Goal: Task Accomplishment & Management: Complete application form

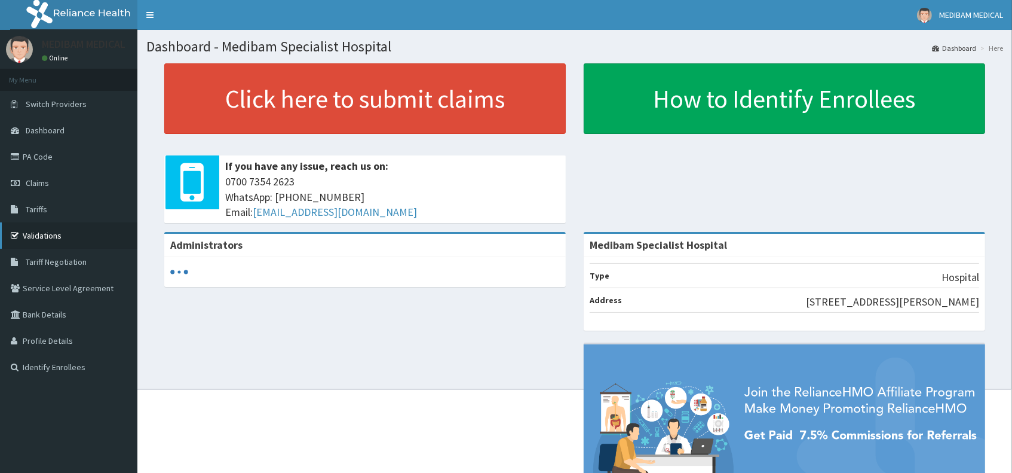
click at [36, 232] on link "Validations" at bounding box center [68, 235] width 137 height 26
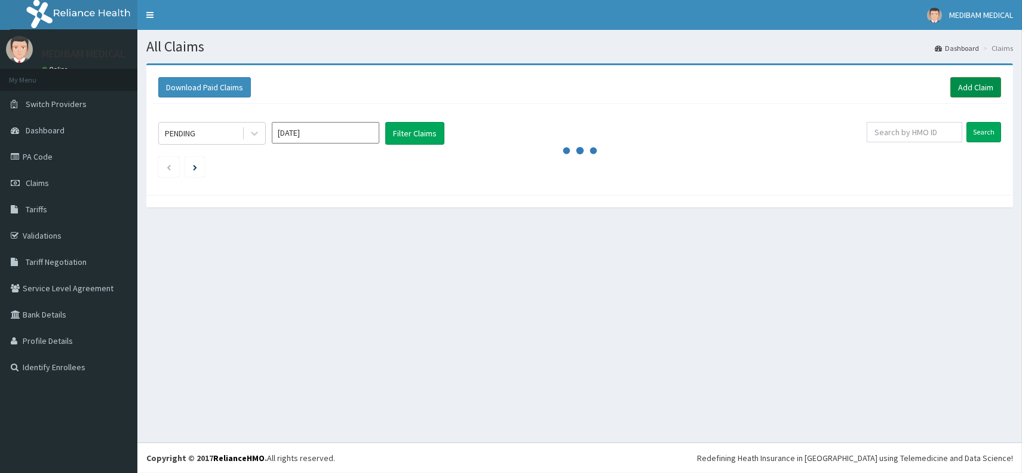
click at [982, 87] on link "Add Claim" at bounding box center [976, 87] width 51 height 20
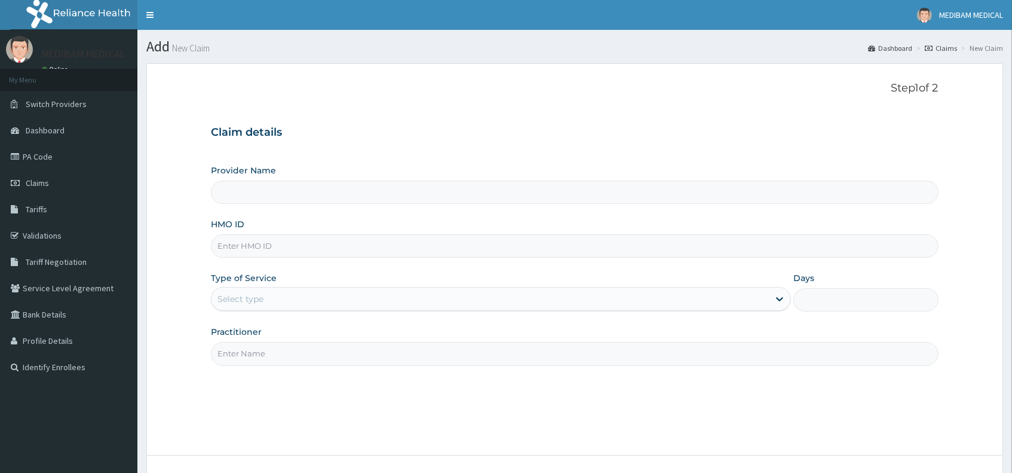
click at [277, 245] on input "HMO ID" at bounding box center [574, 245] width 727 height 23
type input "C"
type input "Medibam Specialist Hospital"
type input "CHL/11027/D"
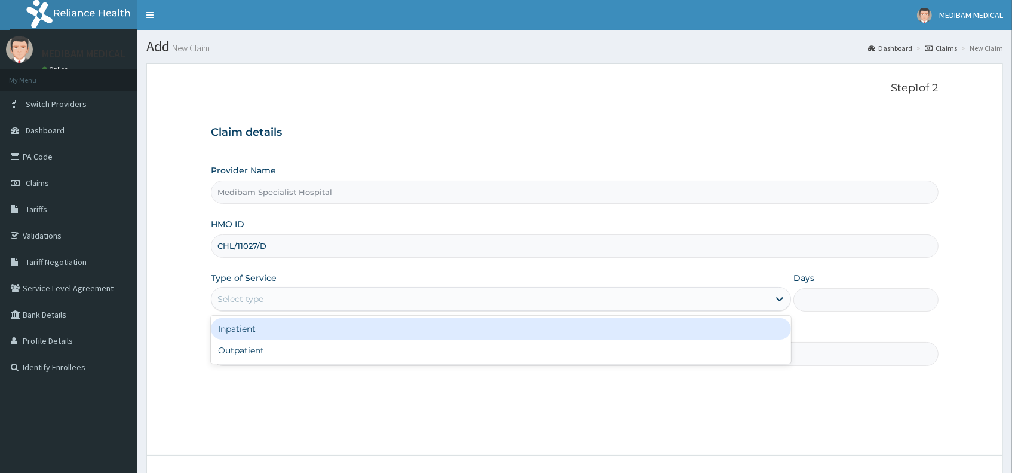
click at [628, 298] on div "Select type" at bounding box center [491, 298] width 558 height 19
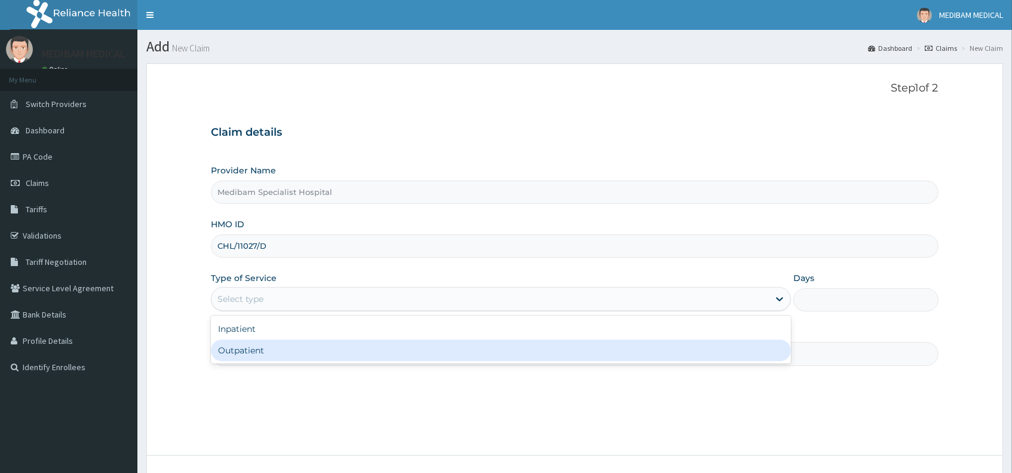
click at [292, 348] on div "Outpatient" at bounding box center [501, 350] width 580 height 22
type input "1"
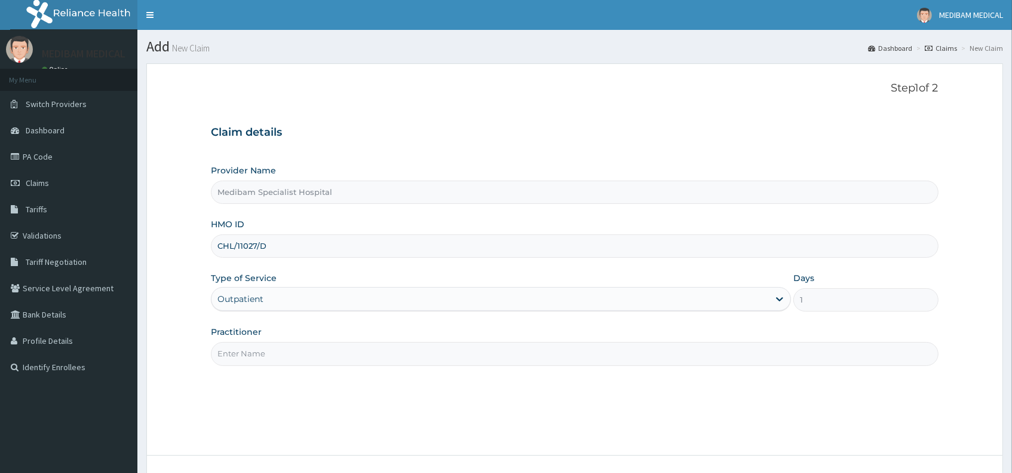
click at [246, 354] on input "Practitioner" at bounding box center [574, 353] width 727 height 23
type input "DR OMOJUWA"
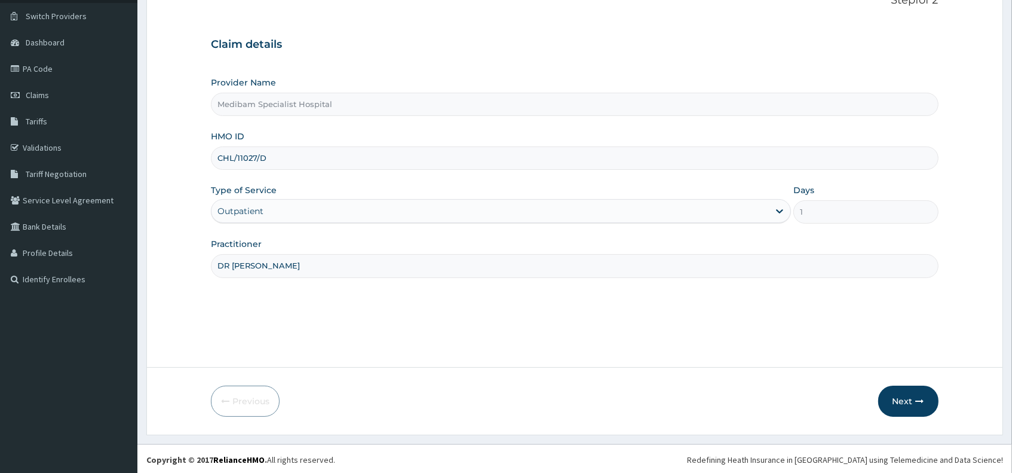
scroll to position [89, 0]
click at [907, 399] on button "Next" at bounding box center [908, 399] width 60 height 31
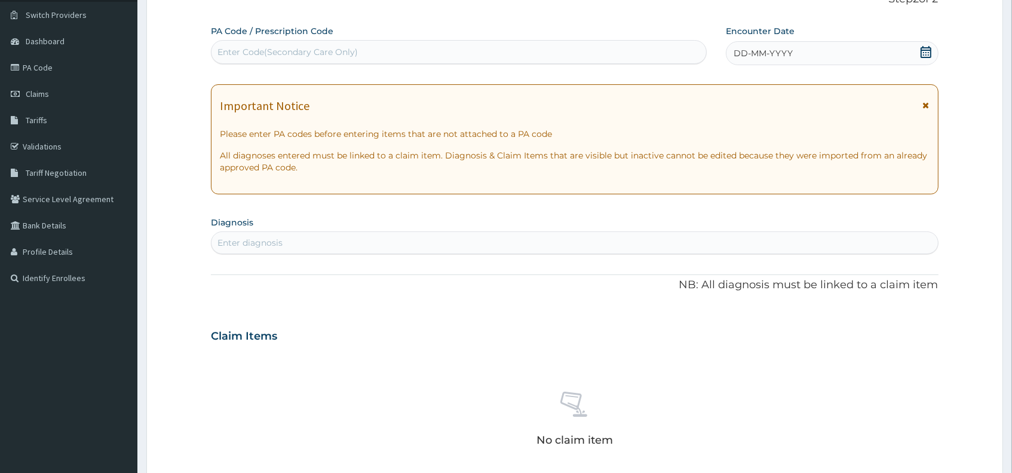
click at [914, 50] on div "DD-MM-YYYY" at bounding box center [832, 53] width 213 height 24
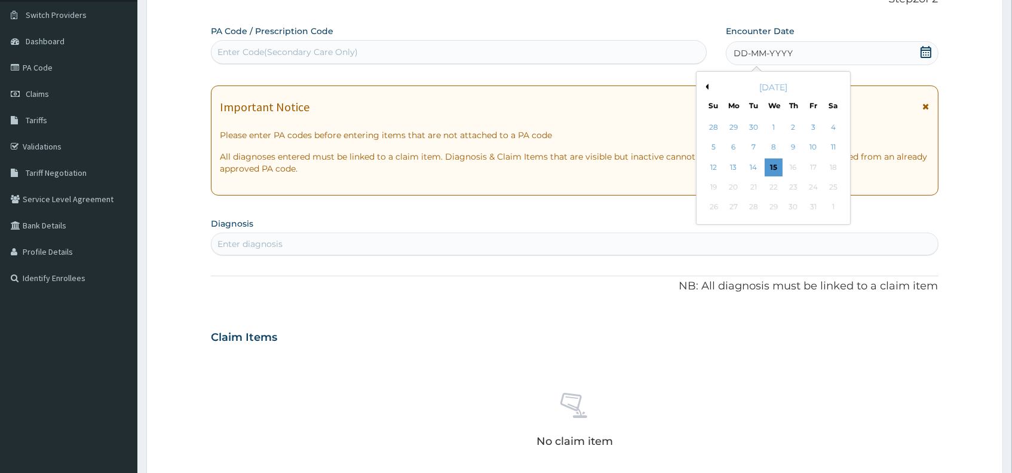
drag, startPoint x: 752, startPoint y: 161, endPoint x: 744, endPoint y: 166, distance: 8.8
click at [751, 162] on div "14" at bounding box center [754, 167] width 18 height 18
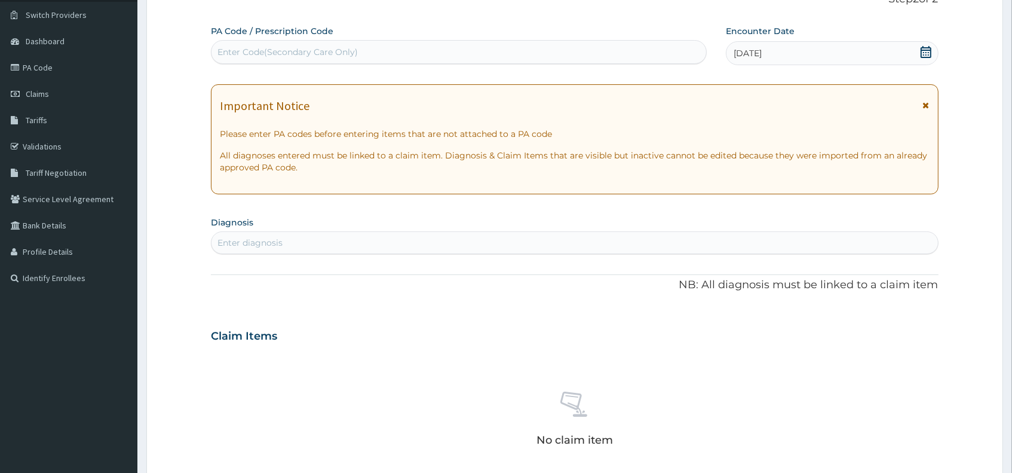
click at [354, 237] on div "Enter diagnosis" at bounding box center [575, 242] width 726 height 19
type input "MALARIA"
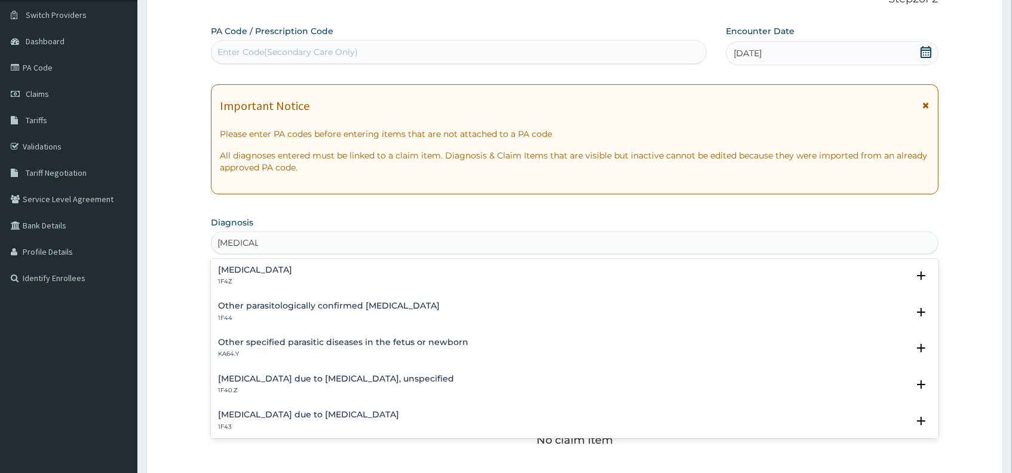
scroll to position [66, 0]
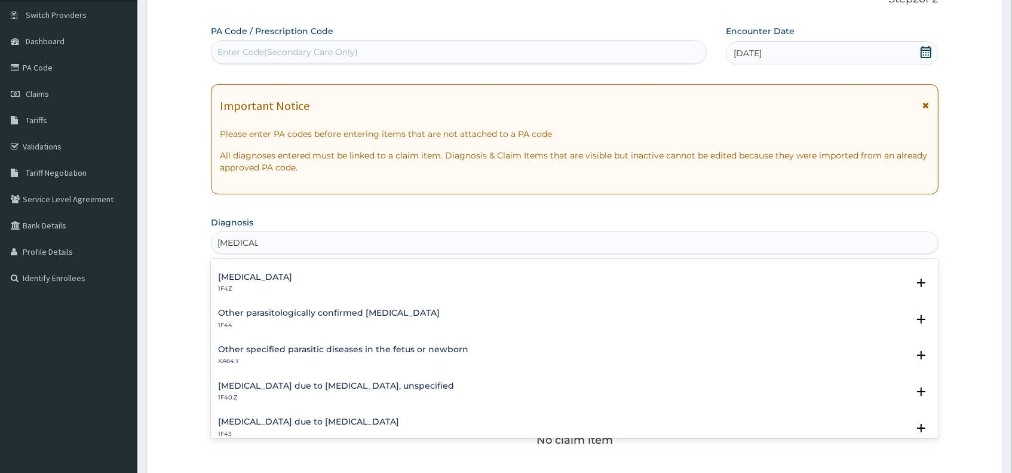
click at [244, 284] on p "1F4Z" at bounding box center [255, 288] width 74 height 8
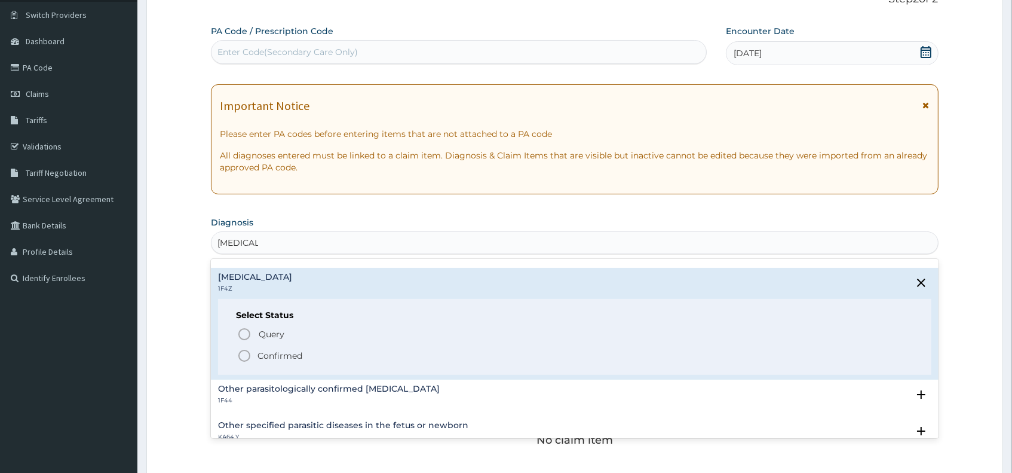
drag, startPoint x: 244, startPoint y: 356, endPoint x: 255, endPoint y: 344, distance: 16.1
click at [245, 356] on icon "status option filled" at bounding box center [244, 355] width 14 height 14
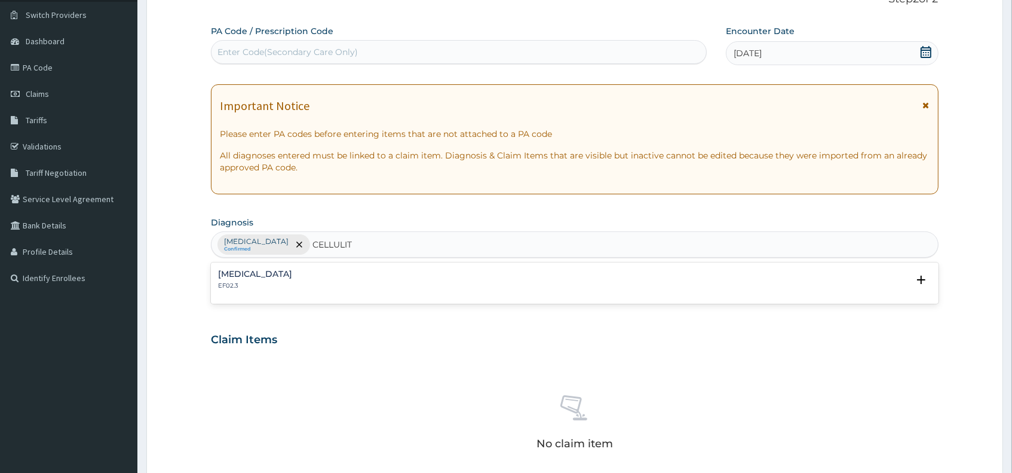
type input "CELLULITS"
click at [237, 281] on p "EF02.3" at bounding box center [255, 285] width 74 height 8
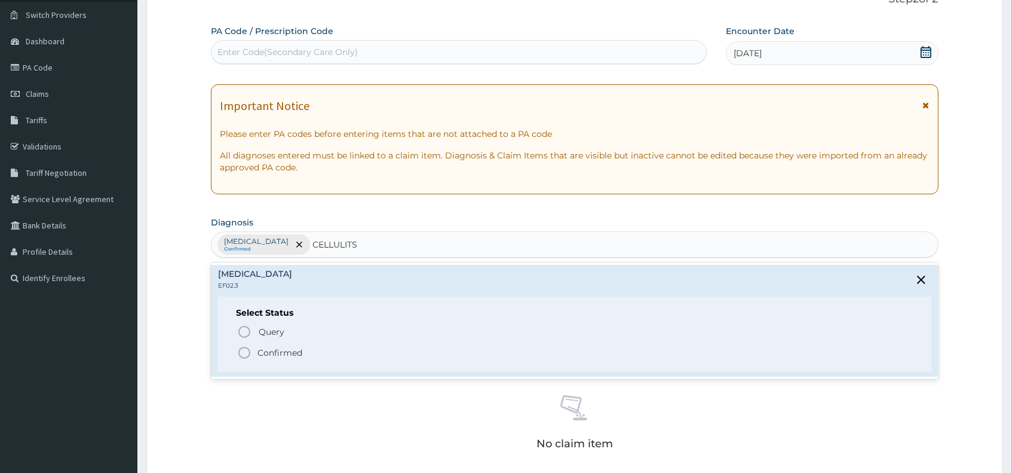
click at [243, 356] on icon "status option filled" at bounding box center [244, 352] width 14 height 14
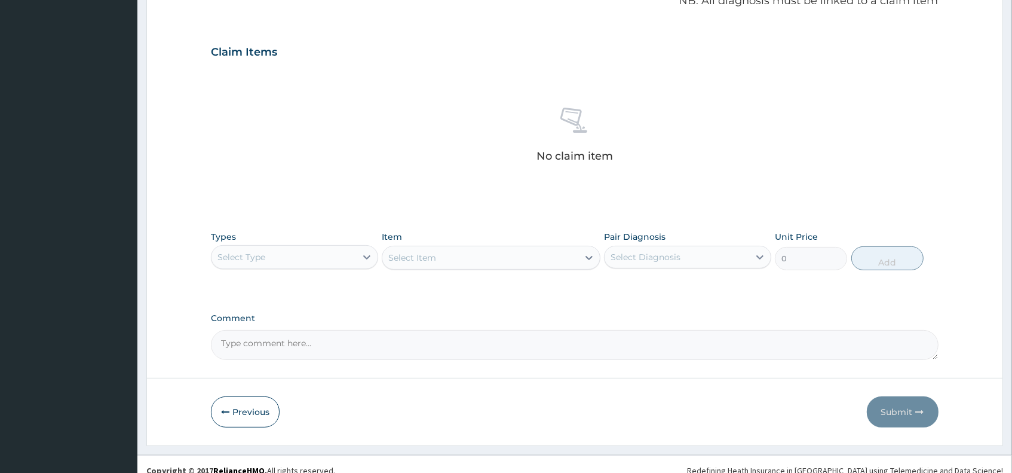
scroll to position [388, 0]
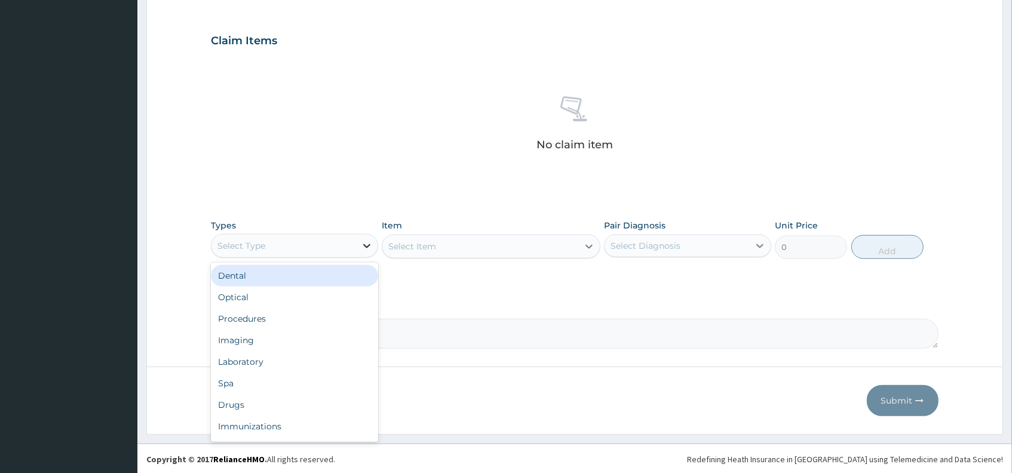
click at [362, 241] on icon at bounding box center [367, 246] width 12 height 12
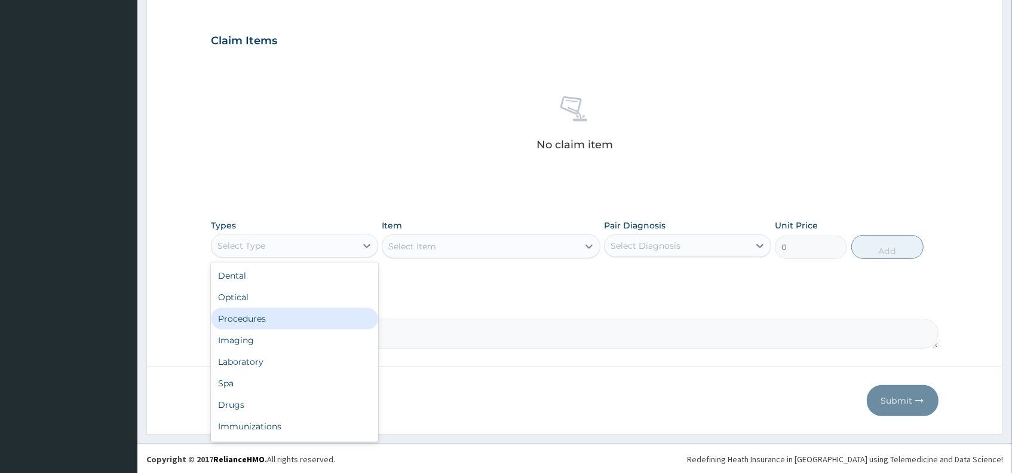
drag, startPoint x: 267, startPoint y: 320, endPoint x: 275, endPoint y: 313, distance: 10.6
click at [267, 319] on div "Procedures" at bounding box center [294, 319] width 167 height 22
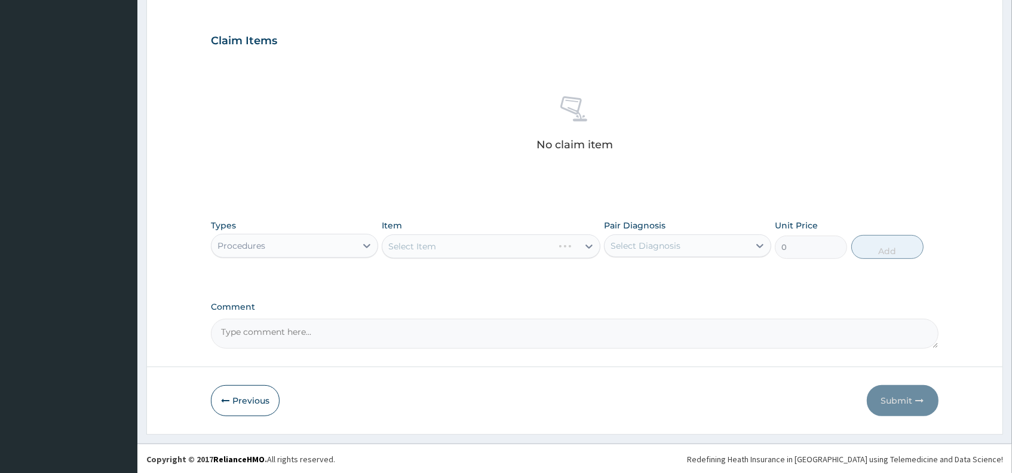
click at [483, 249] on div "Select Item" at bounding box center [491, 246] width 218 height 24
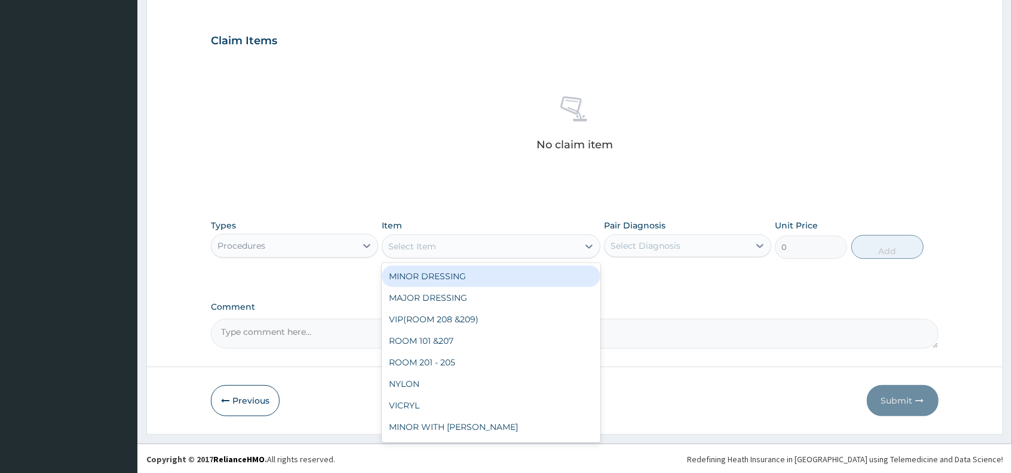
click at [583, 247] on icon at bounding box center [589, 246] width 12 height 12
type input "CON"
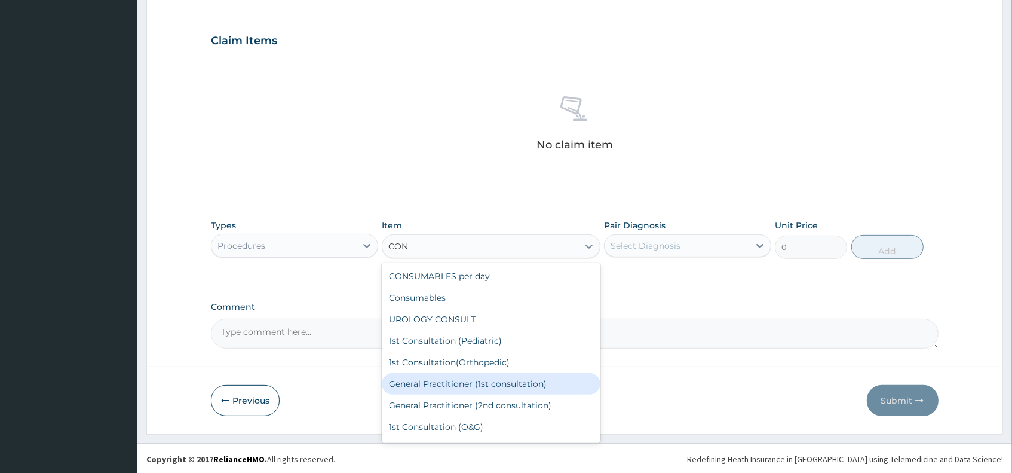
drag, startPoint x: 463, startPoint y: 381, endPoint x: 466, endPoint y: 375, distance: 6.7
click at [463, 379] on div "General Practitioner (1st consultation)" at bounding box center [491, 384] width 218 height 22
type input "1500"
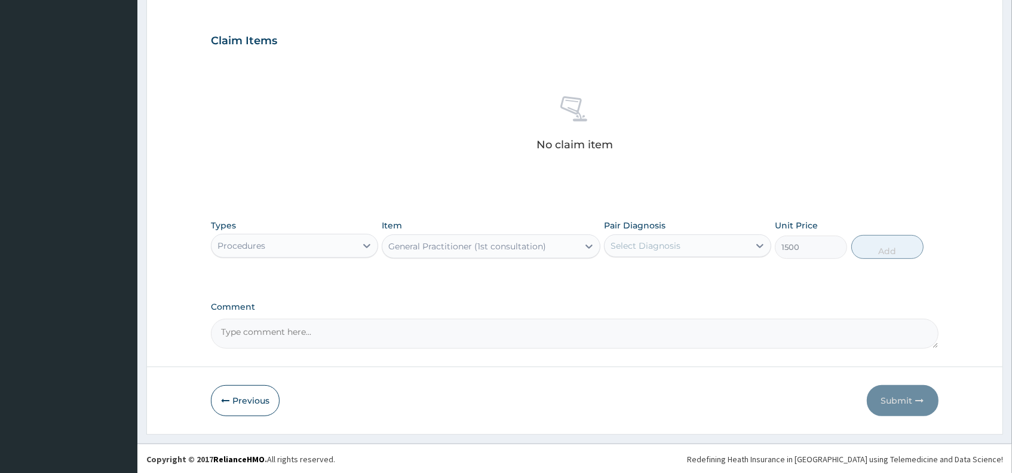
click at [641, 248] on div "Select Diagnosis" at bounding box center [646, 246] width 70 height 12
drag, startPoint x: 653, startPoint y: 276, endPoint x: 668, endPoint y: 257, distance: 24.3
click at [657, 270] on label "Malaria, unspecified" at bounding box center [661, 275] width 74 height 12
checkbox input "true"
click at [706, 243] on div "Malaria, unspecified" at bounding box center [677, 245] width 145 height 20
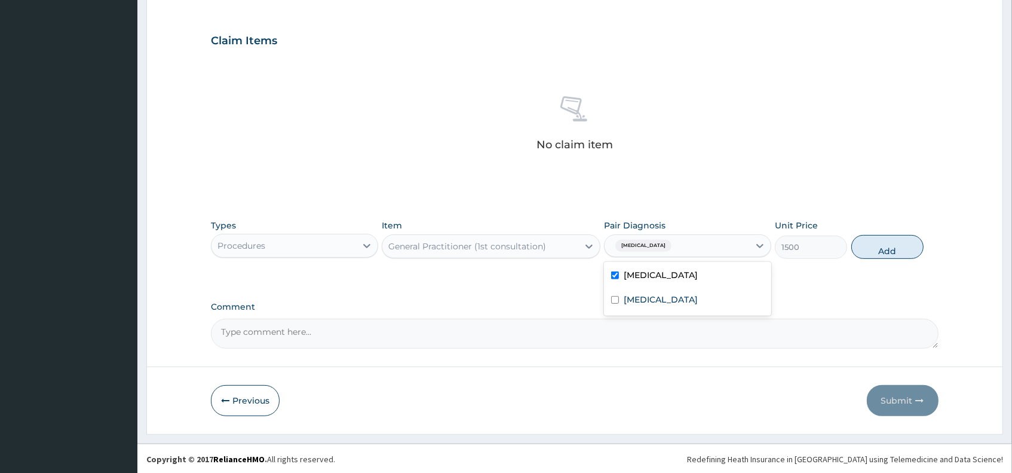
click at [708, 246] on div "Malaria, unspecified" at bounding box center [677, 245] width 145 height 20
drag, startPoint x: 681, startPoint y: 296, endPoint x: 693, endPoint y: 284, distance: 17.3
click at [691, 286] on div "Malaria, unspecified Cellulite" at bounding box center [687, 289] width 167 height 54
click at [700, 300] on div "Cellulite" at bounding box center [687, 301] width 167 height 25
checkbox input "true"
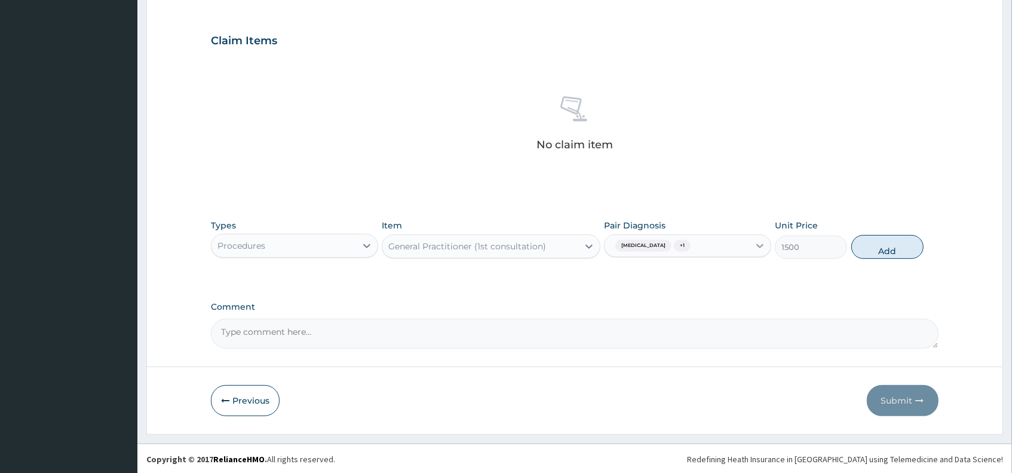
drag, startPoint x: 883, startPoint y: 245, endPoint x: 770, endPoint y: 249, distance: 113.0
click at [880, 246] on button "Add" at bounding box center [888, 247] width 73 height 24
type input "0"
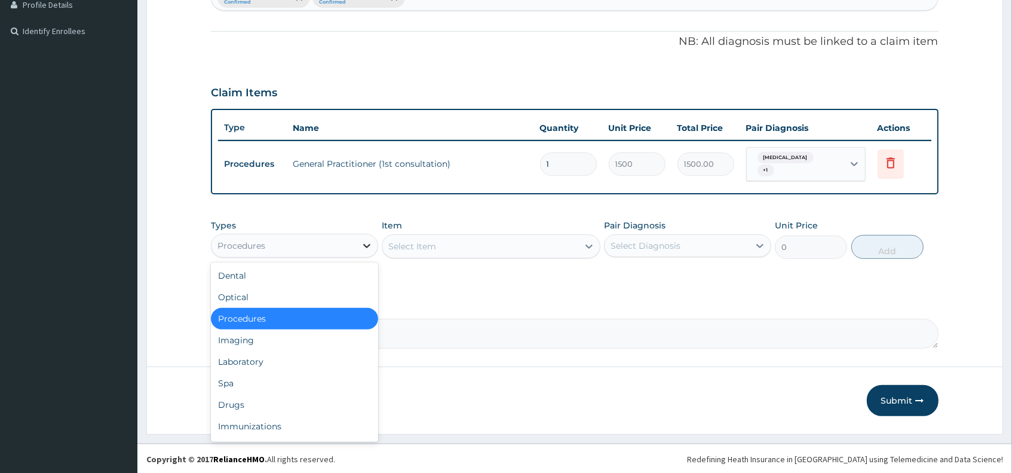
click at [360, 244] on div at bounding box center [367, 246] width 22 height 22
type input "D"
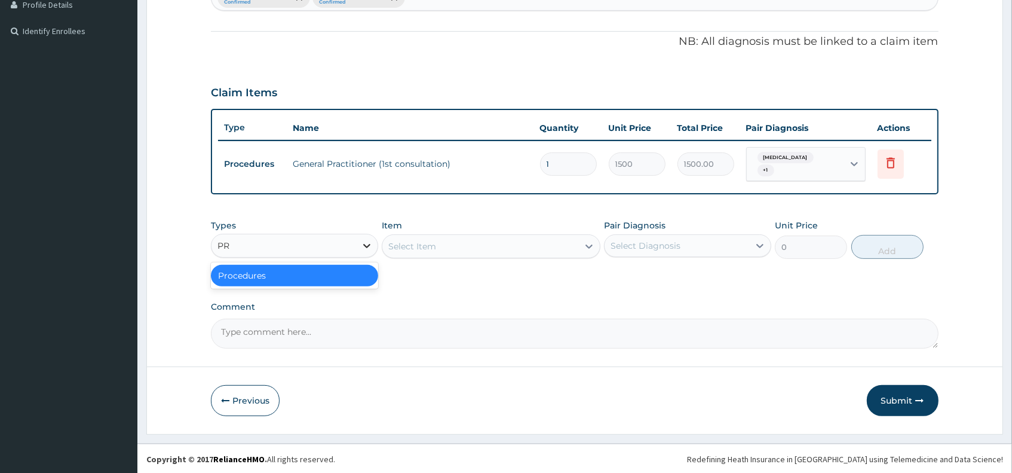
type input "PRO"
click at [249, 275] on div "Procedures" at bounding box center [294, 276] width 167 height 22
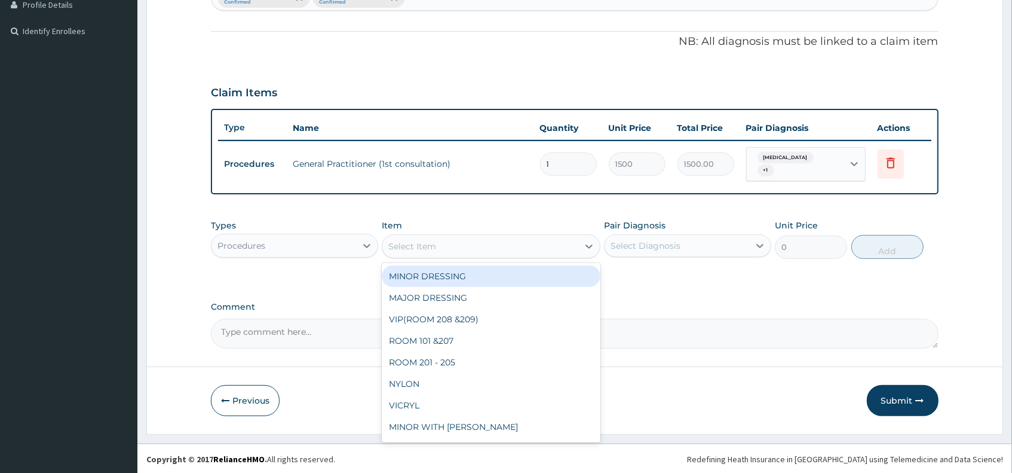
click at [409, 248] on div "Select Item" at bounding box center [412, 246] width 48 height 12
click at [431, 278] on div "MINOR DRESSING" at bounding box center [491, 276] width 218 height 22
type input "700"
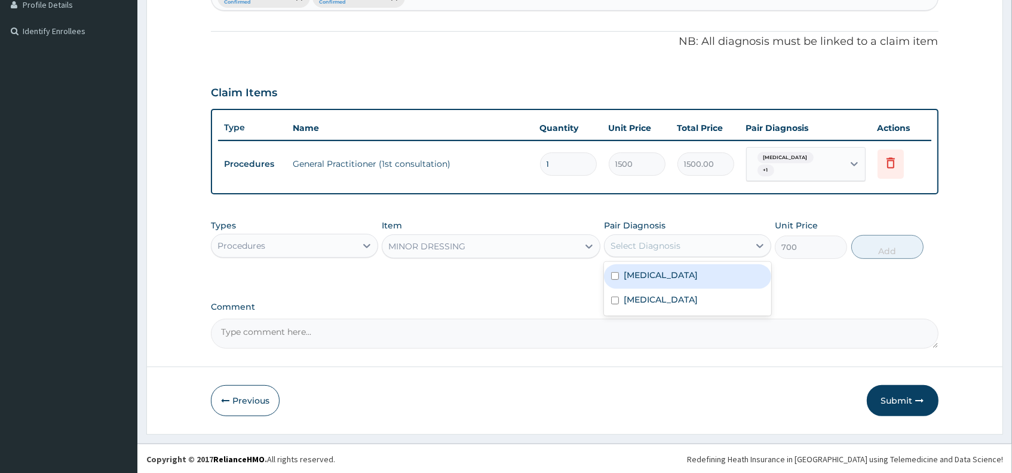
click at [636, 247] on div "Select Diagnosis" at bounding box center [646, 246] width 70 height 12
click at [639, 278] on label "Malaria, unspecified" at bounding box center [661, 275] width 74 height 12
checkbox input "true"
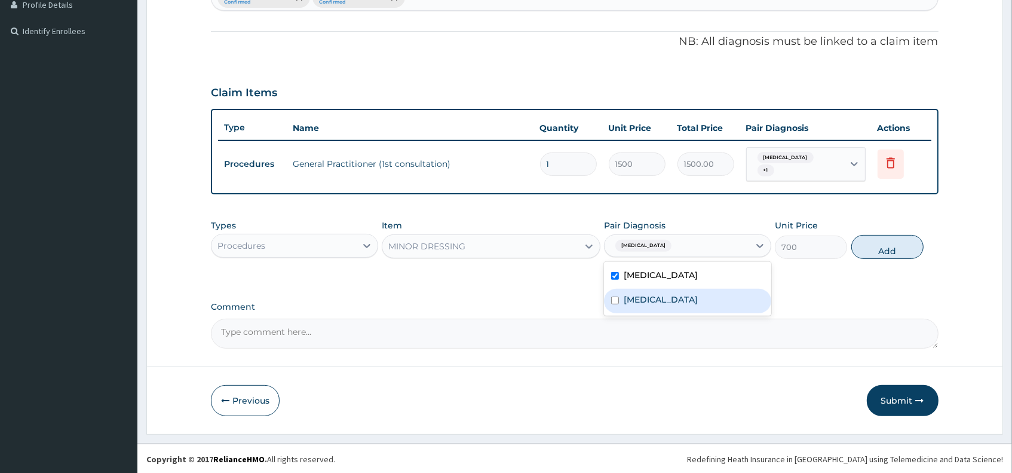
drag, startPoint x: 648, startPoint y: 296, endPoint x: 699, endPoint y: 277, distance: 54.8
click at [650, 295] on label "Cellulite" at bounding box center [661, 299] width 74 height 12
checkbox input "true"
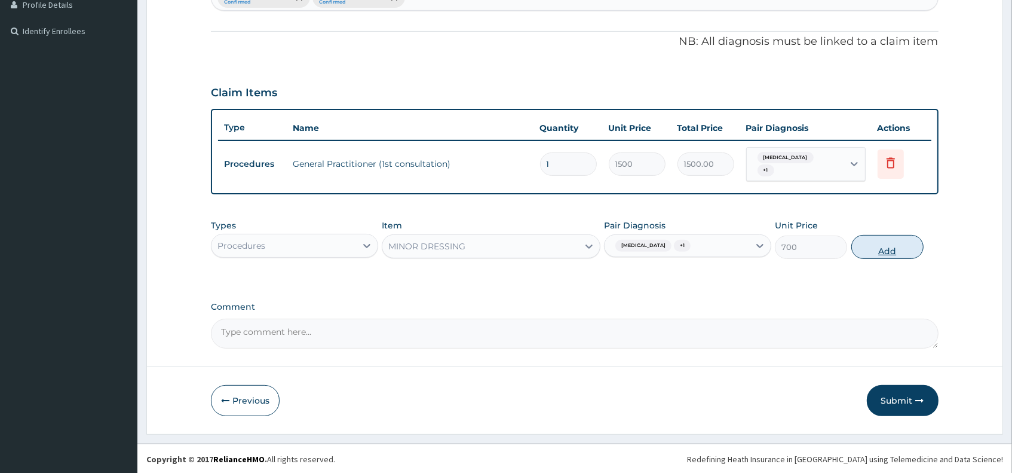
click at [868, 250] on button "Add" at bounding box center [888, 247] width 73 height 24
type input "0"
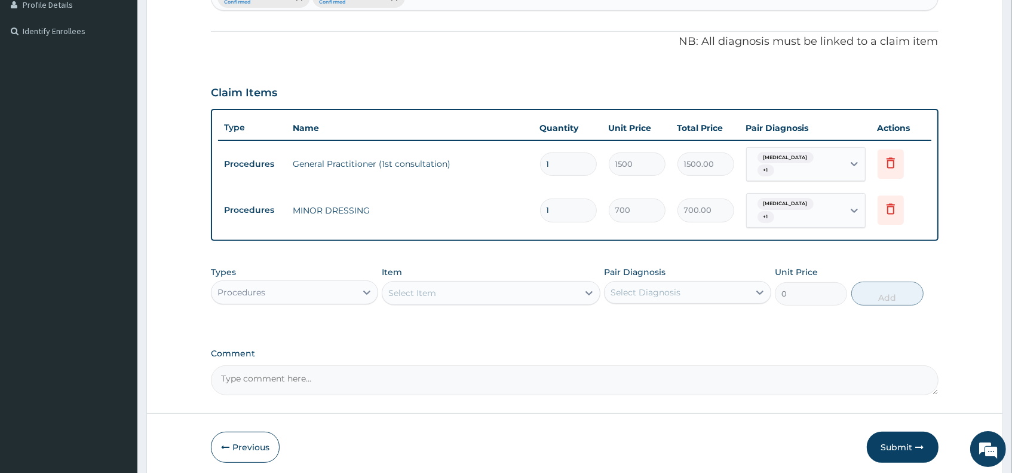
scroll to position [0, 0]
click at [552, 210] on input "1" at bounding box center [568, 209] width 57 height 23
type input "0.00"
type input "7"
type input "4900.00"
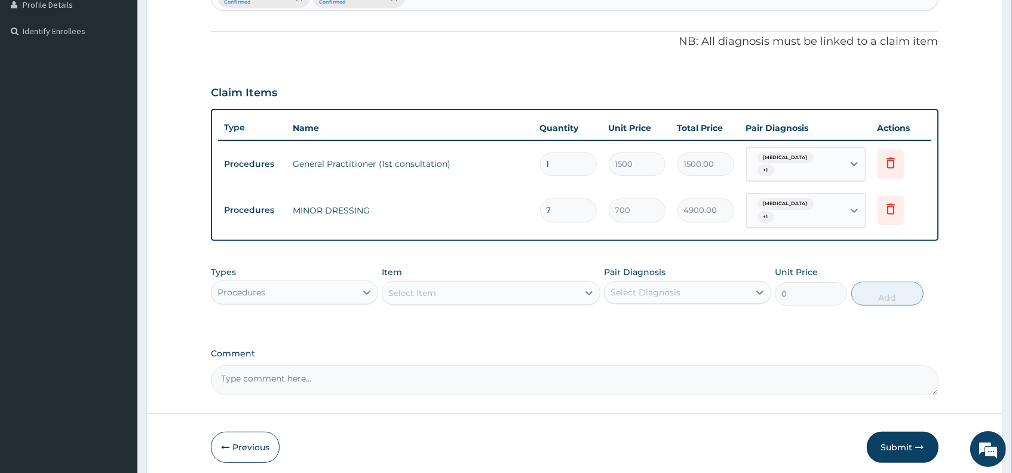
type input "7"
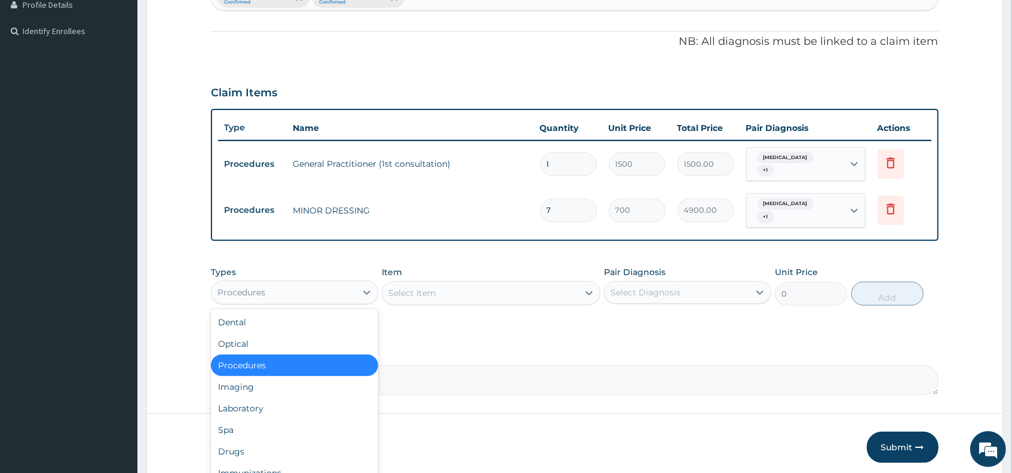
click at [302, 289] on div "Procedures" at bounding box center [284, 292] width 145 height 19
type input "DR"
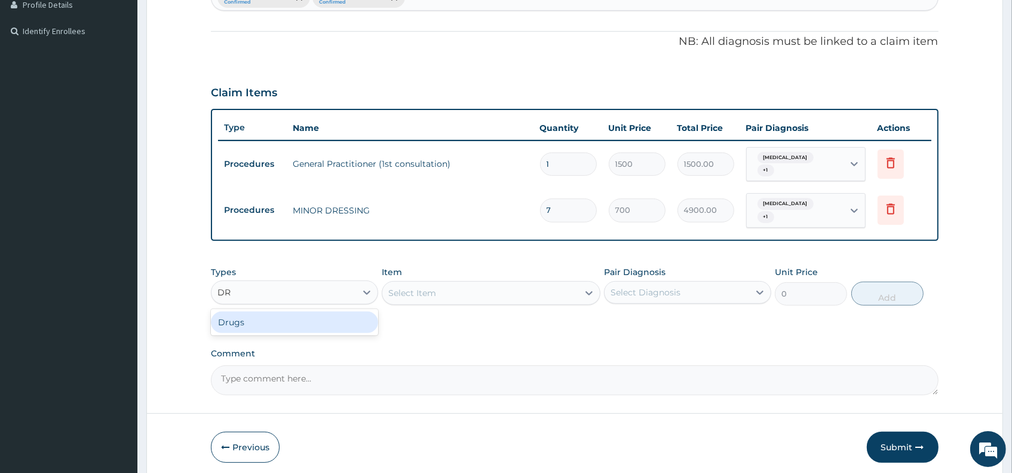
click at [302, 323] on div "Drugs" at bounding box center [294, 322] width 167 height 22
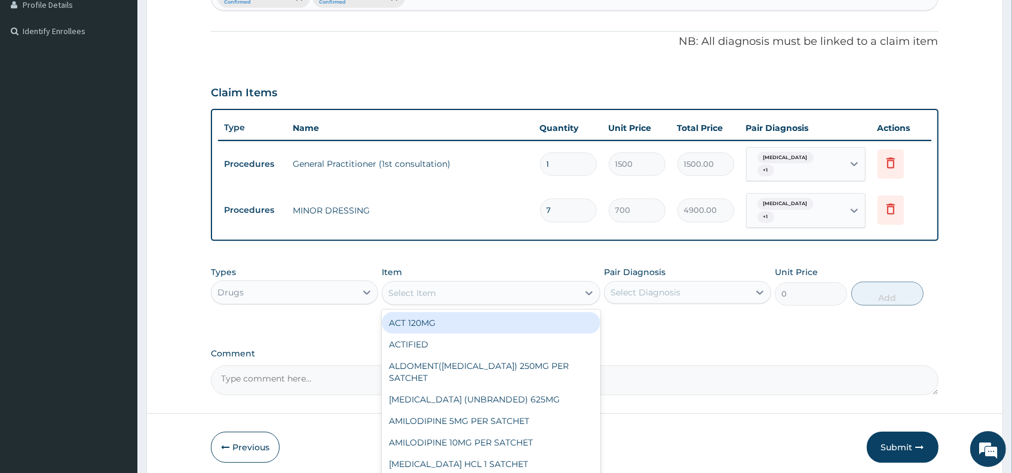
click at [428, 291] on div "Select Item" at bounding box center [412, 293] width 48 height 12
type input "A"
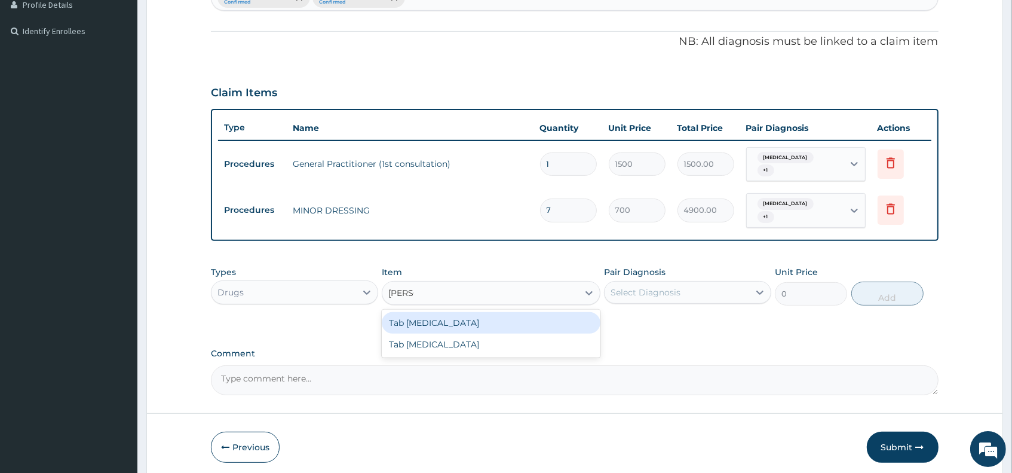
type input "COART"
click at [436, 324] on div "Tab COARTEM" at bounding box center [491, 323] width 218 height 22
type input "130"
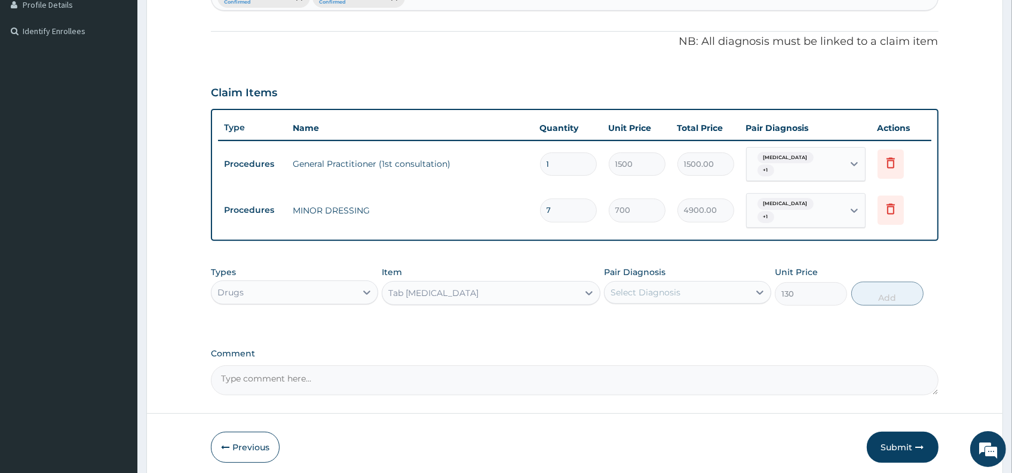
click at [641, 293] on div "Select Diagnosis" at bounding box center [646, 292] width 70 height 12
click at [676, 321] on label "Malaria, unspecified" at bounding box center [661, 322] width 74 height 12
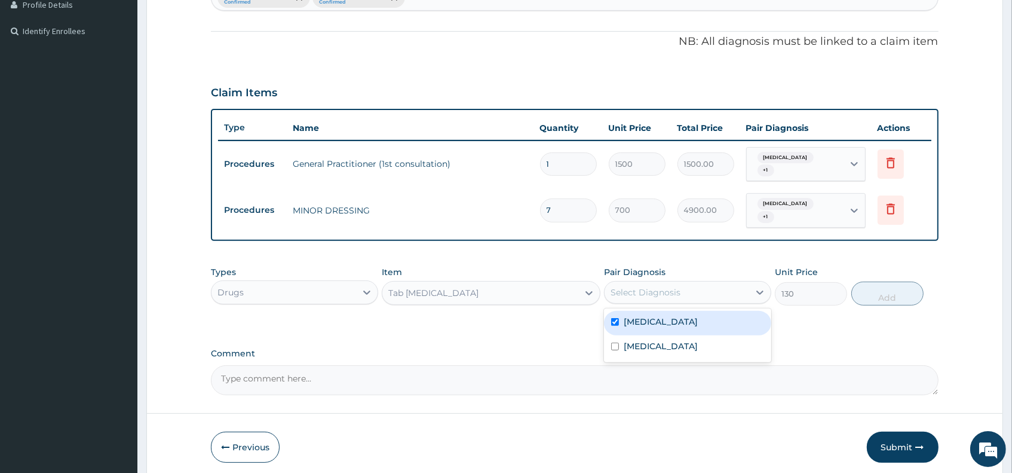
checkbox input "true"
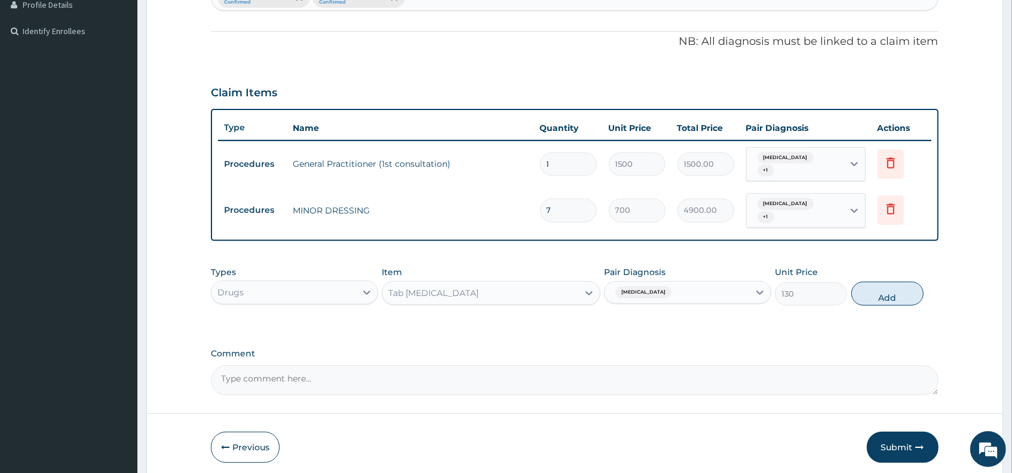
click at [703, 290] on div "Malaria, unspecified" at bounding box center [677, 292] width 145 height 20
drag, startPoint x: 703, startPoint y: 290, endPoint x: 699, endPoint y: 305, distance: 16.1
click at [703, 290] on div "Malaria, unspecified" at bounding box center [677, 292] width 145 height 20
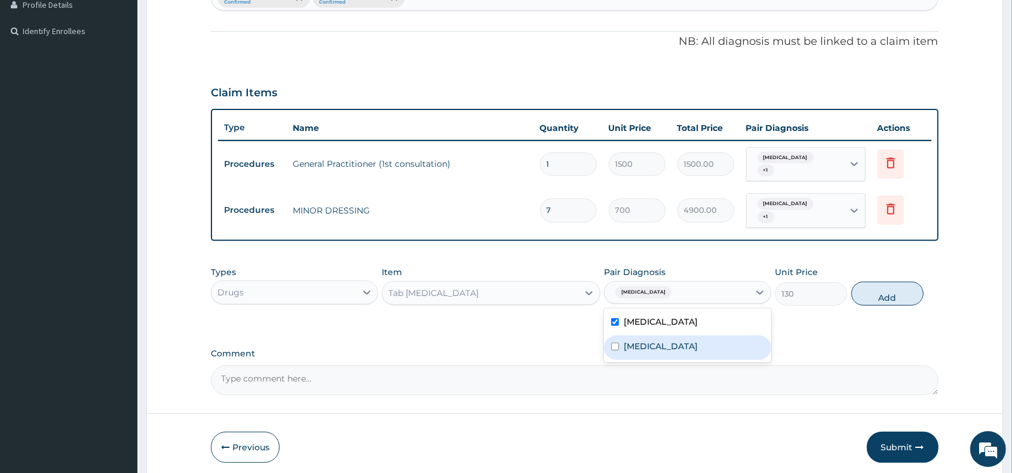
drag, startPoint x: 670, startPoint y: 348, endPoint x: 688, endPoint y: 338, distance: 20.3
click at [684, 341] on div "Cellulite" at bounding box center [687, 347] width 167 height 25
checkbox input "true"
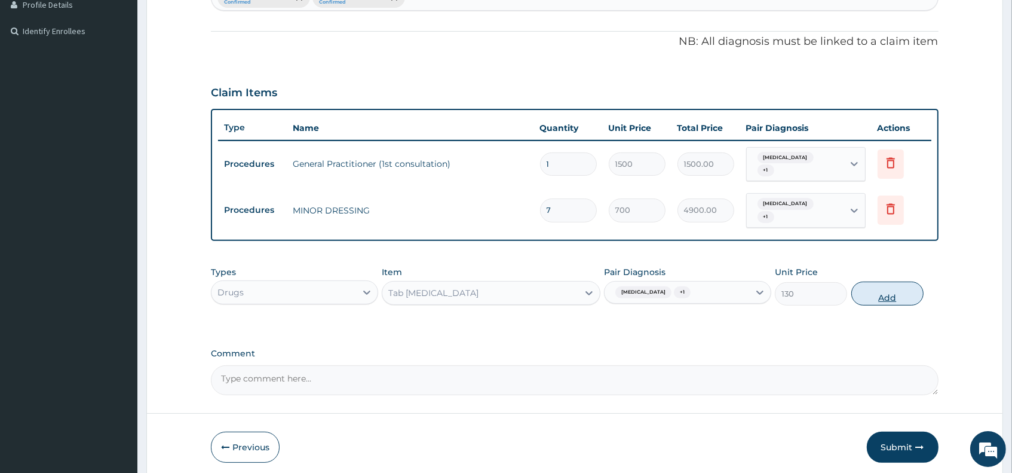
click at [865, 293] on button "Add" at bounding box center [888, 293] width 73 height 24
type input "0"
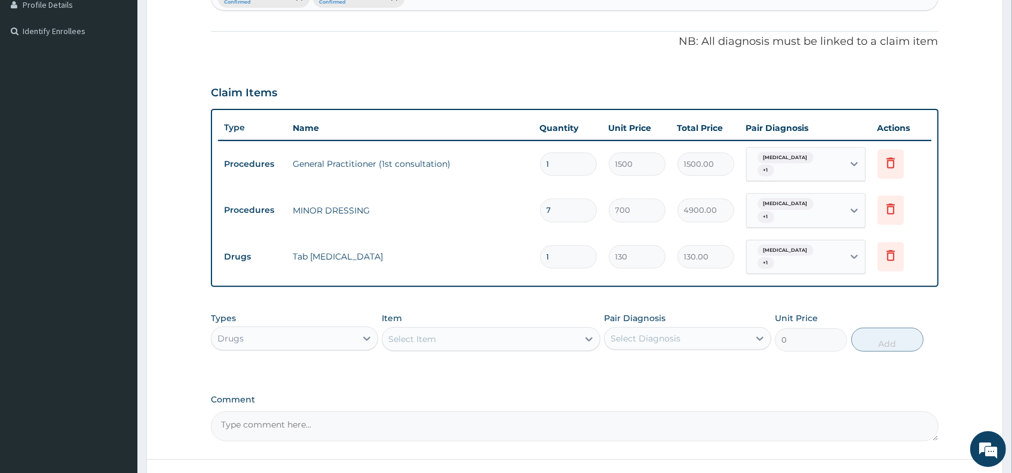
type input "0.00"
type input "6"
type input "780.00"
type input "6"
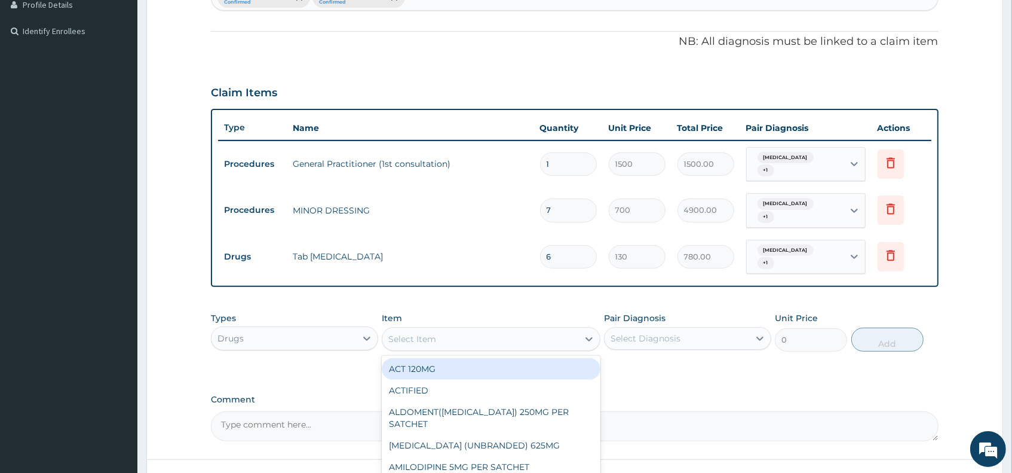
click at [447, 335] on div "Select Item" at bounding box center [479, 338] width 195 height 19
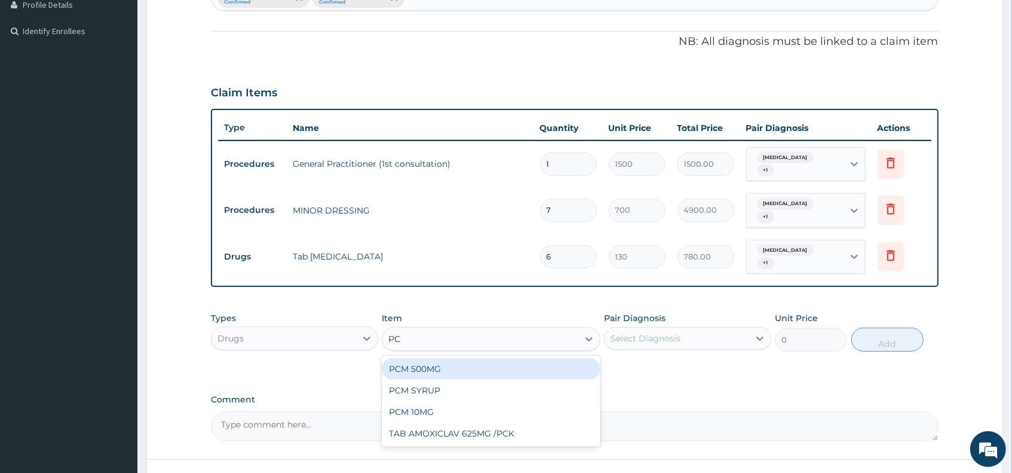
type input "PCM"
drag, startPoint x: 435, startPoint y: 372, endPoint x: 446, endPoint y: 368, distance: 11.5
click at [437, 372] on div "PCM 500MG" at bounding box center [491, 369] width 218 height 22
type input "28"
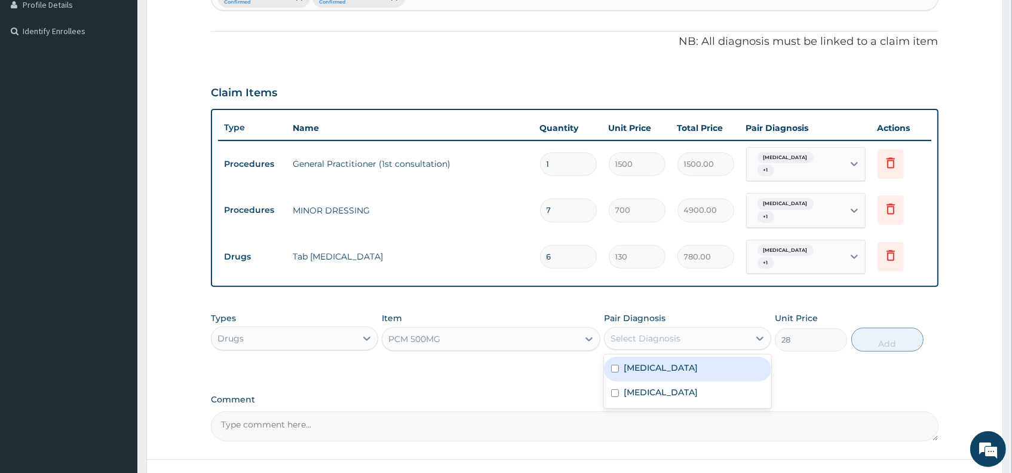
drag, startPoint x: 650, startPoint y: 338, endPoint x: 612, endPoint y: 350, distance: 39.7
click at [650, 338] on div "Select Diagnosis" at bounding box center [646, 338] width 70 height 12
click at [667, 366] on label "Malaria, unspecified" at bounding box center [661, 368] width 74 height 12
checkbox input "true"
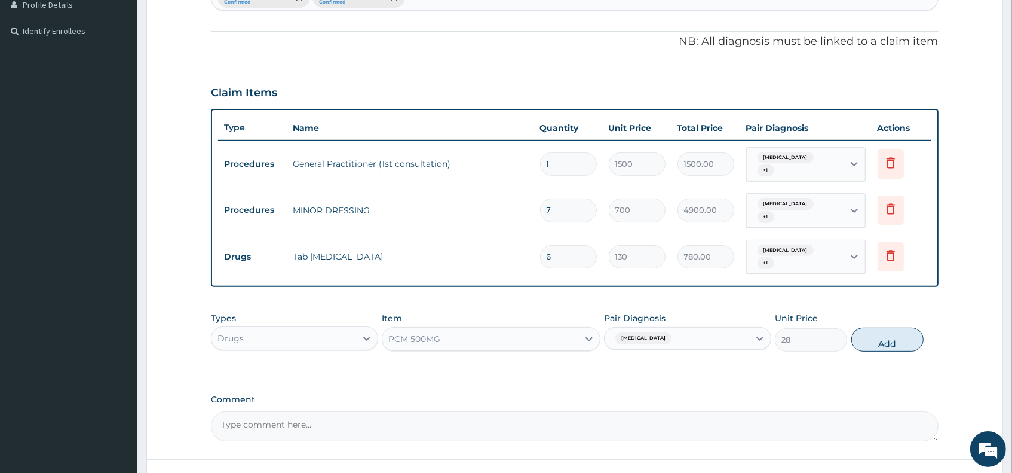
click at [714, 338] on div "Malaria, unspecified" at bounding box center [677, 338] width 145 height 20
click at [707, 338] on div "Malaria, unspecified" at bounding box center [677, 338] width 145 height 20
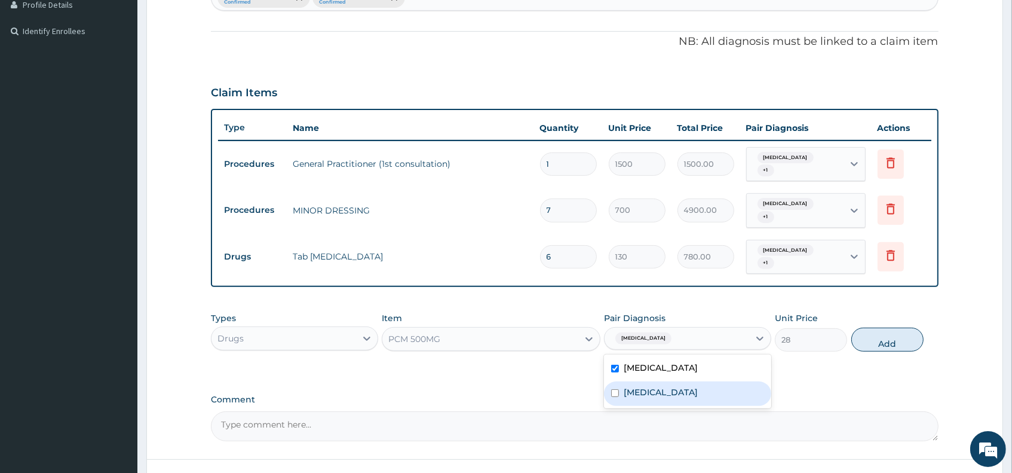
drag, startPoint x: 681, startPoint y: 391, endPoint x: 652, endPoint y: 360, distance: 42.3
click at [681, 391] on div "Cellulite" at bounding box center [687, 393] width 167 height 25
checkbox input "true"
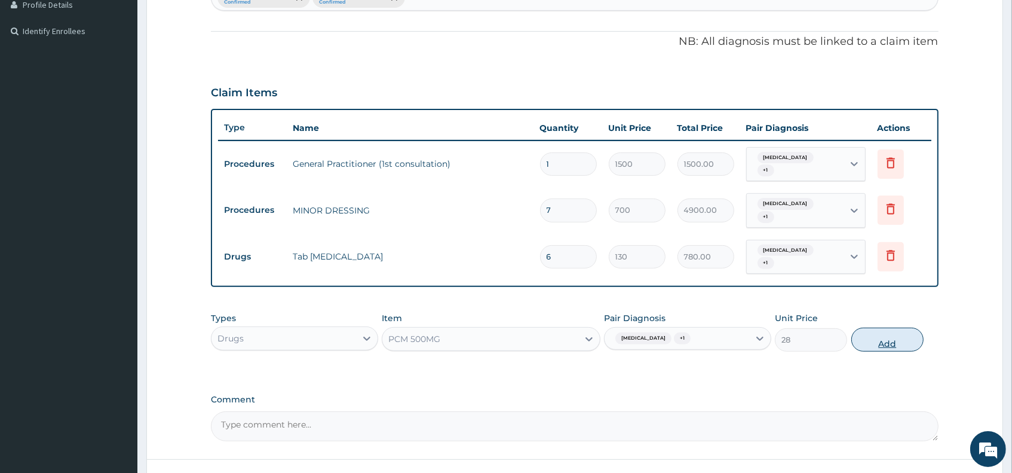
click at [878, 341] on button "Add" at bounding box center [888, 339] width 73 height 24
type input "0"
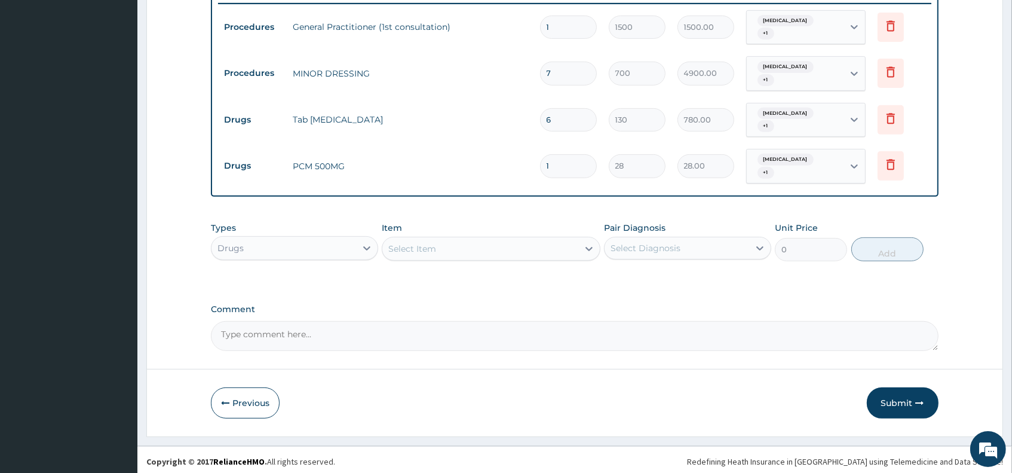
scroll to position [474, 0]
click at [493, 246] on div "Select Item" at bounding box center [479, 247] width 195 height 19
click at [562, 164] on input "1" at bounding box center [568, 164] width 57 height 23
type input "18"
type input "504.00"
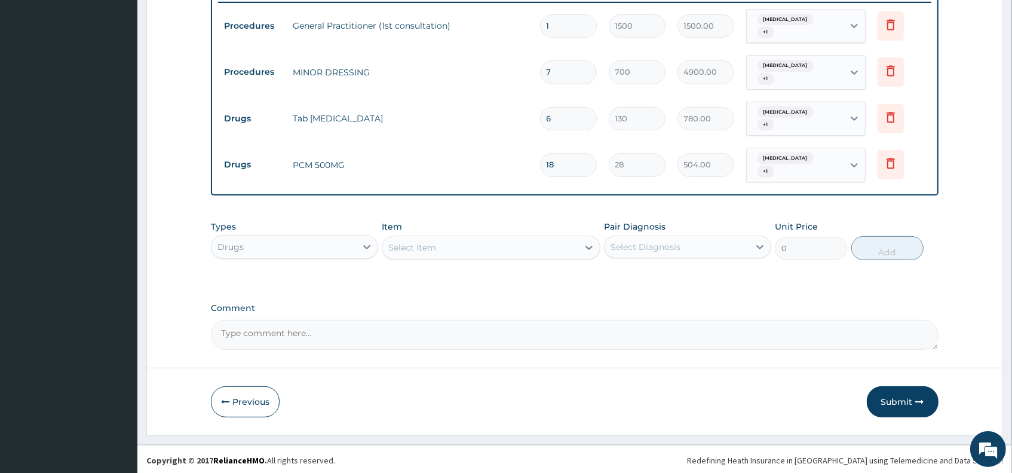
type input "18"
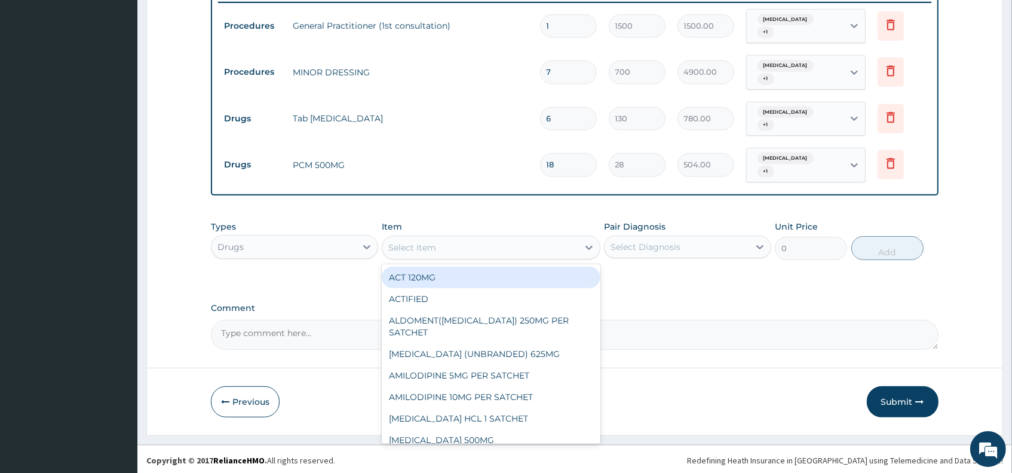
click at [486, 241] on div "Select Item" at bounding box center [479, 247] width 195 height 19
type input "AM"
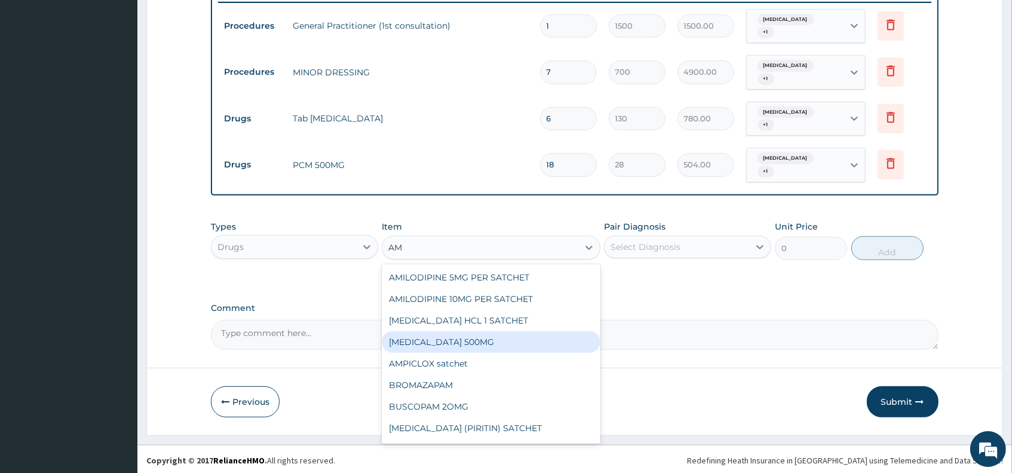
click at [479, 341] on div "AMOXYCILLIN 500MG" at bounding box center [491, 342] width 218 height 22
type input "700"
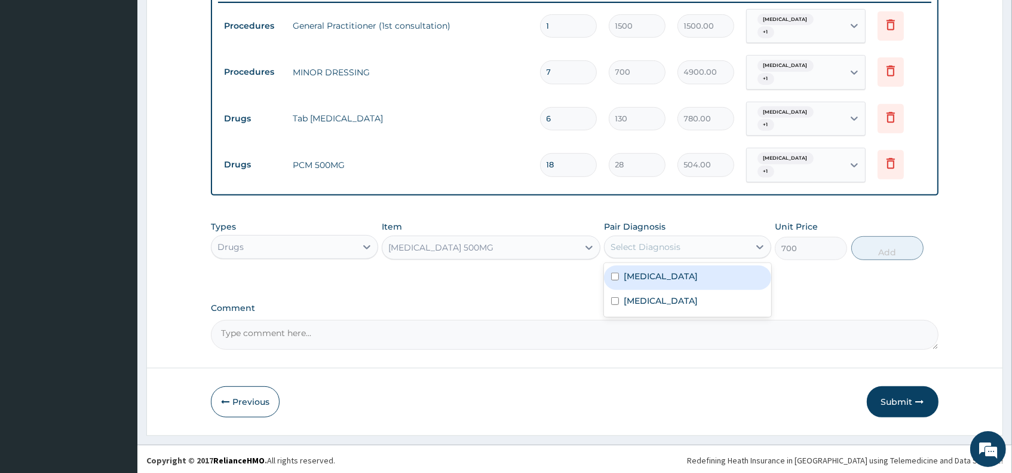
click at [647, 245] on div "Select Diagnosis" at bounding box center [646, 247] width 70 height 12
drag, startPoint x: 651, startPoint y: 274, endPoint x: 697, endPoint y: 257, distance: 49.0
click at [665, 266] on div "Malaria, unspecified" at bounding box center [687, 277] width 167 height 25
checkbox input "true"
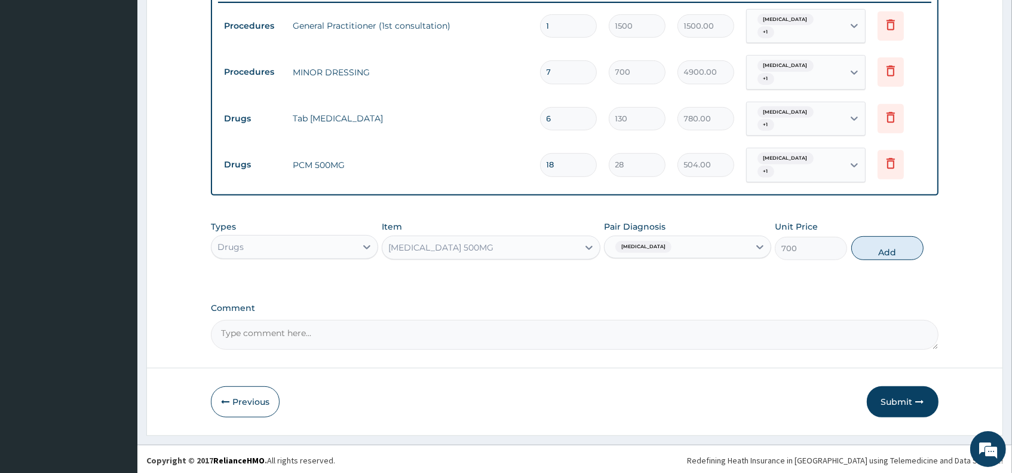
drag, startPoint x: 703, startPoint y: 244, endPoint x: 701, endPoint y: 259, distance: 15.1
click at [703, 244] on div "Malaria, unspecified" at bounding box center [677, 247] width 145 height 20
drag, startPoint x: 709, startPoint y: 244, endPoint x: 687, endPoint y: 271, distance: 34.9
click at [708, 247] on div "Malaria, unspecified" at bounding box center [677, 247] width 145 height 20
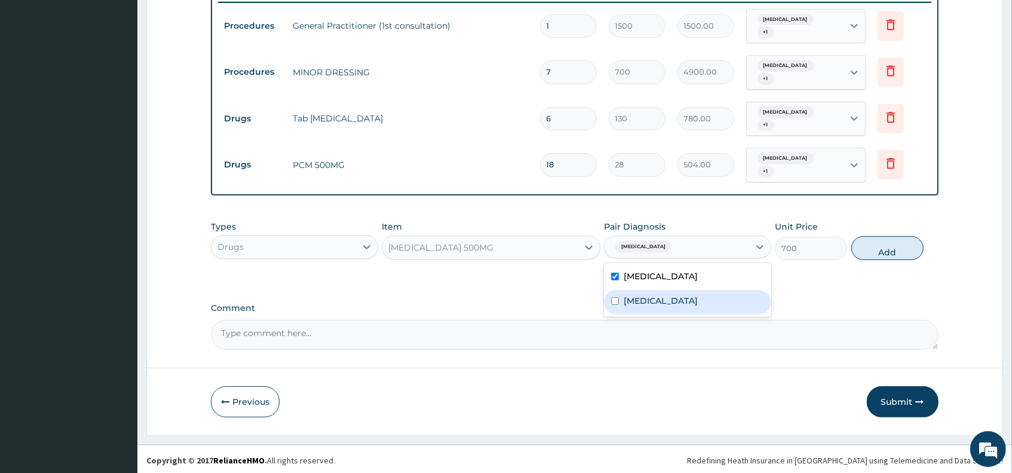
drag, startPoint x: 653, startPoint y: 307, endPoint x: 690, endPoint y: 287, distance: 42.0
click at [679, 292] on div "Cellulite" at bounding box center [687, 302] width 167 height 25
checkbox input "true"
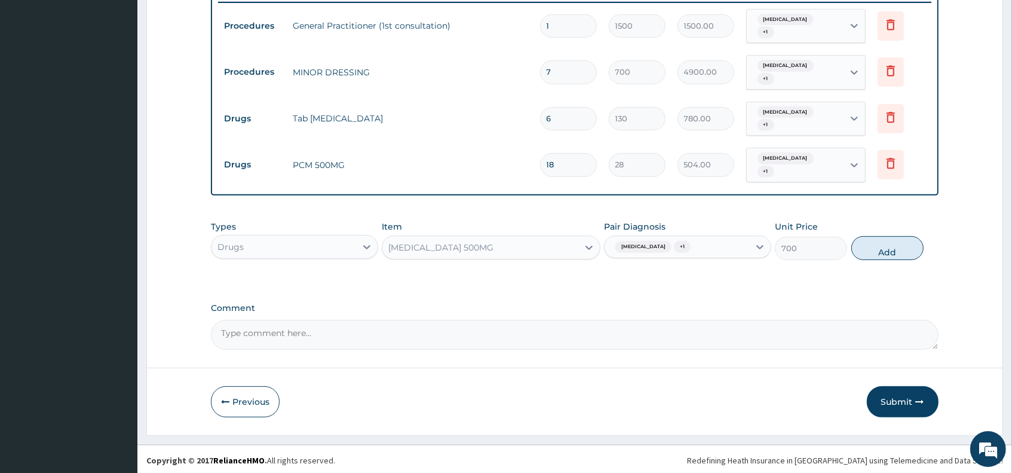
drag, startPoint x: 896, startPoint y: 249, endPoint x: 867, endPoint y: 249, distance: 28.7
click at [895, 249] on button "Add" at bounding box center [888, 248] width 73 height 24
type input "0"
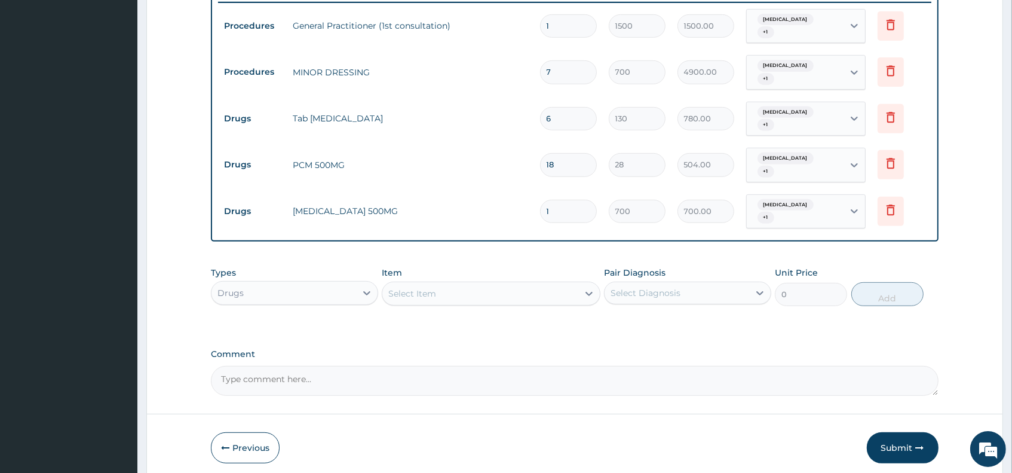
type input "18"
type input "12600.00"
type input "1"
type input "700.00"
type input "0.00"
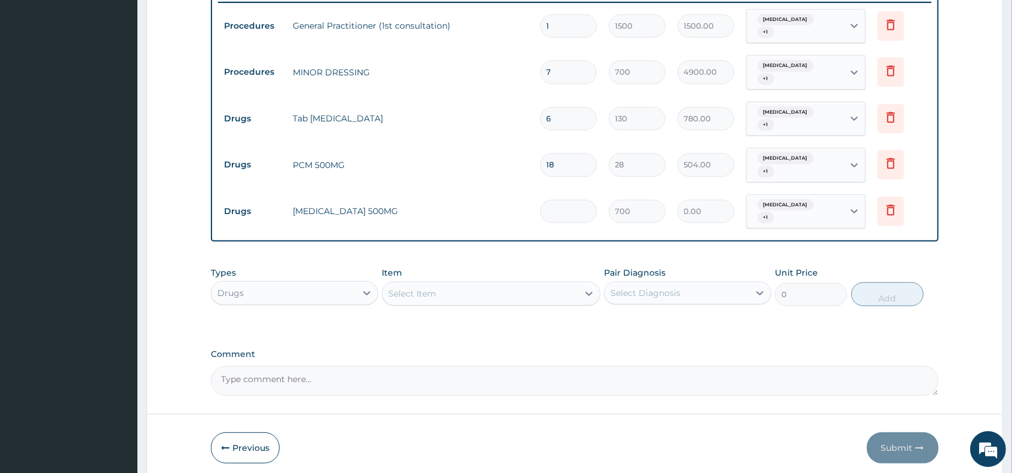
type input "2"
type input "1400.00"
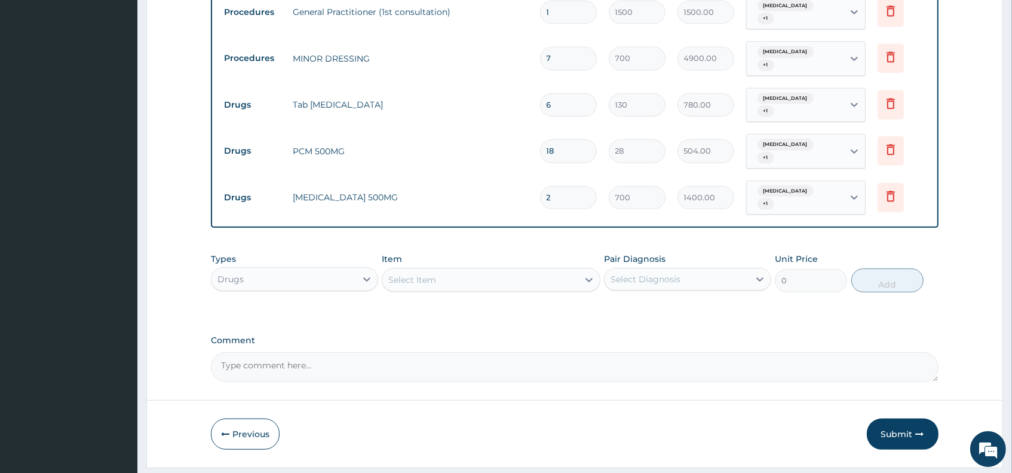
scroll to position [520, 0]
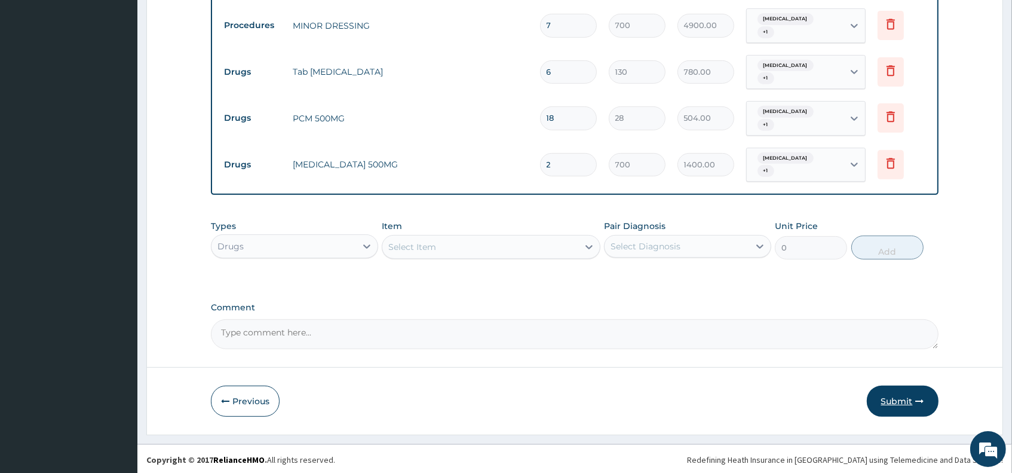
type input "2"
click at [900, 396] on button "Submit" at bounding box center [903, 400] width 72 height 31
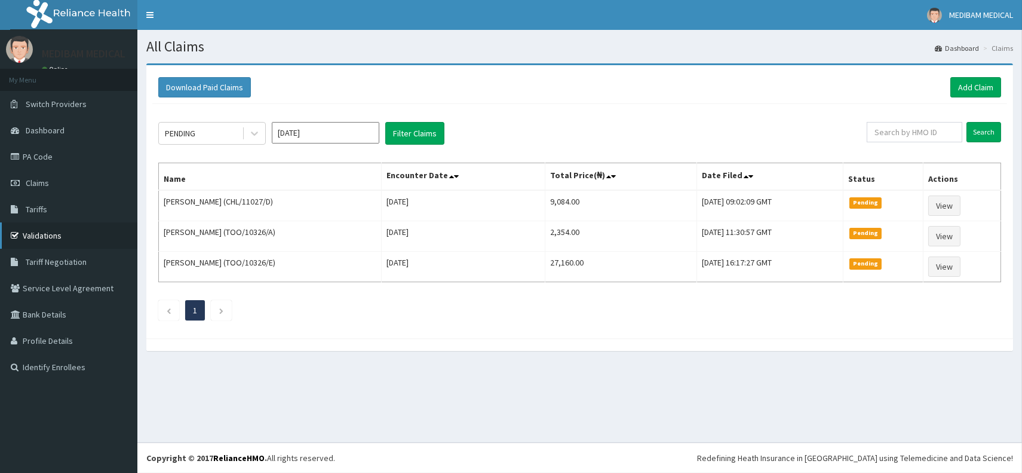
click at [43, 237] on link "Validations" at bounding box center [68, 235] width 137 height 26
click at [50, 232] on link "Validations" at bounding box center [68, 235] width 137 height 26
click at [966, 88] on link "Add Claim" at bounding box center [976, 87] width 51 height 20
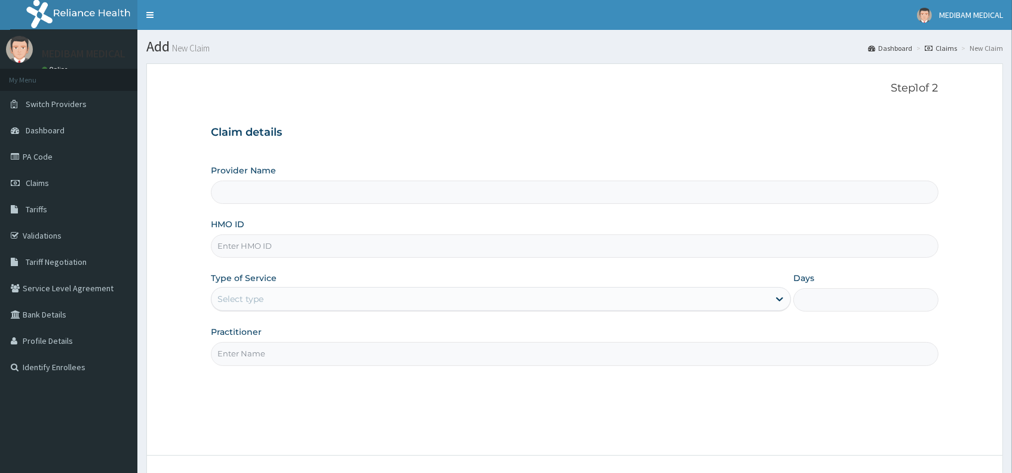
type input "Medibam Specialist Hospital"
click at [247, 246] on input "HMO ID" at bounding box center [574, 245] width 727 height 23
paste input "LIO/10005/B"
type input "LIO/10005/B"
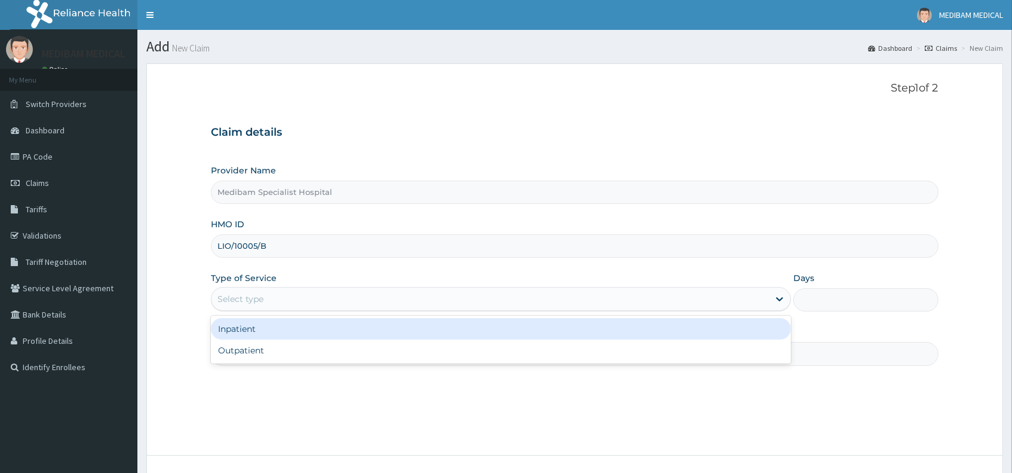
click at [278, 295] on div "Select type" at bounding box center [491, 298] width 558 height 19
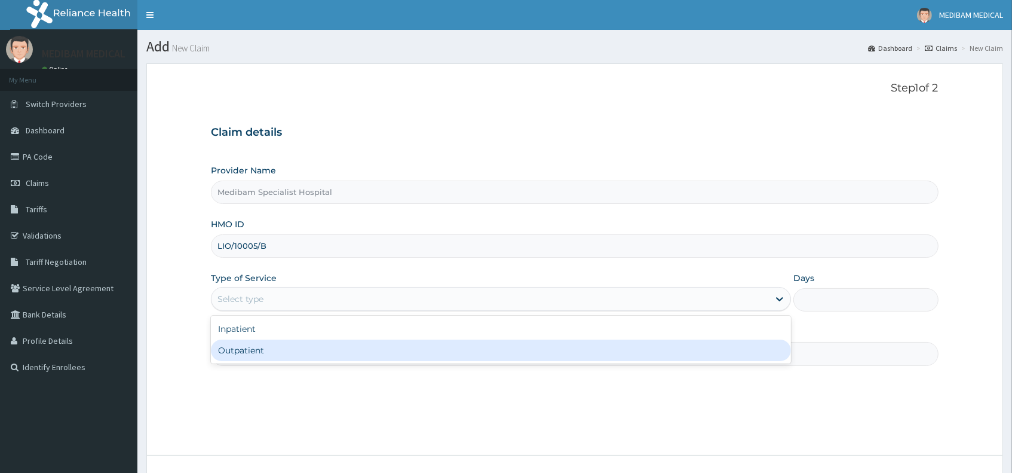
click at [263, 355] on div "Outpatient" at bounding box center [501, 350] width 580 height 22
type input "1"
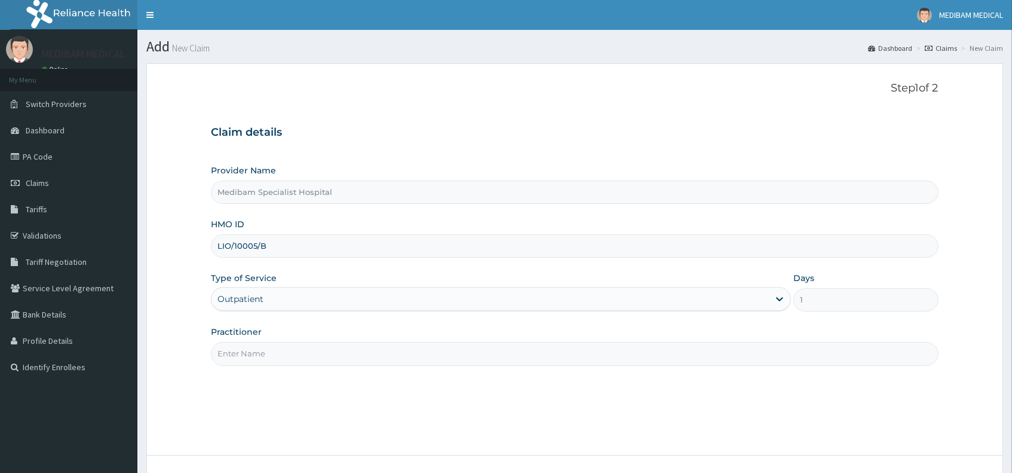
click at [294, 349] on input "Practitioner" at bounding box center [574, 353] width 727 height 23
type input "DR OMOJUWA"
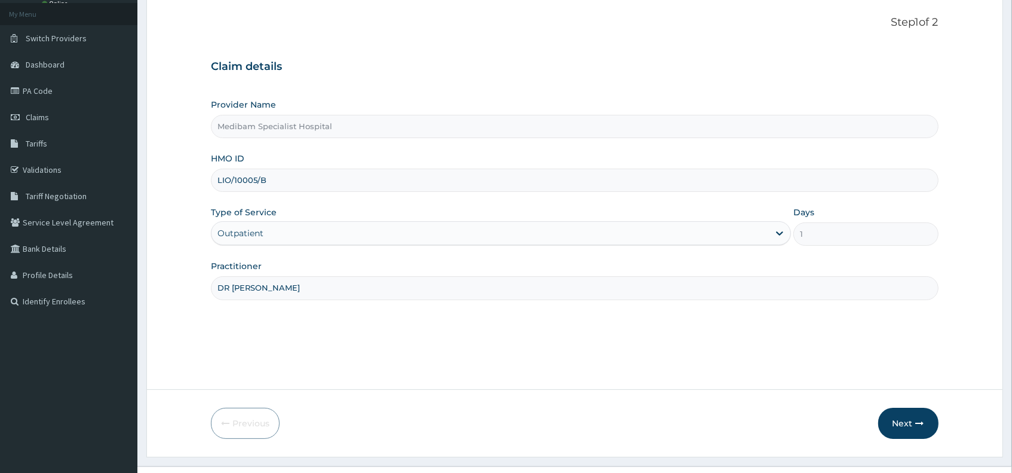
scroll to position [89, 0]
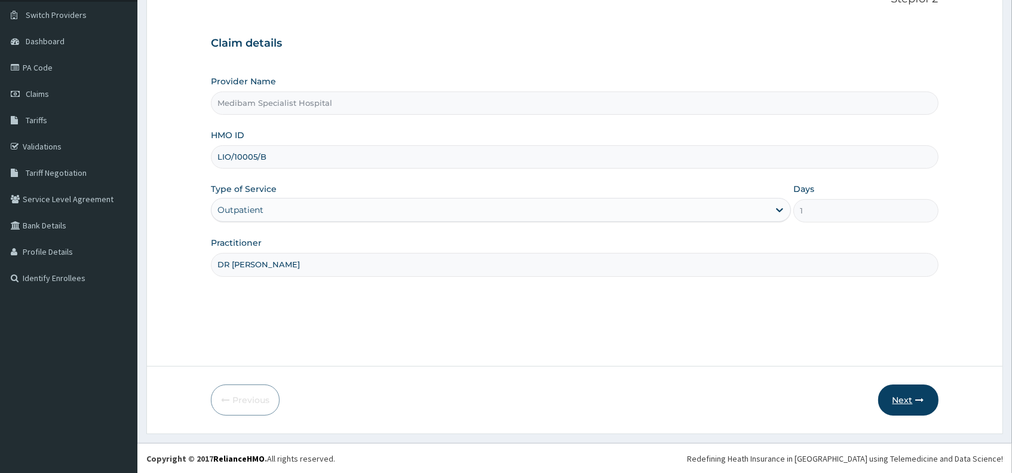
click at [908, 400] on button "Next" at bounding box center [908, 399] width 60 height 31
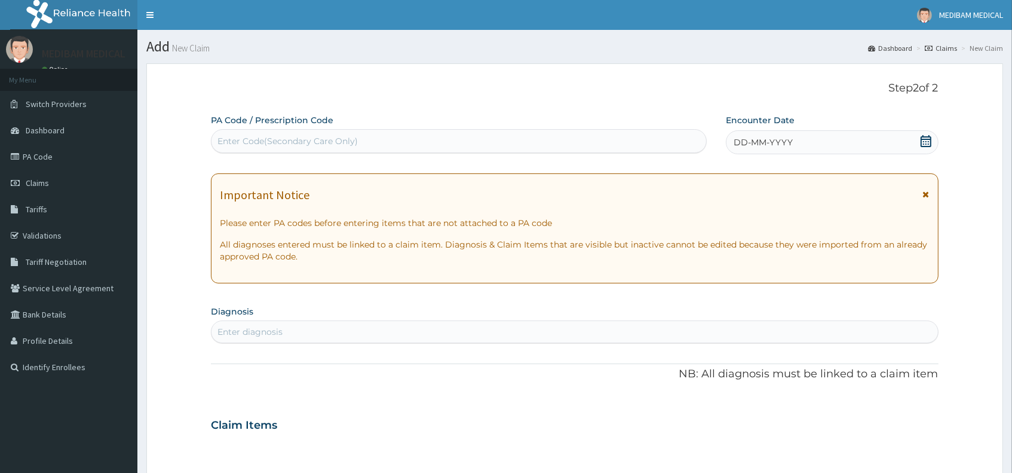
scroll to position [0, 0]
click at [774, 142] on span "DD-MM-YYYY" at bounding box center [763, 142] width 59 height 12
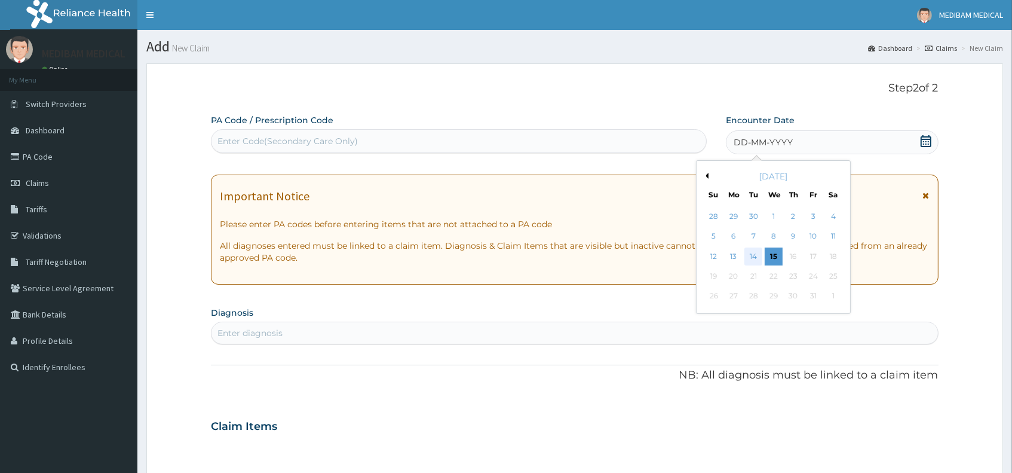
click at [757, 256] on div "14" at bounding box center [754, 256] width 18 height 18
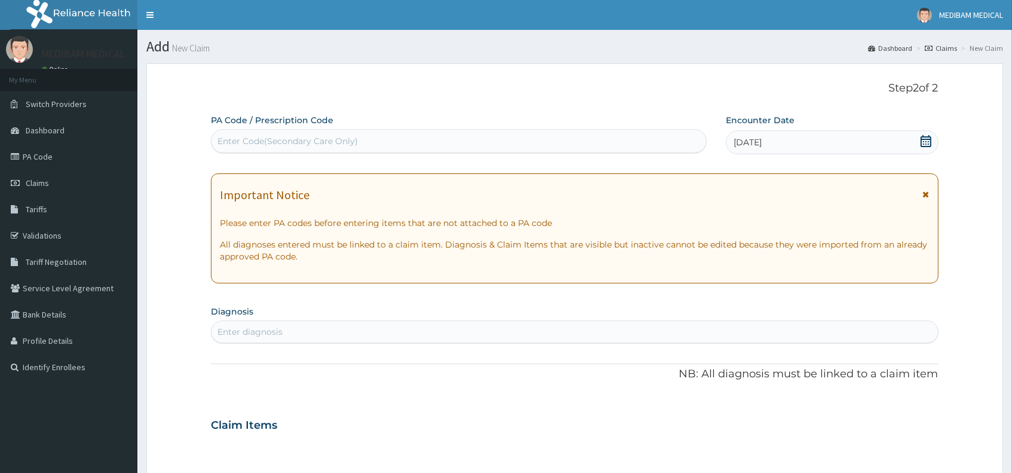
click at [256, 333] on div "Enter diagnosis" at bounding box center [250, 332] width 65 height 12
type input "MALARIA"
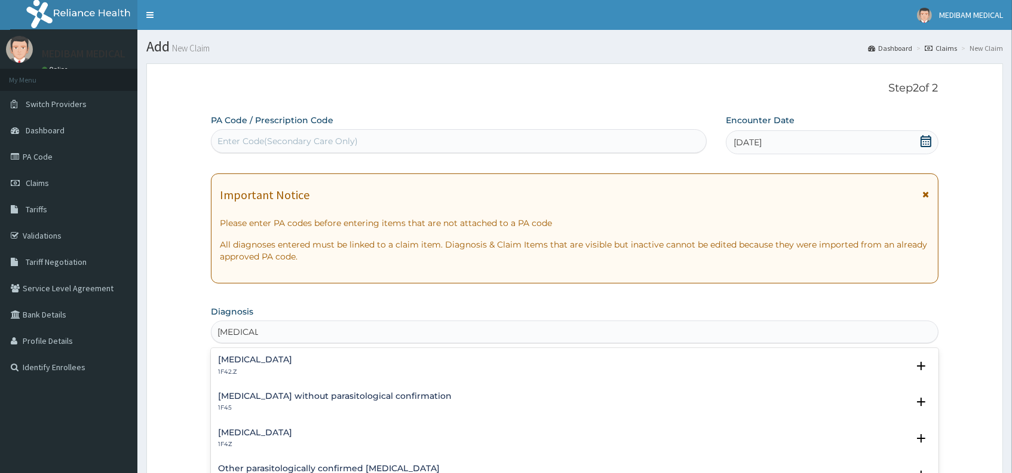
click at [274, 399] on h4 "Malaria without parasitological confirmation" at bounding box center [335, 395] width 234 height 9
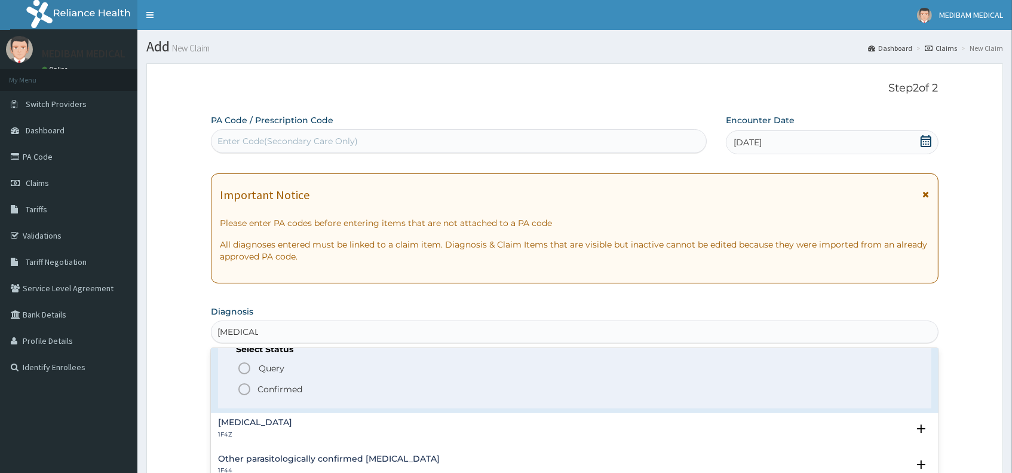
scroll to position [66, 0]
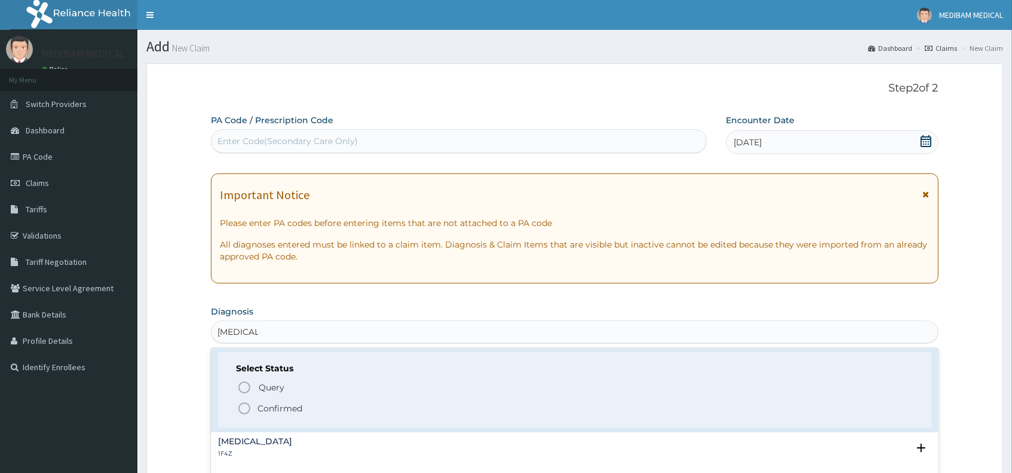
drag, startPoint x: 240, startPoint y: 402, endPoint x: 252, endPoint y: 396, distance: 13.9
click at [240, 402] on icon "status option filled" at bounding box center [244, 408] width 14 height 14
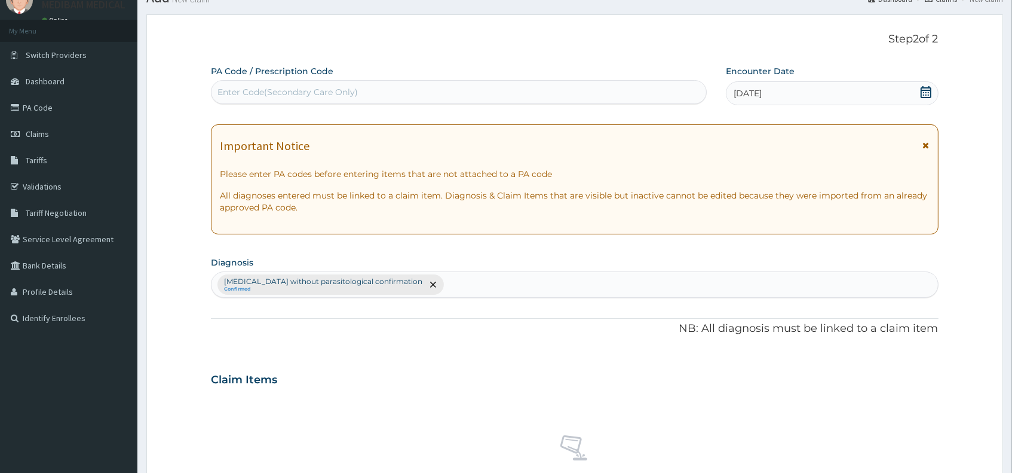
scroll to position [133, 0]
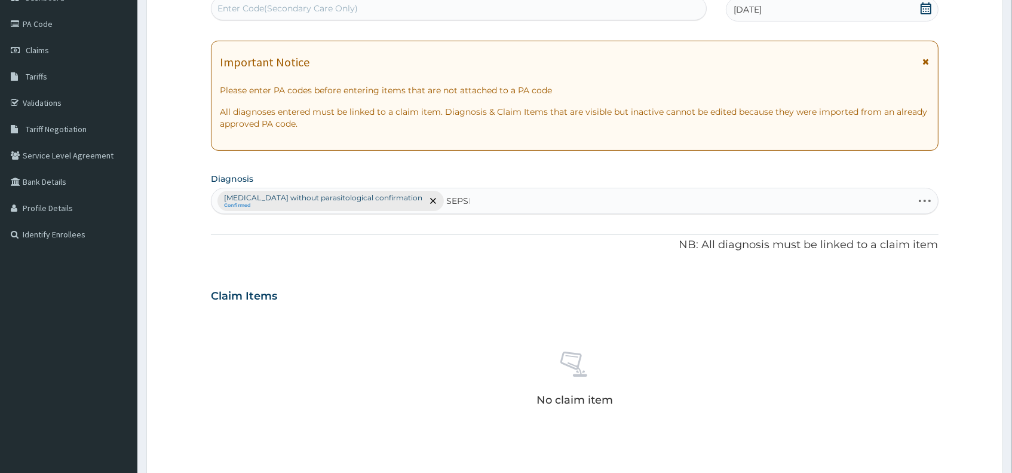
type input "SEPSIS"
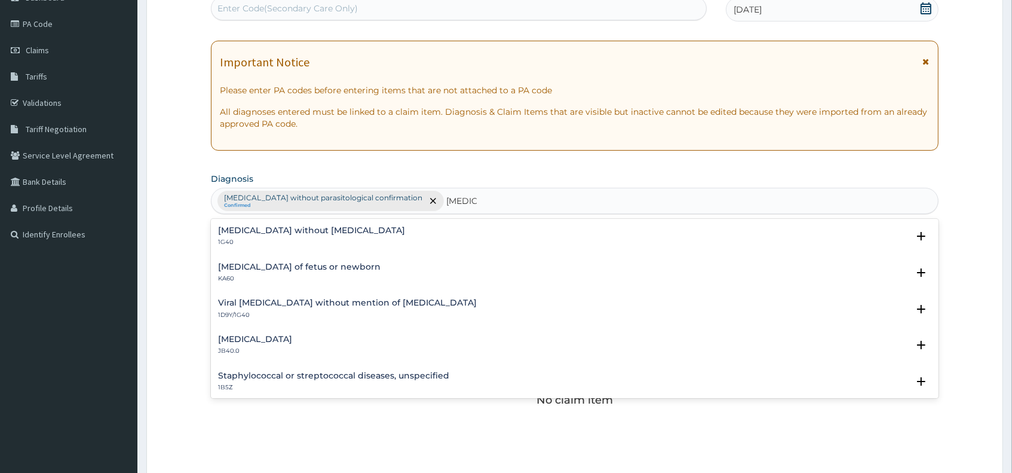
click at [268, 238] on p "1G40" at bounding box center [311, 242] width 187 height 8
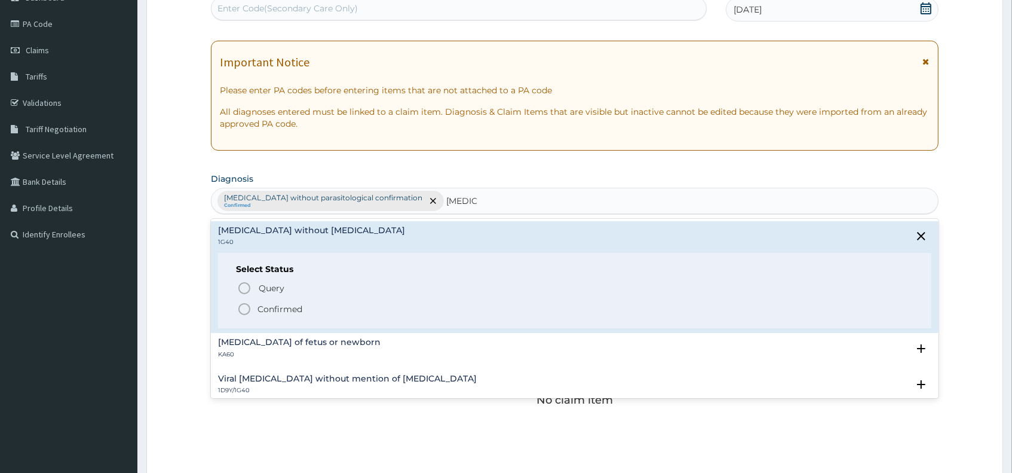
click at [247, 308] on icon "status option filled" at bounding box center [244, 309] width 14 height 14
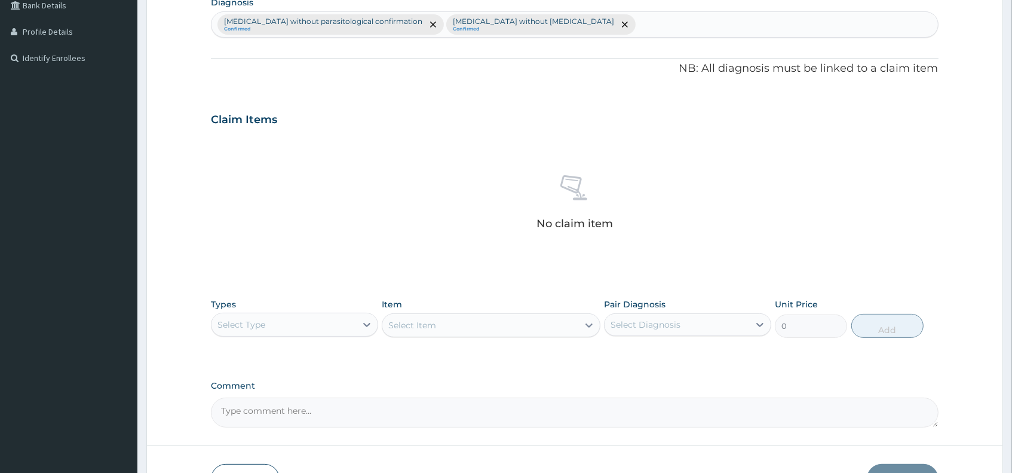
scroll to position [332, 0]
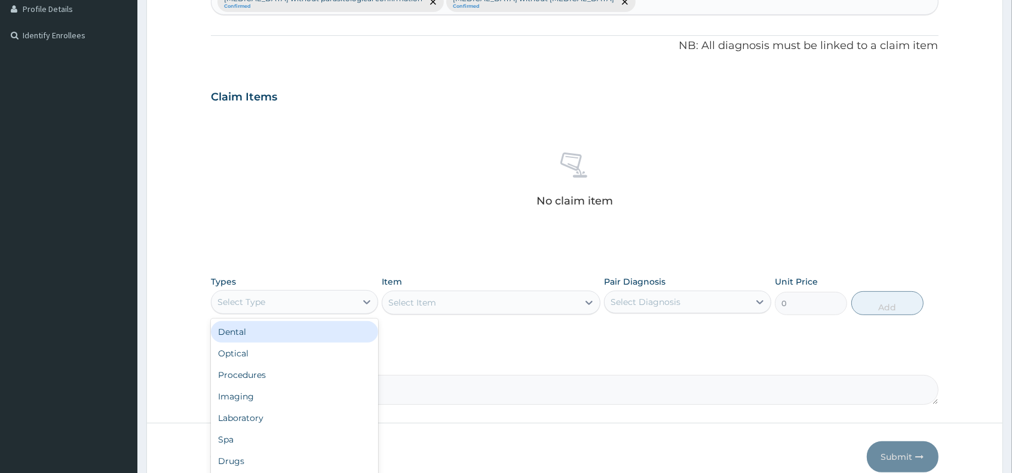
click at [310, 300] on div "Select Type" at bounding box center [284, 301] width 145 height 19
type input "PRO"
click at [282, 331] on div "Procedures" at bounding box center [294, 332] width 167 height 22
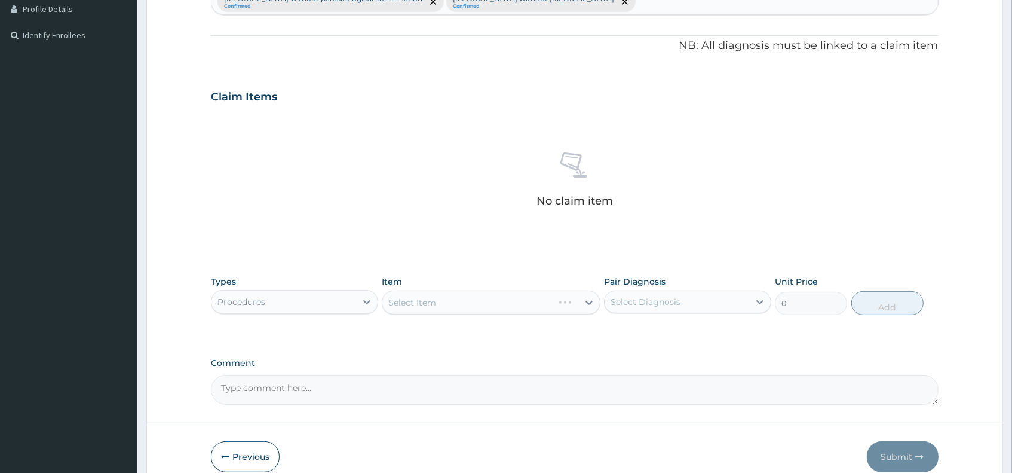
click at [486, 304] on div "Select Item" at bounding box center [491, 302] width 218 height 24
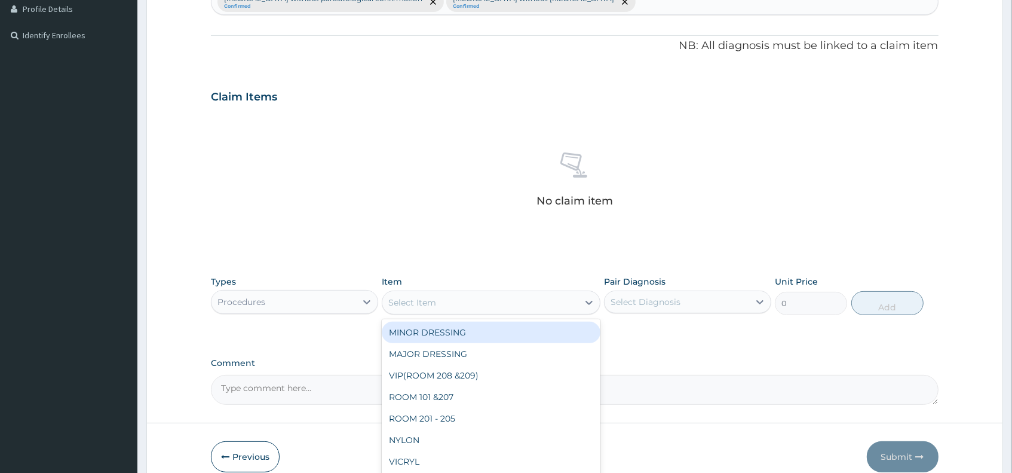
click at [486, 304] on div "Select Item" at bounding box center [479, 302] width 195 height 19
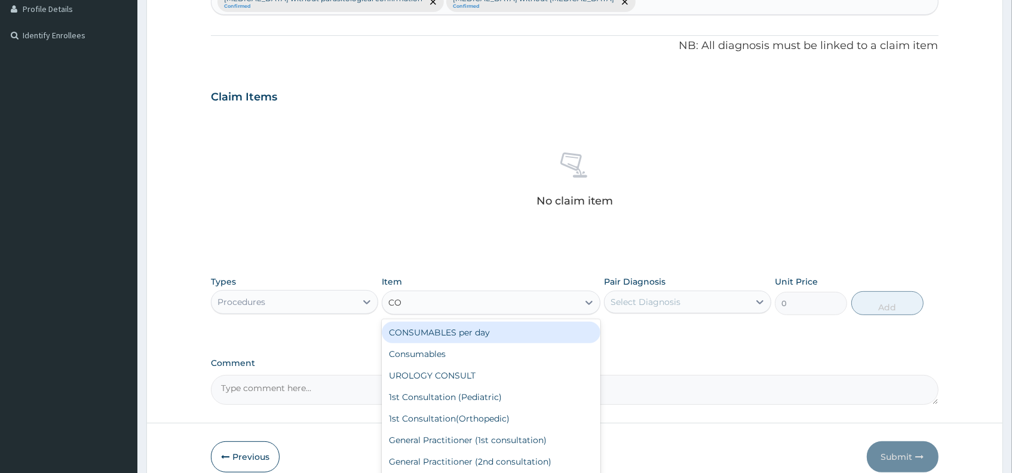
type input "CON"
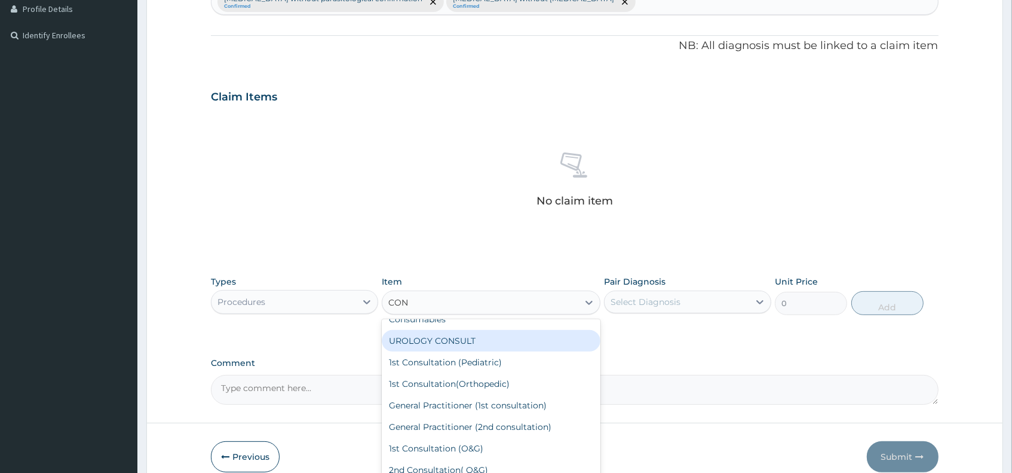
scroll to position [66, 0]
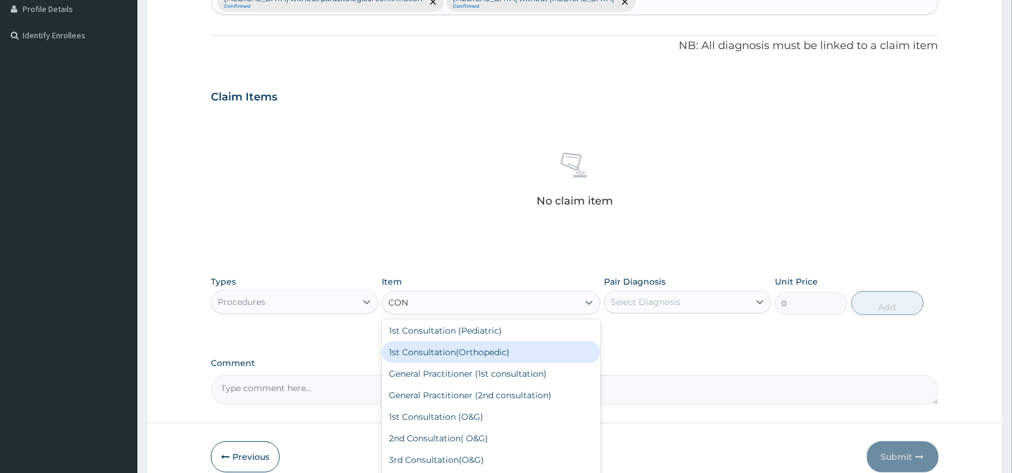
drag, startPoint x: 439, startPoint y: 360, endPoint x: 435, endPoint y: 367, distance: 8.3
click at [438, 362] on div "CONSUMABLES per day Consumables UROLOGY CONSULT 1st Consultation (Pediatric) 1s…" at bounding box center [491, 408] width 218 height 179
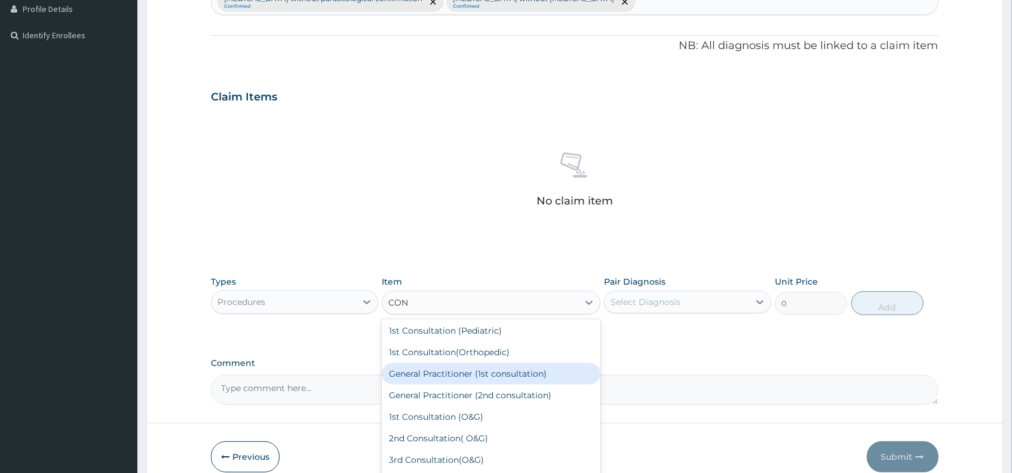
click at [449, 375] on div "General Practitioner (1st consultation)" at bounding box center [491, 374] width 218 height 22
type input "1500"
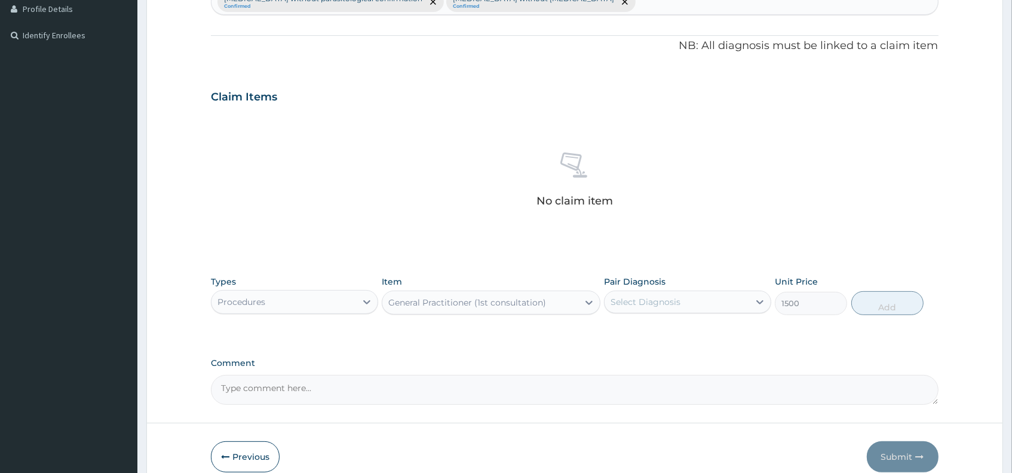
click at [631, 302] on div "Select Diagnosis" at bounding box center [646, 302] width 70 height 12
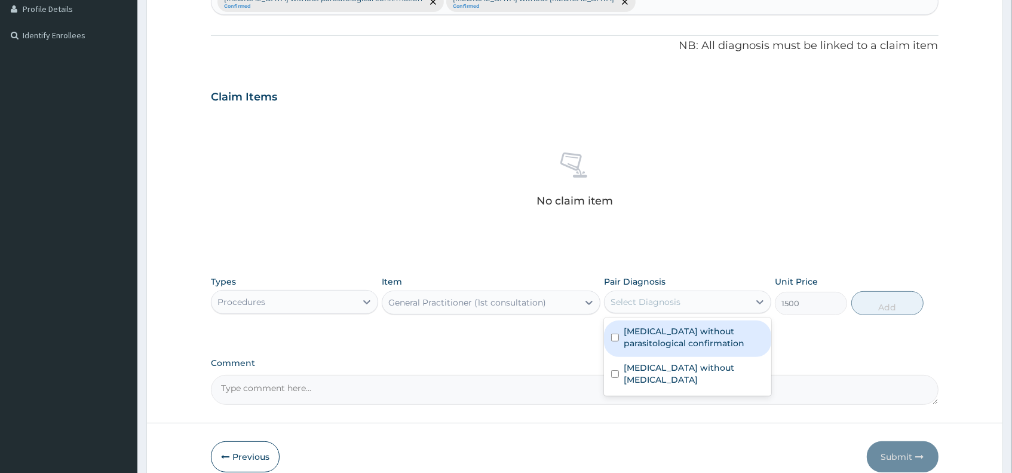
click at [638, 336] on label "Malaria without parasitological confirmation" at bounding box center [694, 337] width 140 height 24
checkbox input "true"
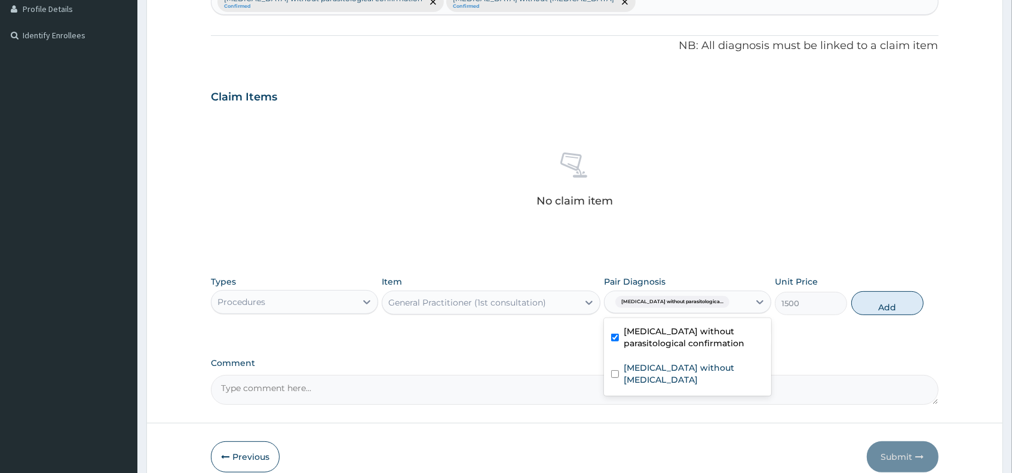
click at [729, 300] on div "Malaria without parasitologica..." at bounding box center [677, 302] width 145 height 20
drag, startPoint x: 728, startPoint y: 300, endPoint x: 725, endPoint y: 317, distance: 17.6
click at [728, 302] on div "Malaria without parasitologica..." at bounding box center [677, 302] width 145 height 20
click at [714, 364] on label "Sepsis without septic shock" at bounding box center [694, 374] width 140 height 24
checkbox input "true"
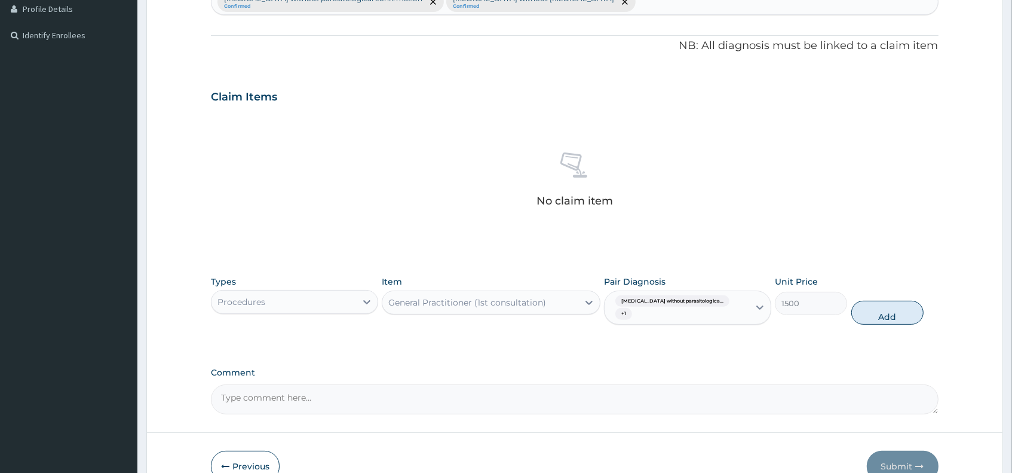
drag, startPoint x: 869, startPoint y: 304, endPoint x: 798, endPoint y: 300, distance: 71.8
click at [865, 303] on button "Add" at bounding box center [888, 313] width 73 height 24
type input "0"
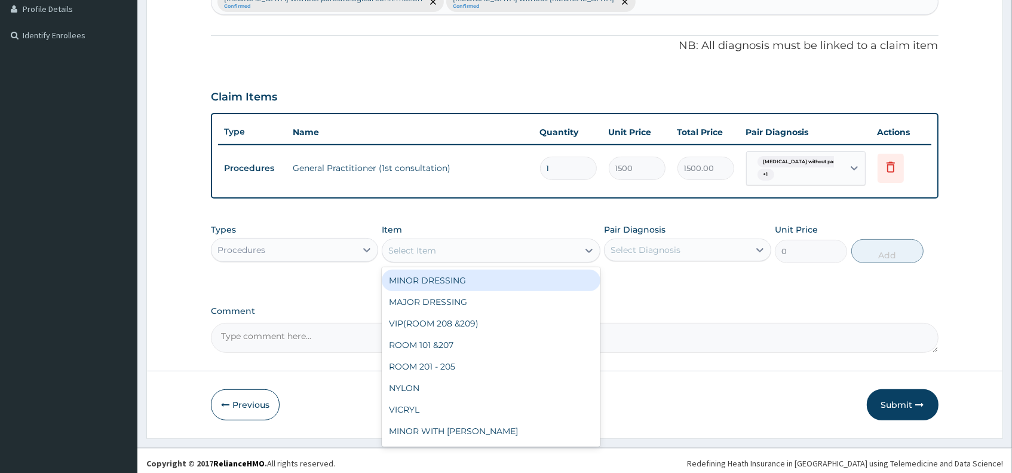
click at [476, 252] on div "Select Item" at bounding box center [479, 250] width 195 height 19
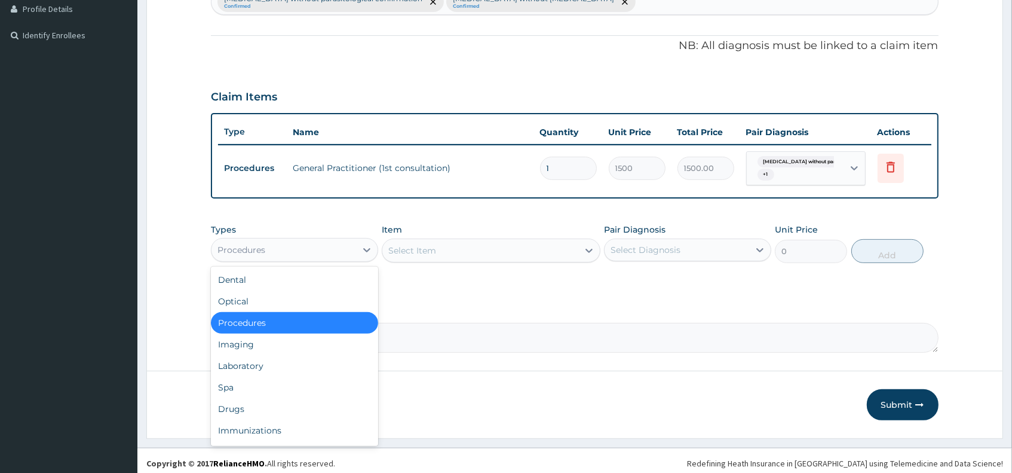
click at [333, 247] on div "Procedures" at bounding box center [284, 249] width 145 height 19
type input "DR"
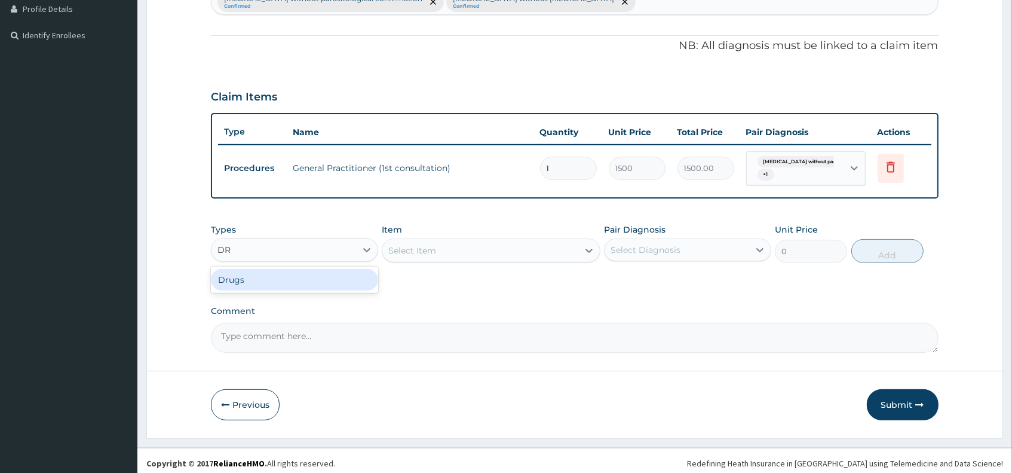
click at [318, 279] on div "Drugs" at bounding box center [294, 280] width 167 height 22
click at [456, 252] on div "Select Item" at bounding box center [491, 250] width 218 height 24
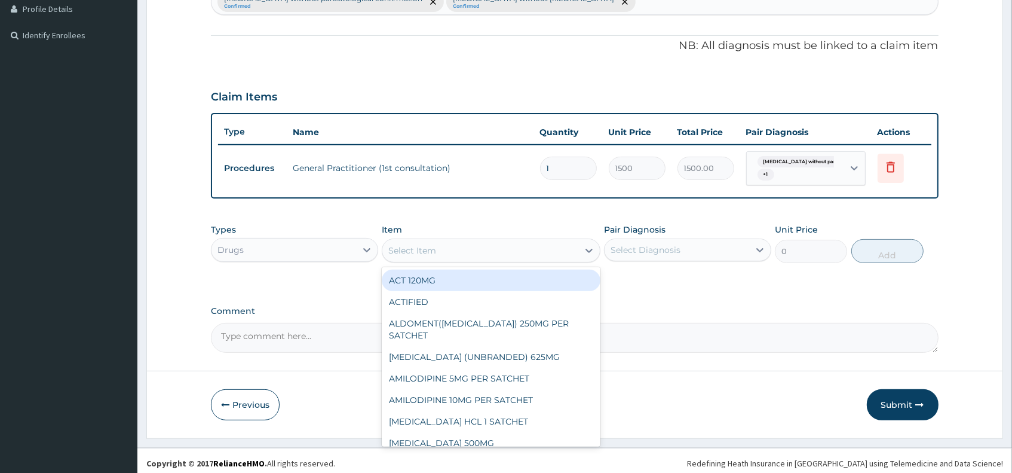
click at [424, 247] on div "Select Item" at bounding box center [412, 250] width 48 height 12
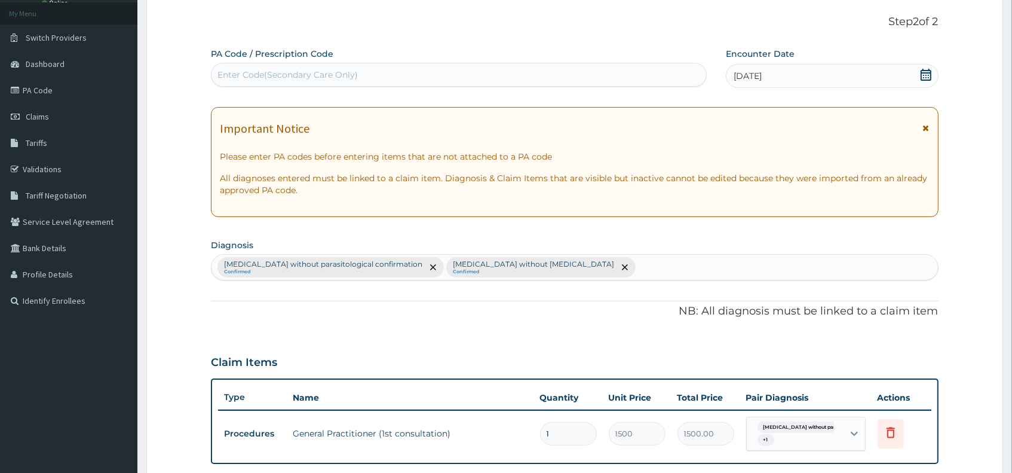
type input "AMOX"
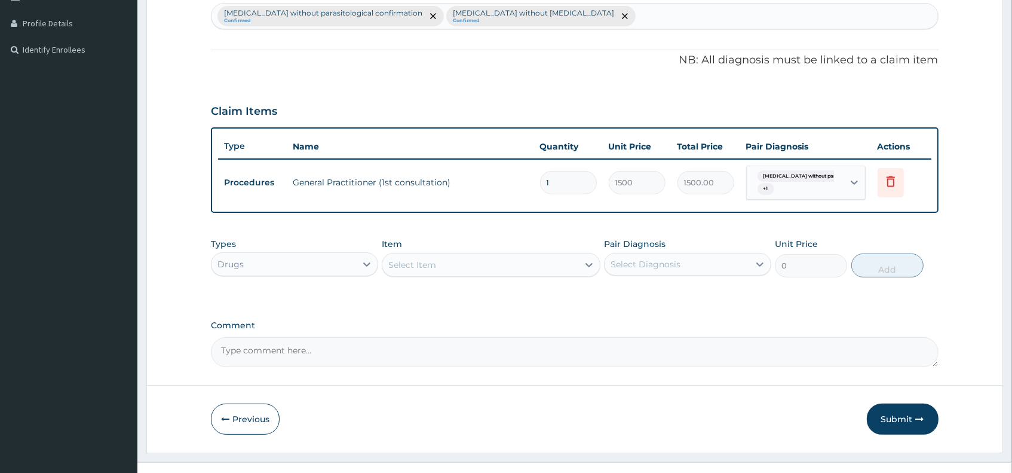
scroll to position [332, 0]
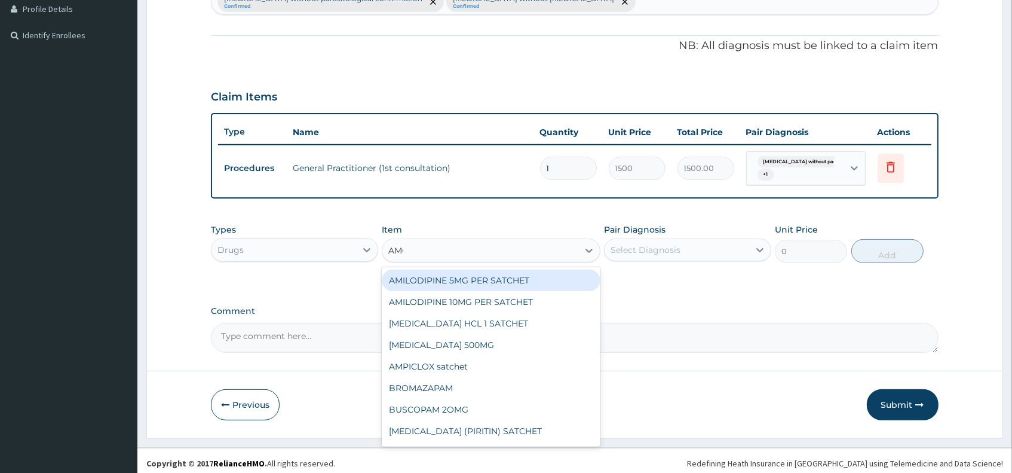
type input "AMOX"
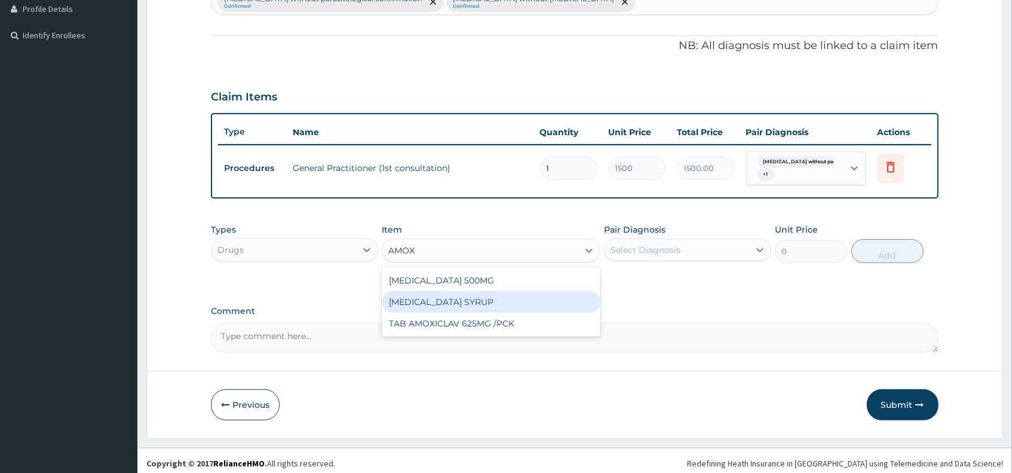
drag, startPoint x: 439, startPoint y: 296, endPoint x: 553, endPoint y: 268, distance: 118.1
click at [447, 295] on div "AMOXICILLIN SYRUP" at bounding box center [491, 302] width 218 height 22
type input "1050"
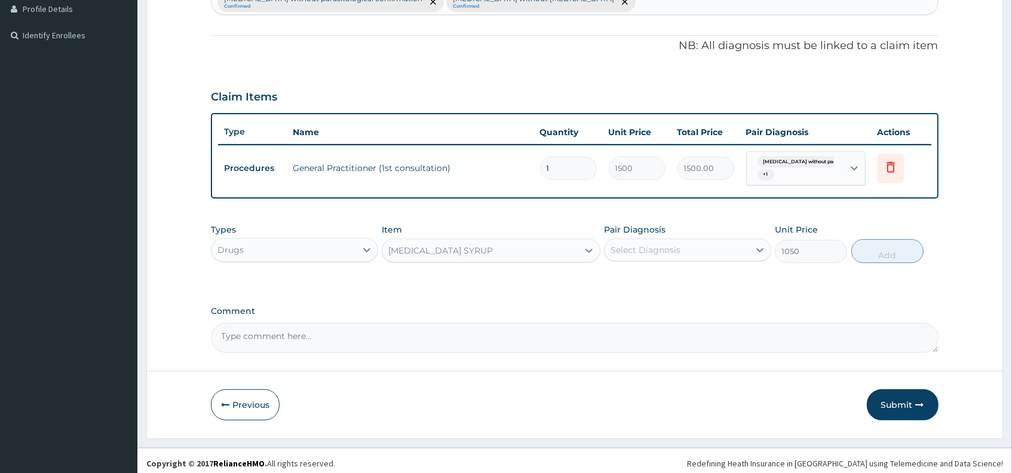
drag, startPoint x: 668, startPoint y: 246, endPoint x: 665, endPoint y: 253, distance: 8.0
click at [668, 246] on div "Select Diagnosis" at bounding box center [646, 250] width 70 height 12
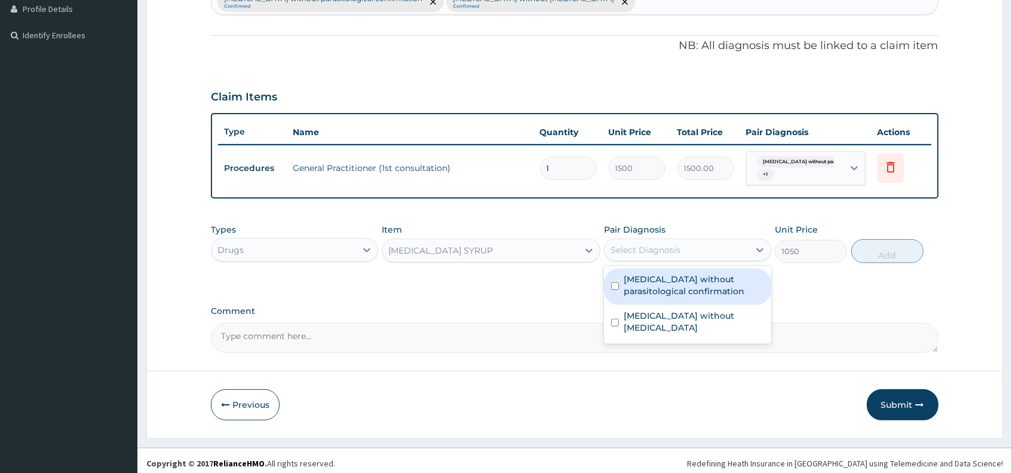
click at [667, 283] on label "Malaria without parasitological confirmation" at bounding box center [694, 285] width 140 height 24
checkbox input "true"
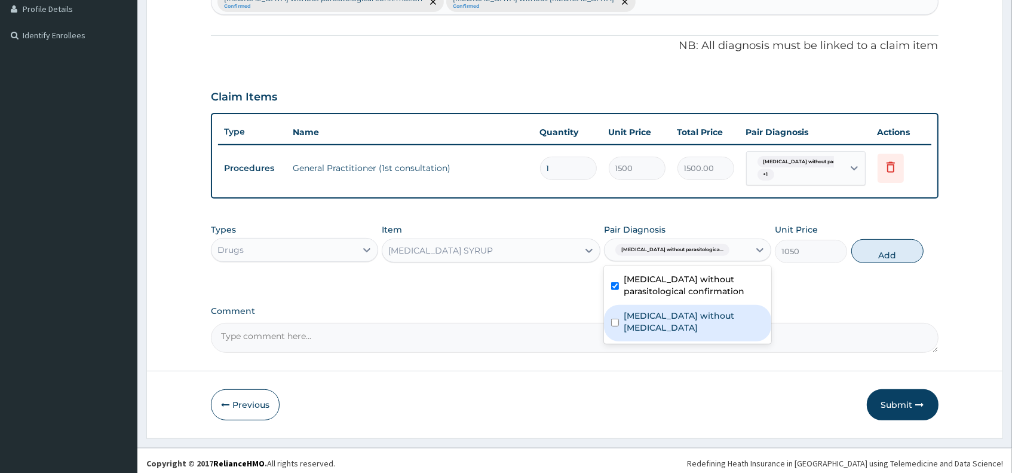
drag, startPoint x: 658, startPoint y: 317, endPoint x: 719, endPoint y: 297, distance: 64.6
click at [660, 315] on label "Sepsis without septic shock" at bounding box center [694, 322] width 140 height 24
checkbox input "true"
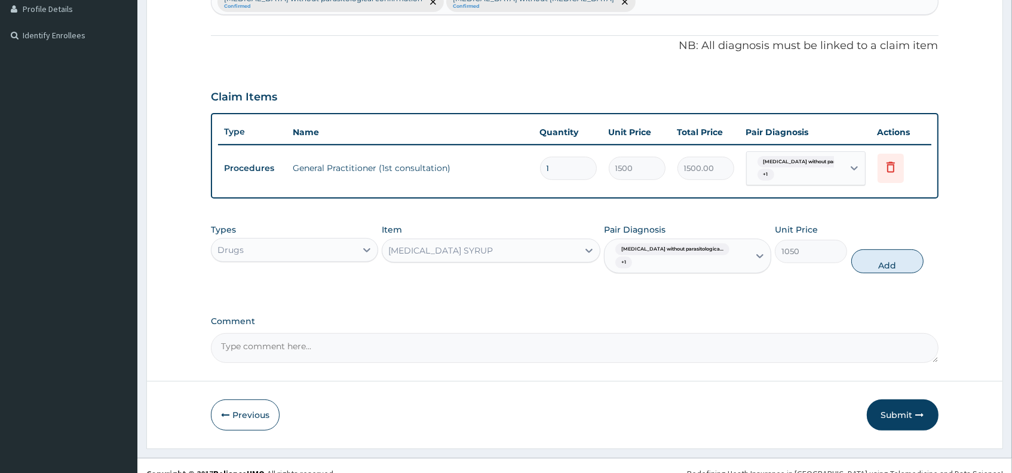
click at [840, 258] on div "Types Drugs Item AMOXICILLIN SYRUP Pair Diagnosis Malaria without parasitologic…" at bounding box center [574, 249] width 727 height 62
drag, startPoint x: 863, startPoint y: 251, endPoint x: 825, endPoint y: 257, distance: 38.7
click at [862, 252] on button "Add" at bounding box center [888, 261] width 73 height 24
type input "0"
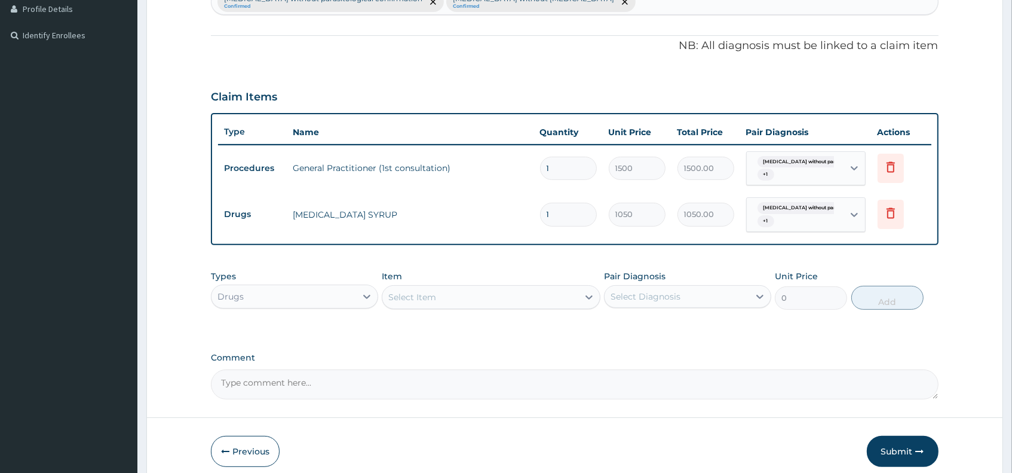
click at [487, 295] on div "Select Item" at bounding box center [479, 296] width 195 height 19
type input "COA"
drag, startPoint x: 445, startPoint y: 326, endPoint x: 471, endPoint y: 314, distance: 28.9
click at [446, 326] on div "Tab COARTEM" at bounding box center [491, 327] width 218 height 22
type input "130"
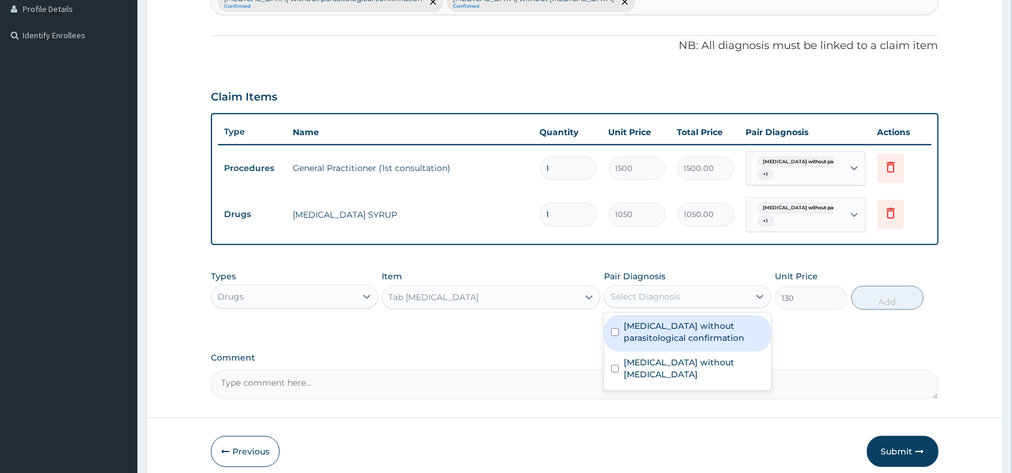
drag, startPoint x: 684, startPoint y: 297, endPoint x: 684, endPoint y: 310, distance: 12.5
click at [684, 300] on div "Select Diagnosis" at bounding box center [677, 296] width 145 height 19
drag, startPoint x: 685, startPoint y: 338, endPoint x: 707, endPoint y: 315, distance: 32.1
click at [697, 325] on label "Malaria without parasitological confirmation" at bounding box center [694, 332] width 140 height 24
checkbox input "true"
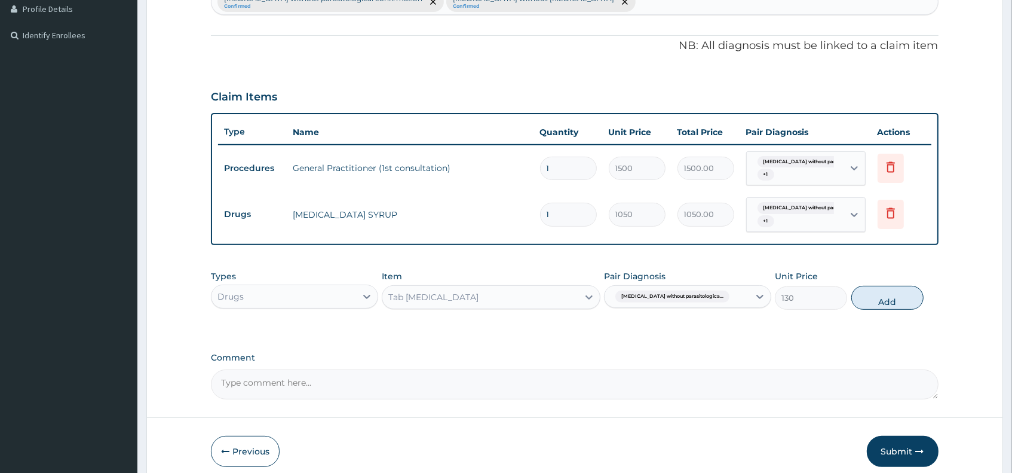
click at [725, 292] on div "Malaria without parasitologica..." at bounding box center [677, 296] width 145 height 20
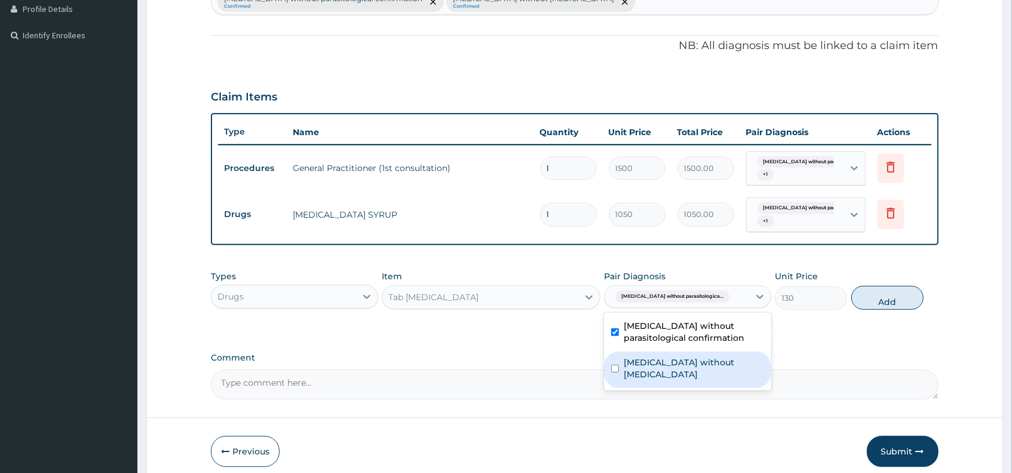
drag, startPoint x: 700, startPoint y: 363, endPoint x: 718, endPoint y: 350, distance: 22.2
click at [712, 356] on label "Sepsis without septic shock" at bounding box center [694, 368] width 140 height 24
checkbox input "true"
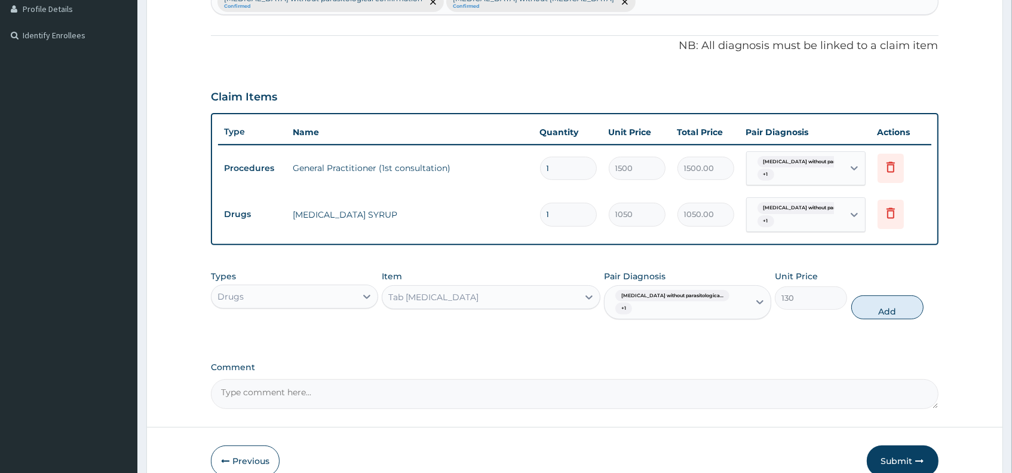
click at [838, 300] on div "Types Drugs Item Tab COARTEM Pair Diagnosis Malaria without parasitologica... +…" at bounding box center [574, 295] width 727 height 62
click at [567, 216] on input "1" at bounding box center [568, 214] width 57 height 23
type input "0.00"
type input "6"
type input "6300.00"
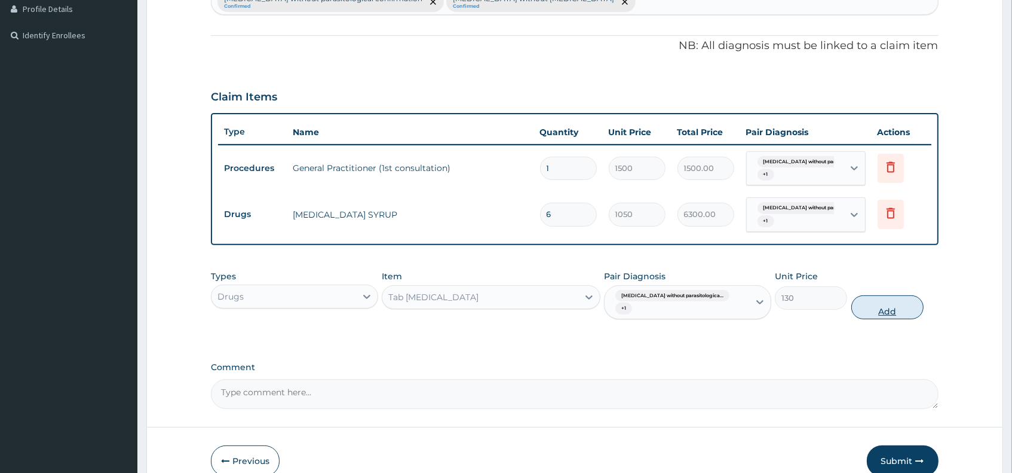
type input "0.00"
type input "1"
type input "1050.00"
click at [869, 296] on button "Add" at bounding box center [888, 307] width 73 height 24
type input "0"
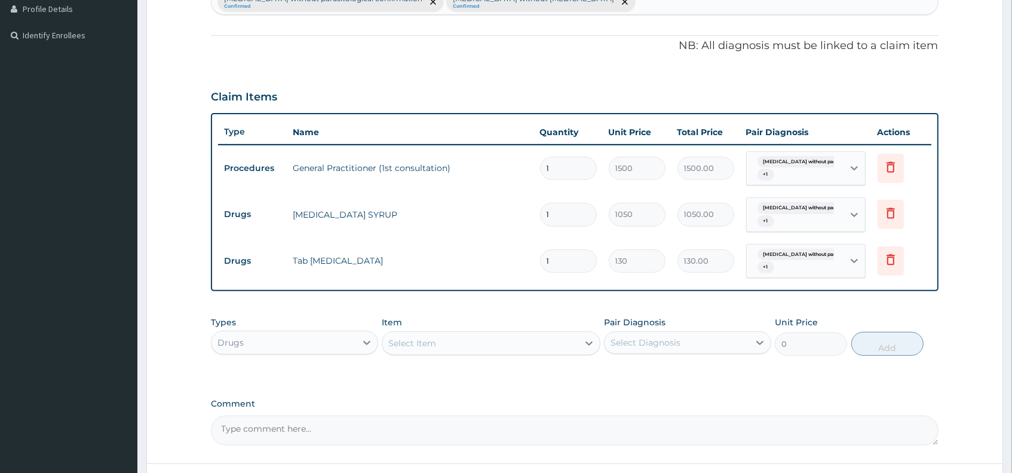
type input "0.00"
type input "6"
type input "780.00"
type input "0.00"
click at [894, 262] on icon at bounding box center [891, 259] width 8 height 11
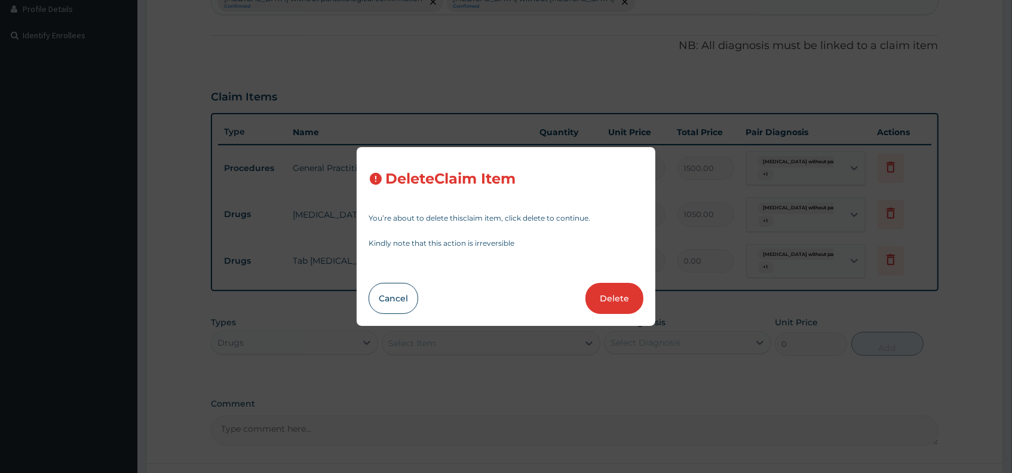
drag, startPoint x: 616, startPoint y: 294, endPoint x: 589, endPoint y: 310, distance: 31.4
click at [615, 295] on button "Delete" at bounding box center [615, 298] width 58 height 31
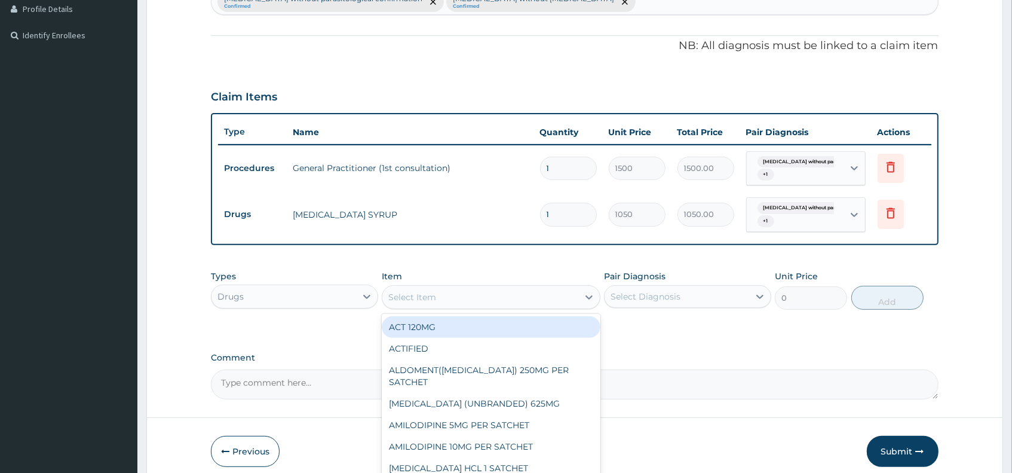
click at [516, 287] on div "Select Item" at bounding box center [479, 296] width 195 height 19
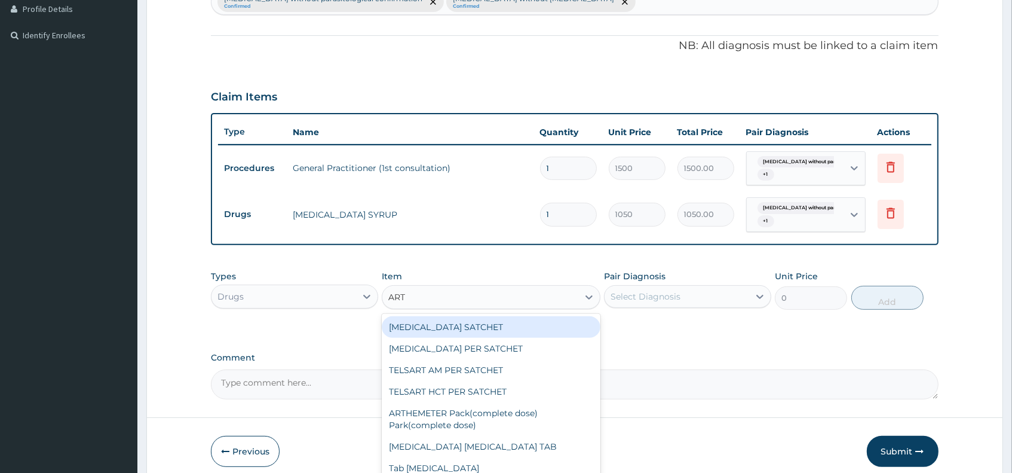
type input "ARTE"
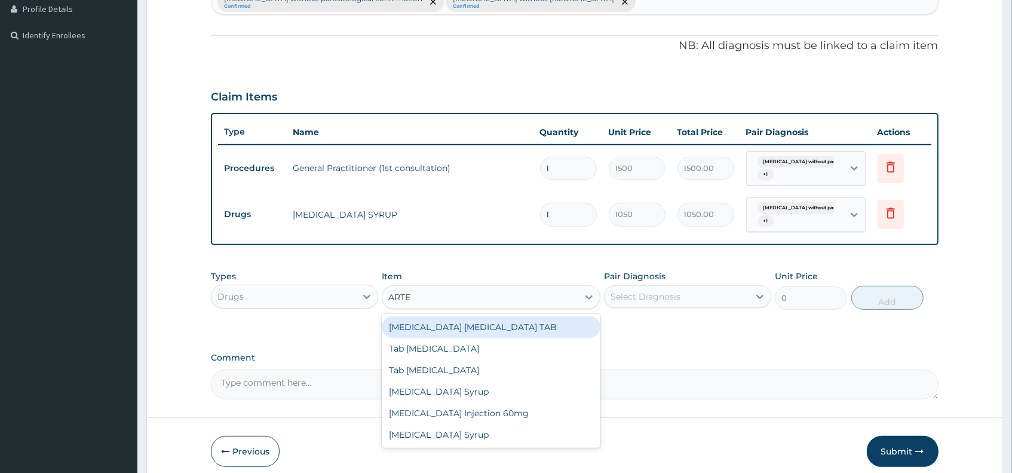
click at [512, 325] on div "Artemether lumefantrine TAB" at bounding box center [491, 327] width 218 height 22
type input "24.06"
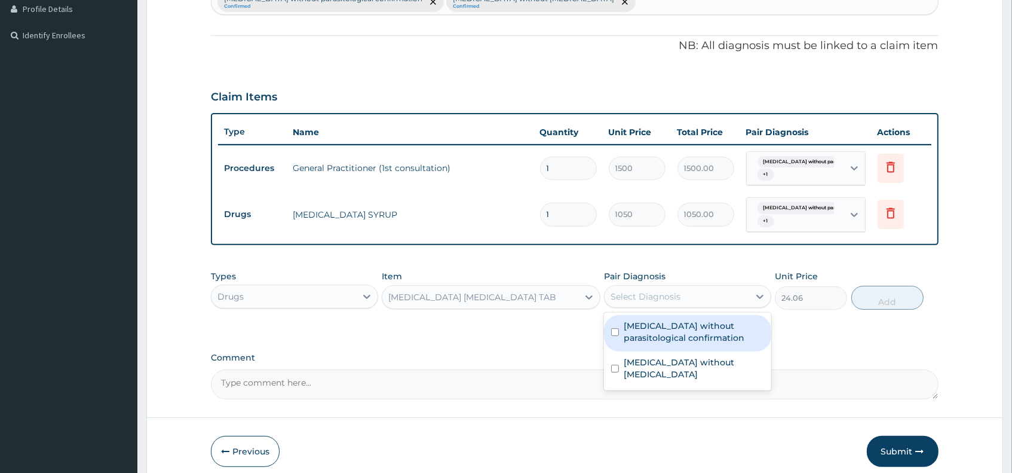
drag, startPoint x: 626, startPoint y: 292, endPoint x: 626, endPoint y: 311, distance: 19.1
click at [626, 294] on div "Select Diagnosis" at bounding box center [646, 296] width 70 height 12
click at [632, 327] on label "Malaria without parasitological confirmation" at bounding box center [694, 332] width 140 height 24
checkbox input "true"
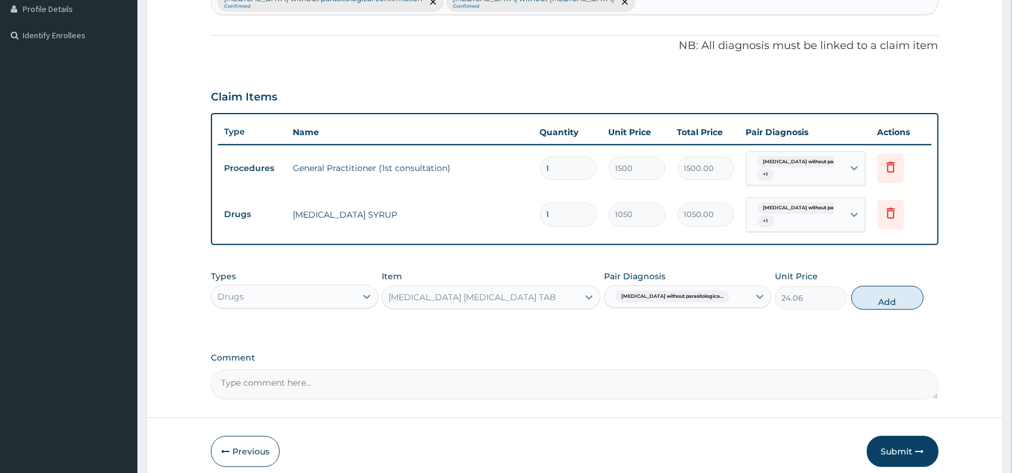
click at [698, 292] on span "Malaria without parasitologica..." at bounding box center [673, 296] width 114 height 12
click at [702, 293] on span "Malaria without parasitologica..." at bounding box center [673, 296] width 114 height 12
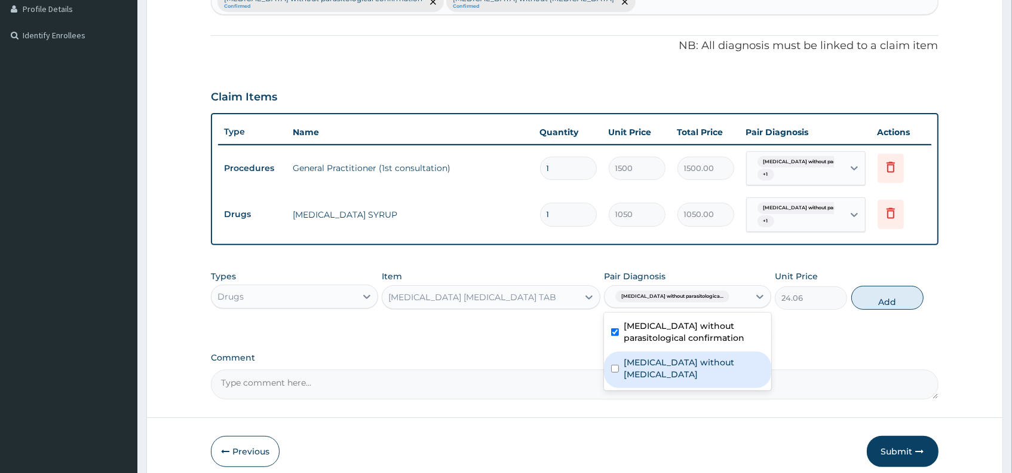
drag, startPoint x: 683, startPoint y: 355, endPoint x: 591, endPoint y: 327, distance: 96.0
click at [675, 356] on label "Sepsis without septic shock" at bounding box center [694, 368] width 140 height 24
checkbox input "true"
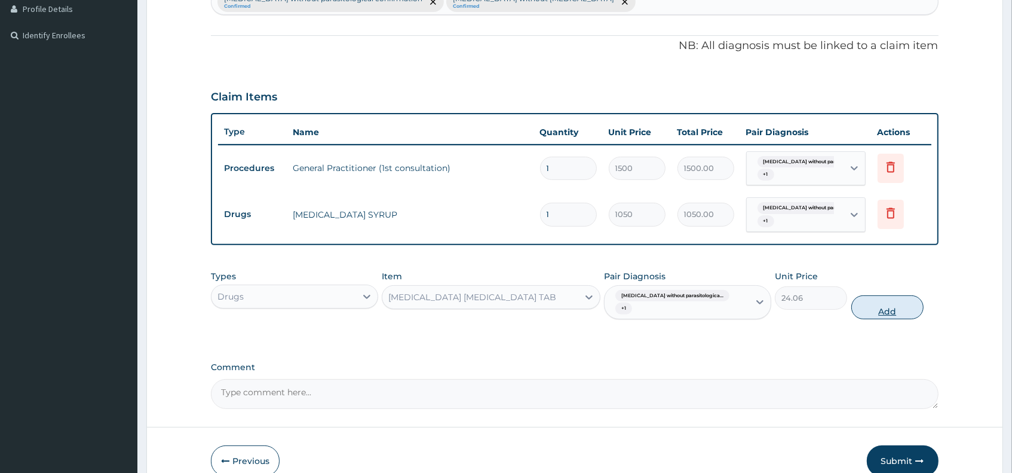
drag, startPoint x: 888, startPoint y: 291, endPoint x: 798, endPoint y: 290, distance: 89.6
click at [887, 295] on button "Add" at bounding box center [888, 307] width 73 height 24
type input "0"
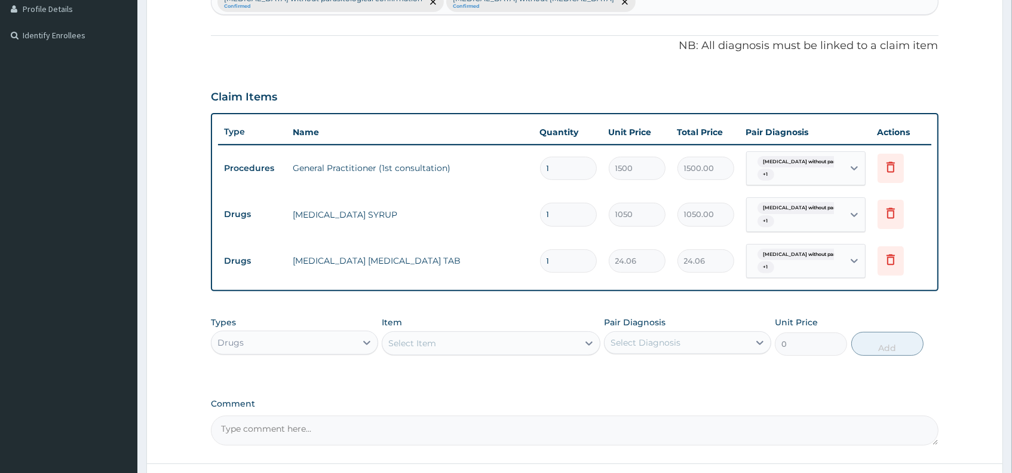
type input "0.00"
type input "6"
type input "144.36"
type input "0.00"
type input "8"
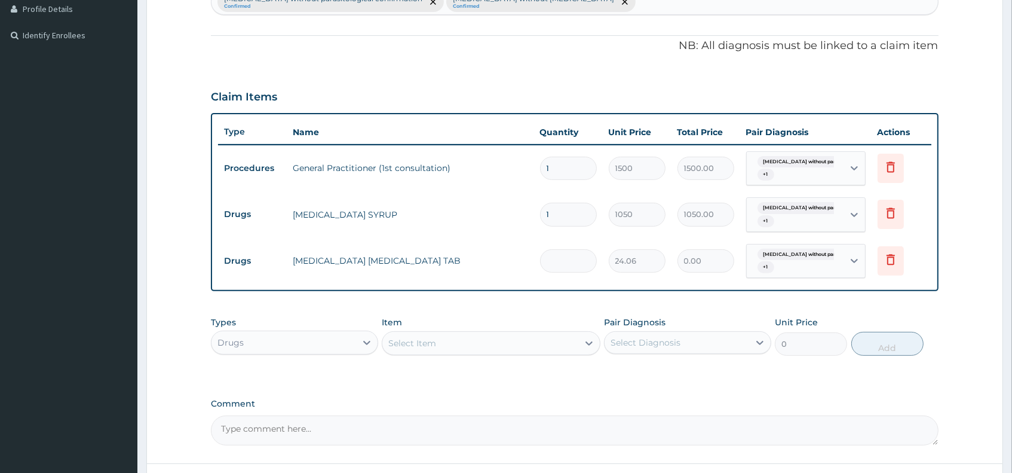
type input "192.48"
type input "0.00"
type input "1"
type input "24.06"
type input "12"
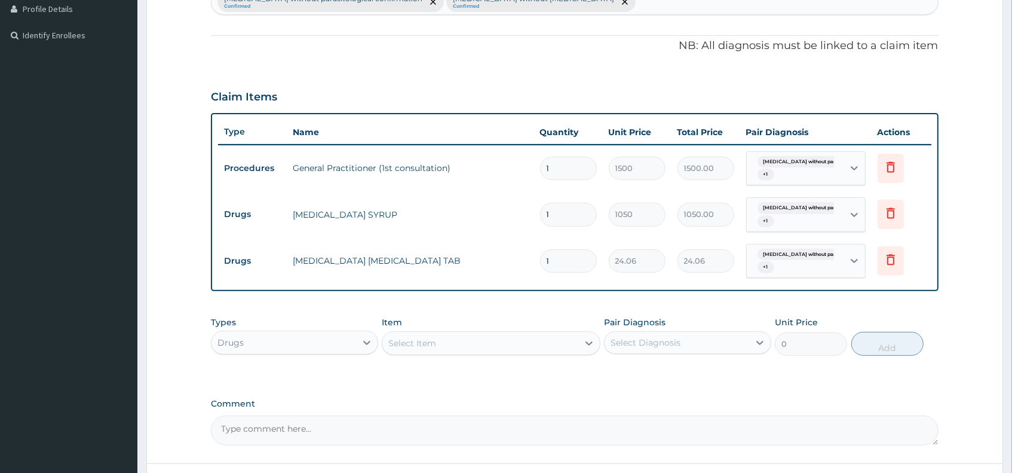
type input "288.72"
type input "12"
drag, startPoint x: 507, startPoint y: 314, endPoint x: 502, endPoint y: 343, distance: 29.1
click at [504, 328] on div "Item Select Item" at bounding box center [491, 335] width 218 height 39
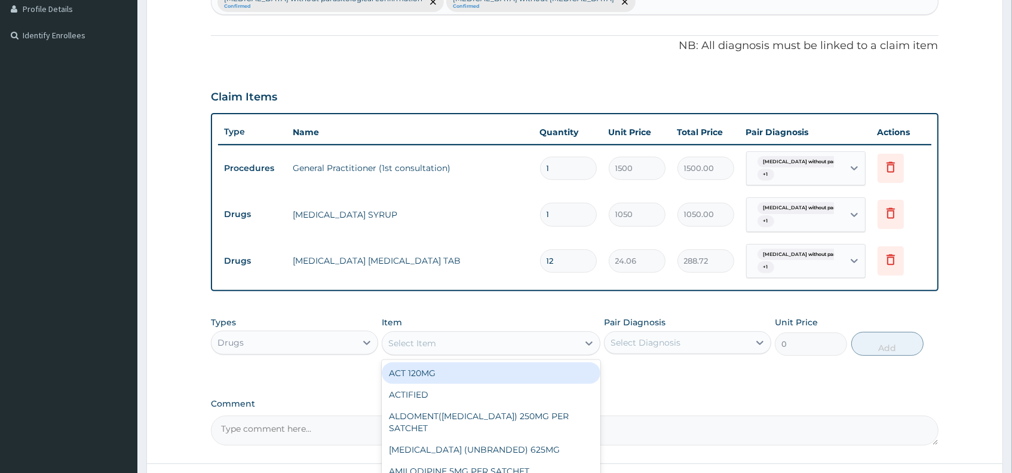
click at [502, 344] on div "Select Item" at bounding box center [479, 342] width 195 height 19
type input "PCM"
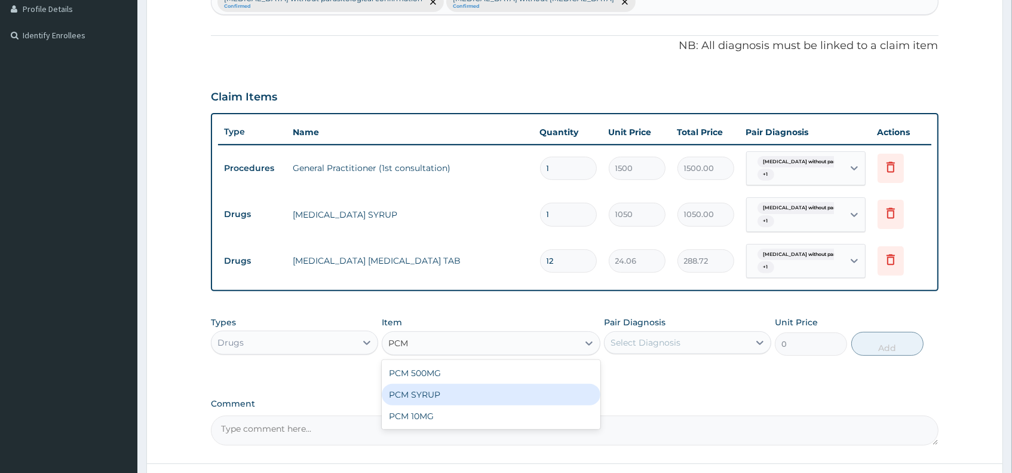
click at [435, 395] on div "PCM SYRUP" at bounding box center [491, 395] width 218 height 22
type input "700"
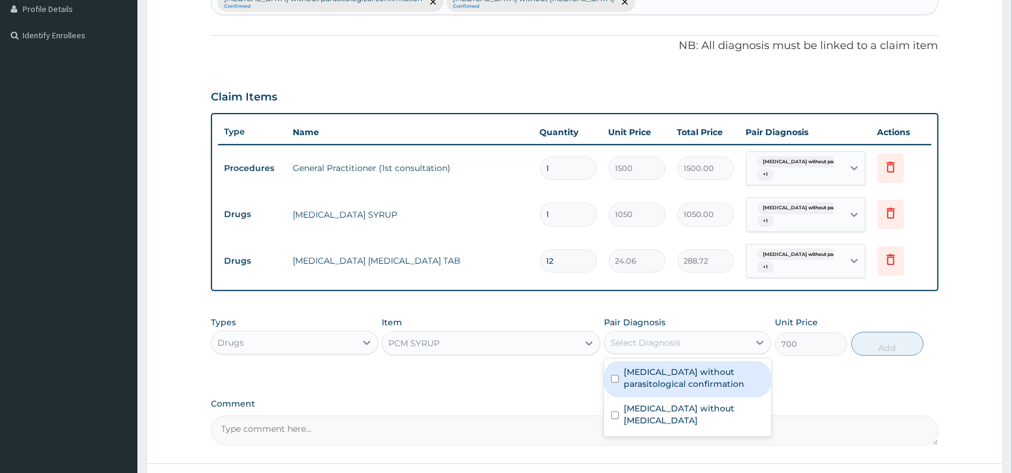
click at [640, 343] on div "Select Diagnosis" at bounding box center [646, 342] width 70 height 12
drag, startPoint x: 633, startPoint y: 375, endPoint x: 656, endPoint y: 353, distance: 31.7
click at [635, 373] on label "Malaria without parasitological confirmation" at bounding box center [694, 378] width 140 height 24
checkbox input "true"
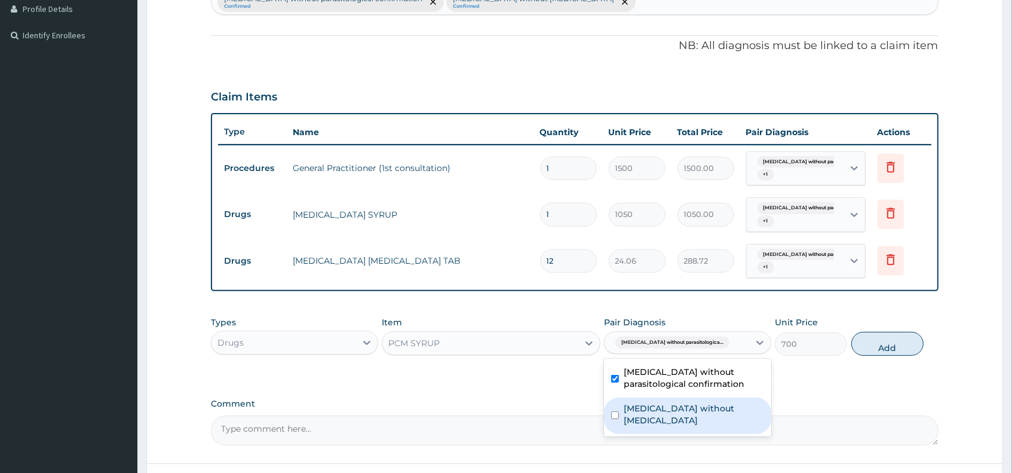
drag, startPoint x: 715, startPoint y: 405, endPoint x: 810, endPoint y: 362, distance: 104.8
click at [716, 404] on label "Sepsis without septic shock" at bounding box center [694, 414] width 140 height 24
checkbox input "true"
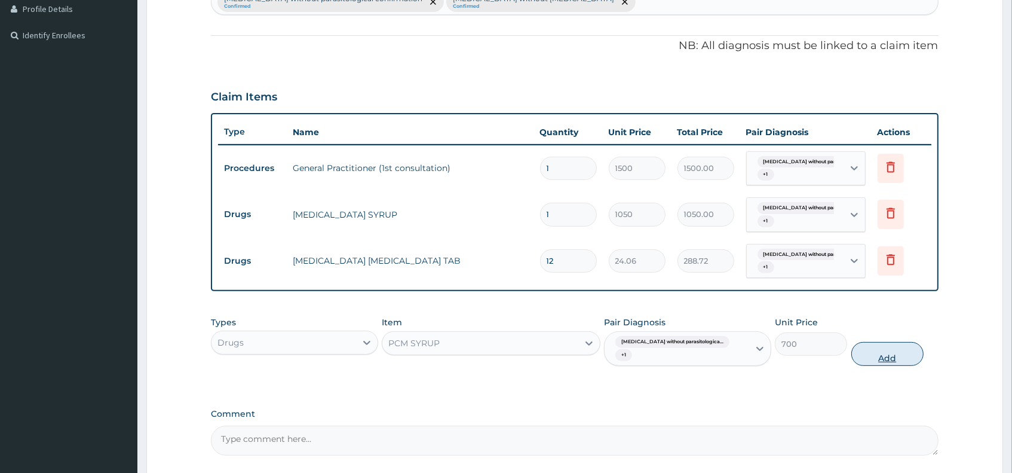
click at [888, 342] on button "Add" at bounding box center [888, 354] width 73 height 24
type input "0"
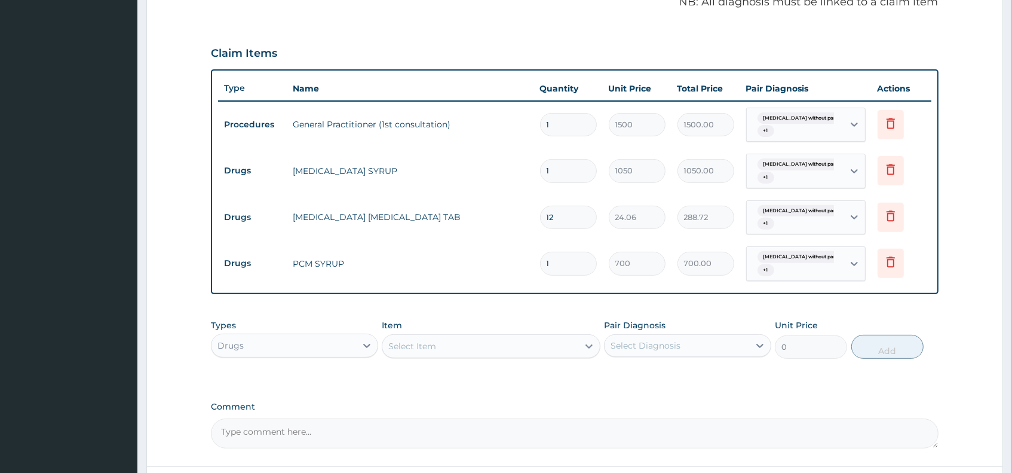
scroll to position [398, 0]
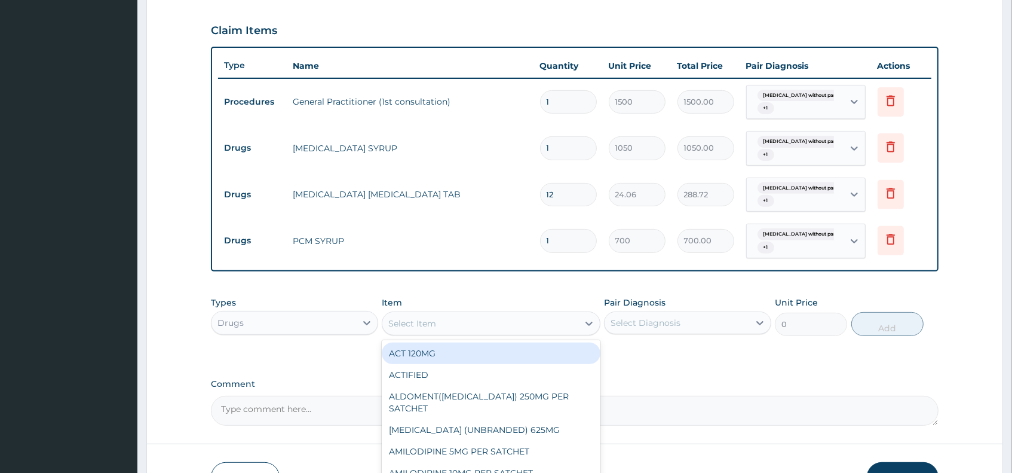
click at [495, 320] on div "Select Item" at bounding box center [479, 323] width 195 height 19
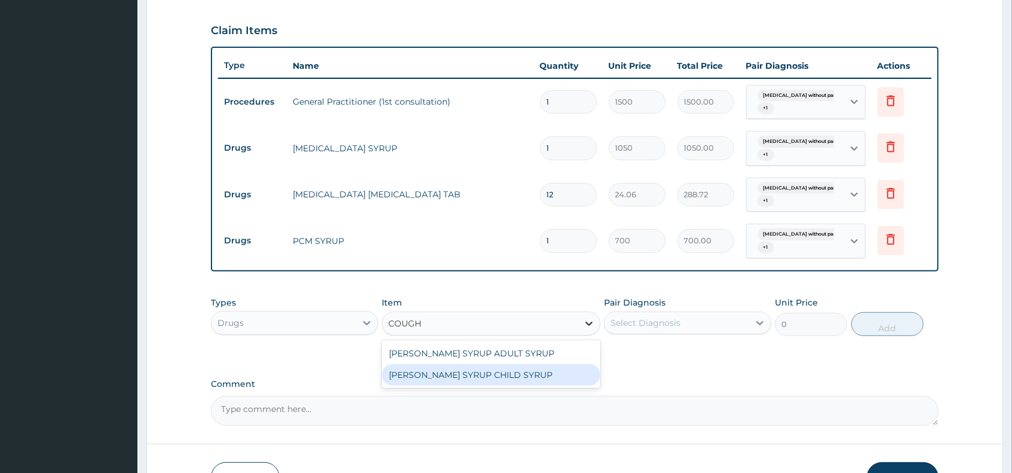
drag, startPoint x: 512, startPoint y: 368, endPoint x: 581, endPoint y: 320, distance: 84.4
click at [520, 361] on div "EMZOLYN COUGH SYRUP ADULT SYRUP EMZOLYN COUGH SYRUP CHILD SYRUP" at bounding box center [491, 364] width 218 height 48
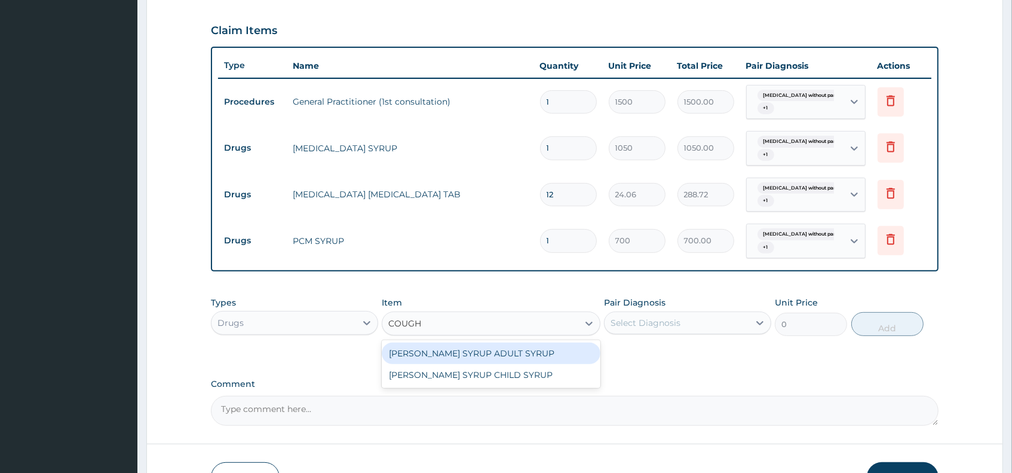
type input "COUGH"
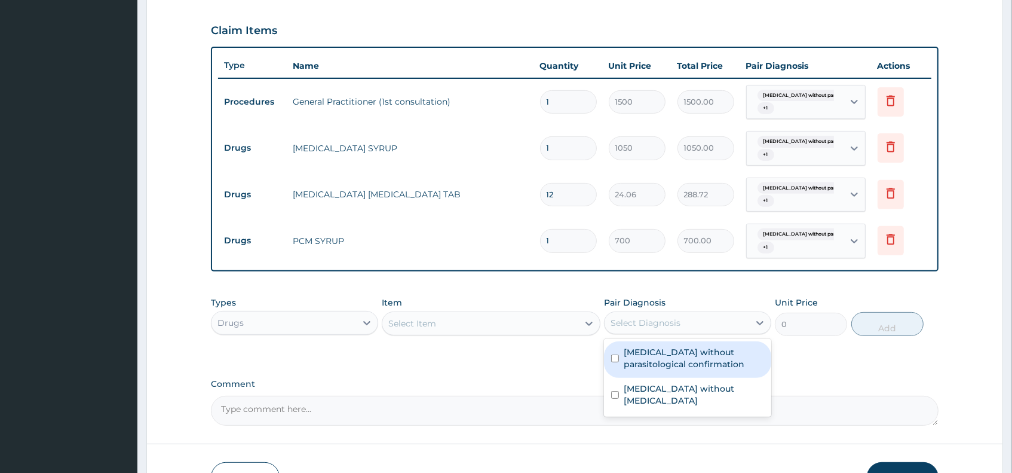
drag, startPoint x: 648, startPoint y: 327, endPoint x: 649, endPoint y: 338, distance: 10.8
click at [650, 329] on div "Select Diagnosis" at bounding box center [677, 322] width 145 height 19
drag, startPoint x: 662, startPoint y: 353, endPoint x: 663, endPoint y: 365, distance: 12.7
click at [662, 357] on label "Malaria without parasitological confirmation" at bounding box center [694, 358] width 140 height 24
checkbox input "true"
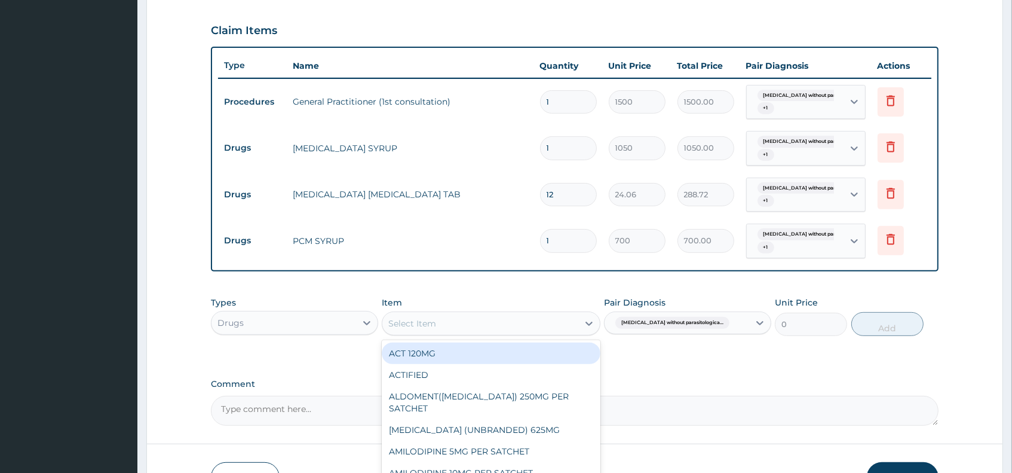
click at [554, 324] on div "Select Item" at bounding box center [479, 323] width 195 height 19
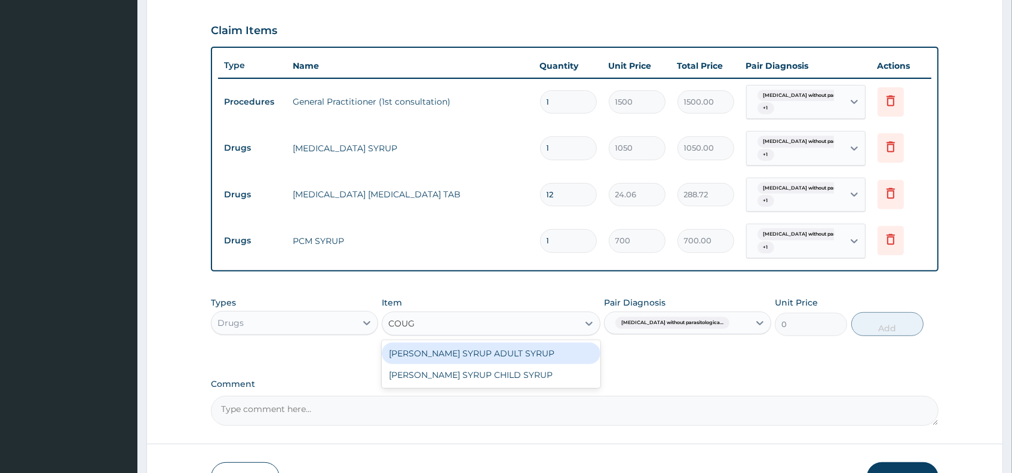
type input "COUGH"
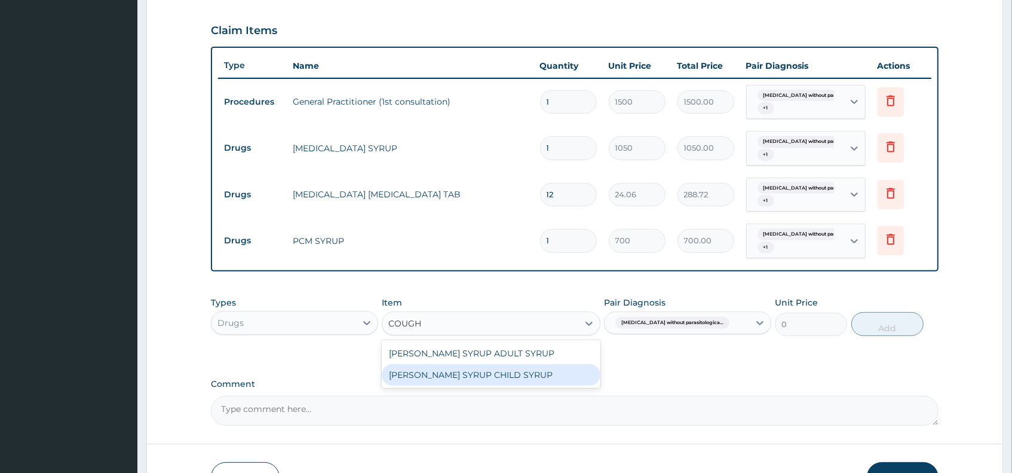
click at [500, 372] on div "EMZOLYN COUGH SYRUP CHILD SYRUP" at bounding box center [491, 375] width 218 height 22
type input "700"
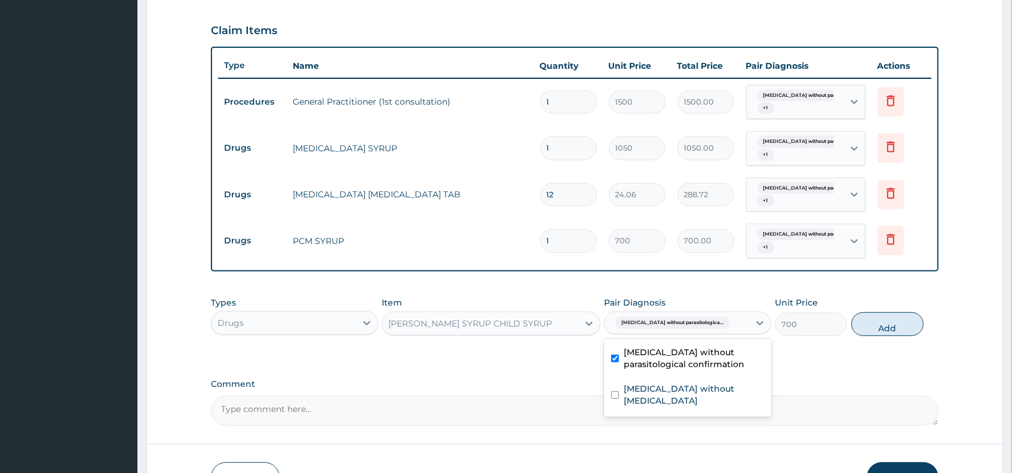
click at [714, 320] on div "Malaria without parasitologica..." at bounding box center [677, 323] width 145 height 20
drag, startPoint x: 709, startPoint y: 381, endPoint x: 721, endPoint y: 373, distance: 14.3
click at [716, 378] on div "Sepsis without septic shock" at bounding box center [687, 396] width 167 height 36
checkbox input "true"
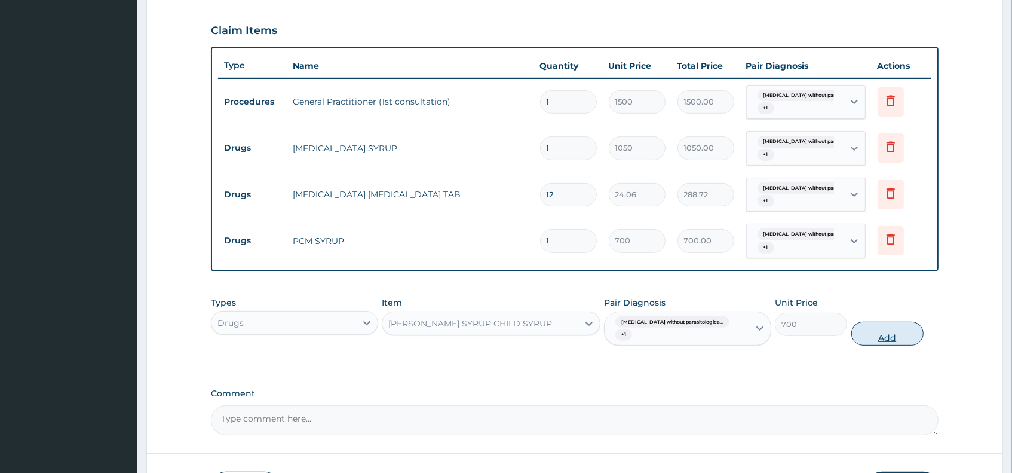
click at [892, 321] on button "Add" at bounding box center [888, 333] width 73 height 24
type input "0"
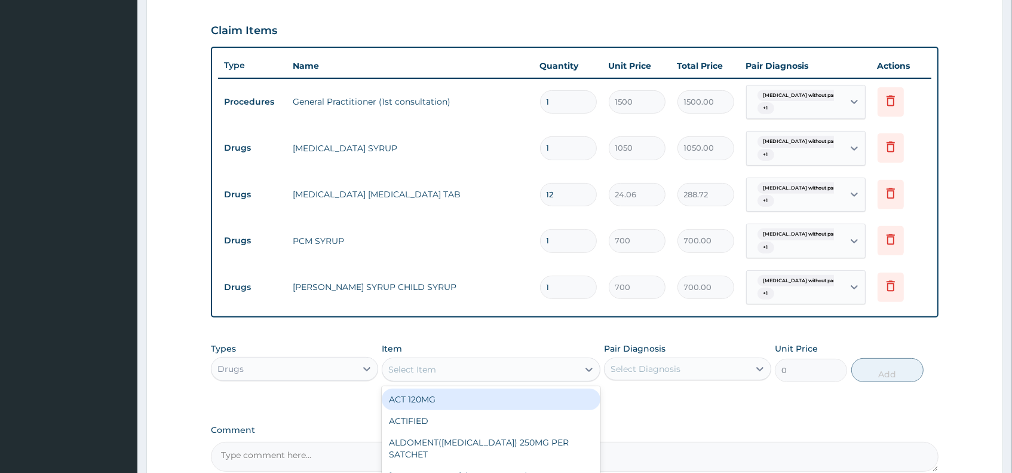
click at [491, 370] on div "Select Item" at bounding box center [479, 369] width 195 height 19
type input "PARACE"
click at [464, 402] on div "Paracetamol Injection 150MG" at bounding box center [491, 399] width 218 height 22
type input "250"
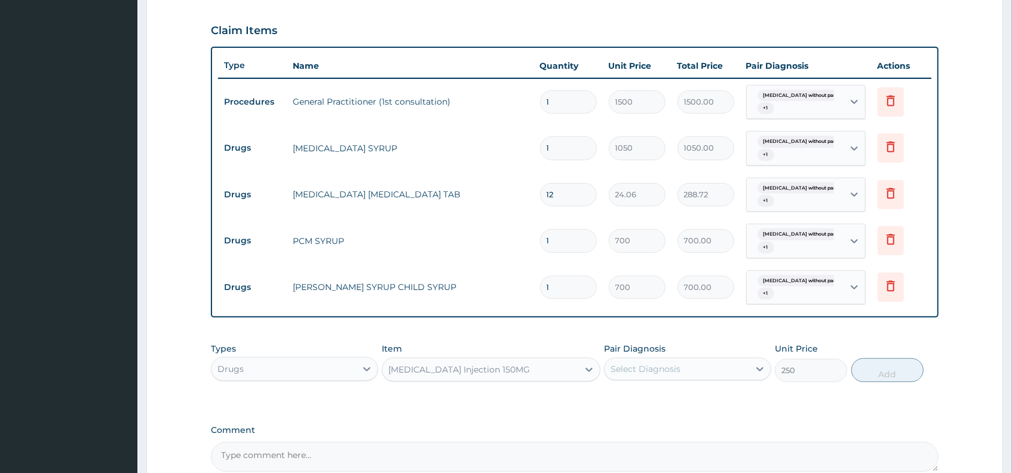
click at [641, 366] on div "Select Diagnosis" at bounding box center [646, 369] width 70 height 12
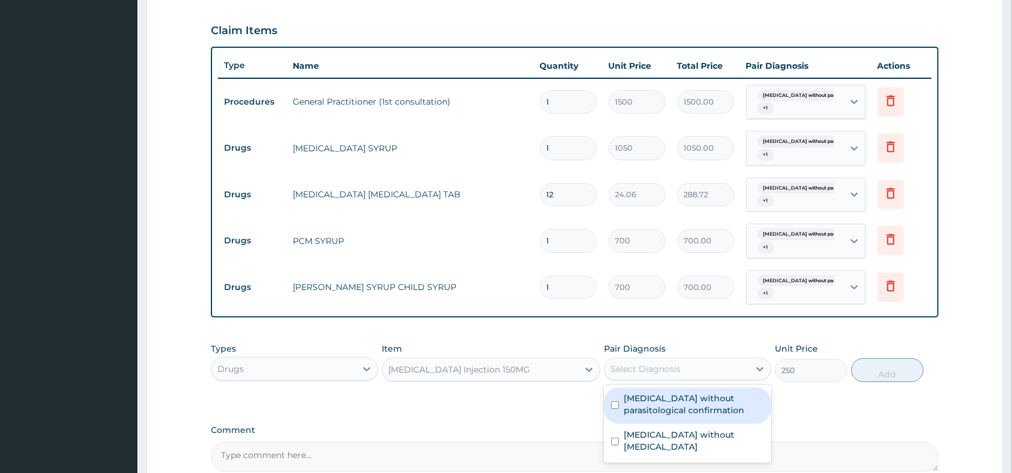
drag, startPoint x: 655, startPoint y: 404, endPoint x: 692, endPoint y: 381, distance: 43.5
click at [657, 404] on label "Malaria without parasitological confirmation" at bounding box center [694, 404] width 140 height 24
checkbox input "true"
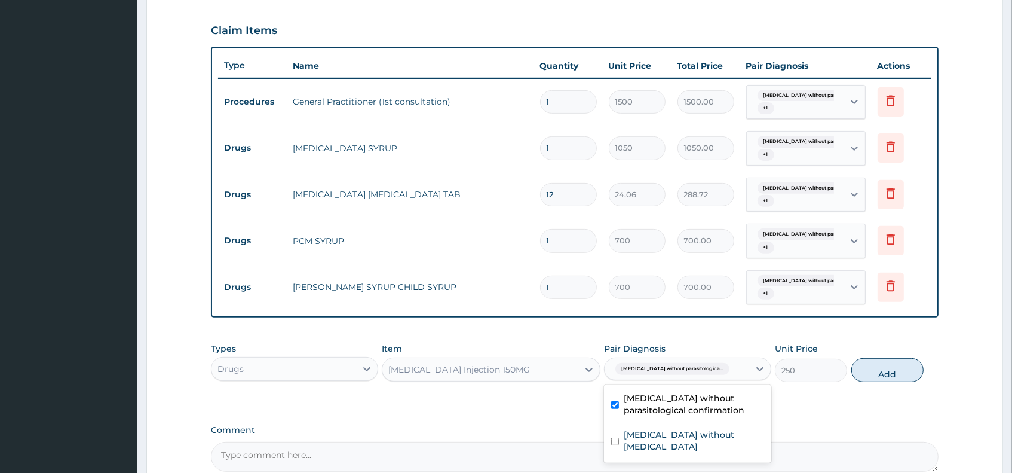
click at [717, 368] on div "Malaria without parasitologica..." at bounding box center [677, 369] width 145 height 20
drag, startPoint x: 715, startPoint y: 372, endPoint x: 708, endPoint y: 389, distance: 19.0
click at [714, 373] on div "Malaria without parasitologica..." at bounding box center [677, 369] width 145 height 20
click at [703, 425] on div "Sepsis without septic shock" at bounding box center [687, 442] width 167 height 36
checkbox input "true"
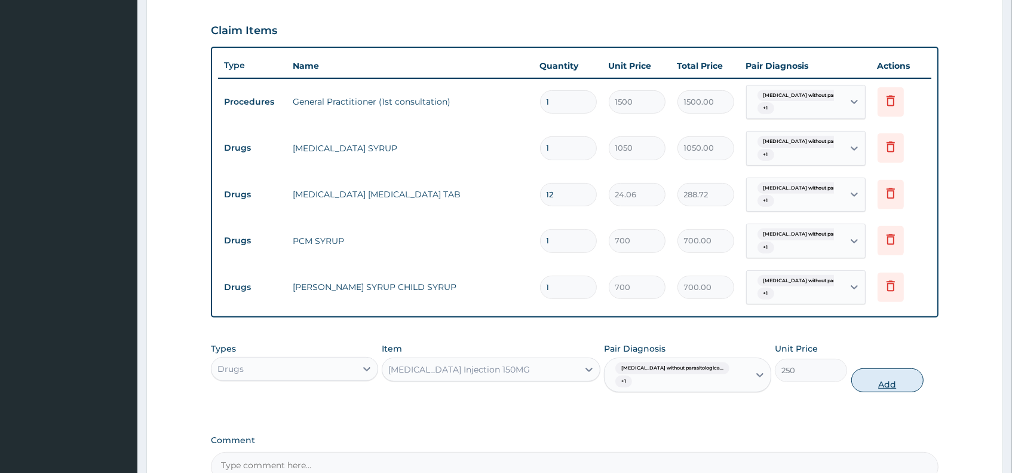
click at [878, 375] on button "Add" at bounding box center [888, 380] width 73 height 24
type input "0"
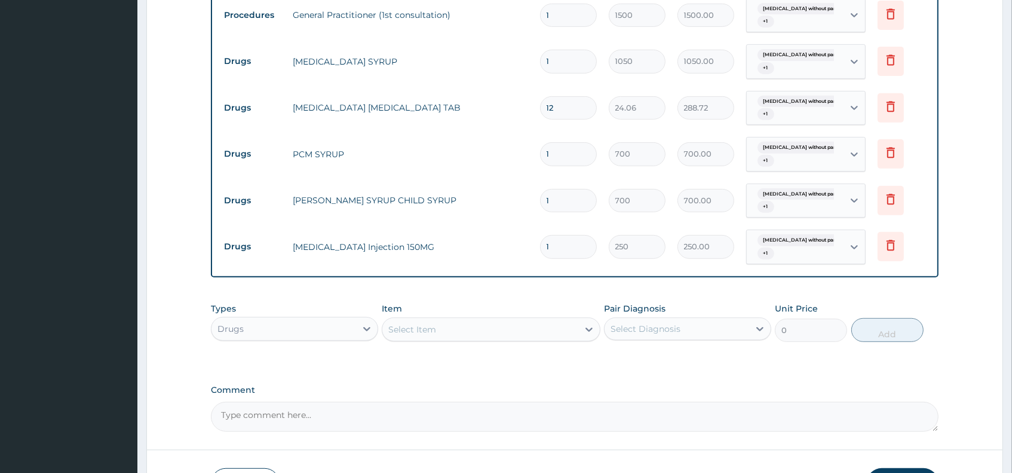
scroll to position [567, 0]
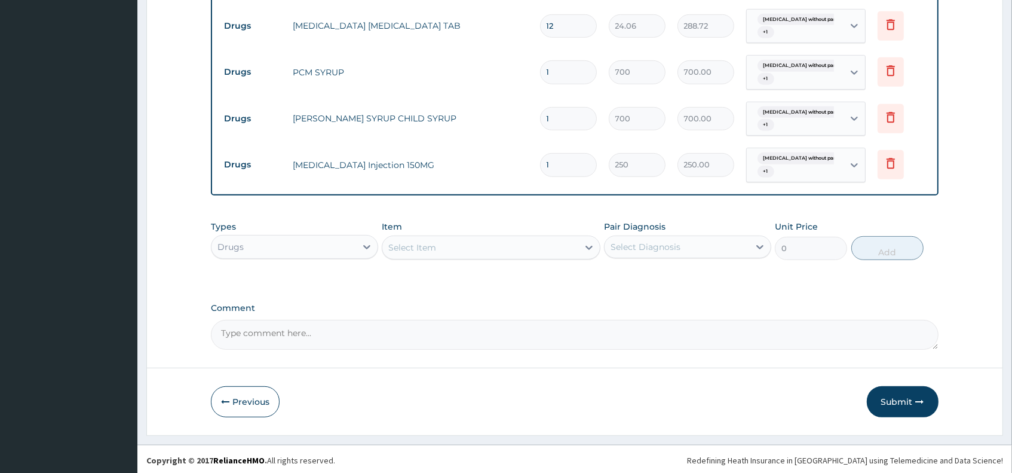
click at [450, 250] on div "Select Item" at bounding box center [479, 247] width 195 height 19
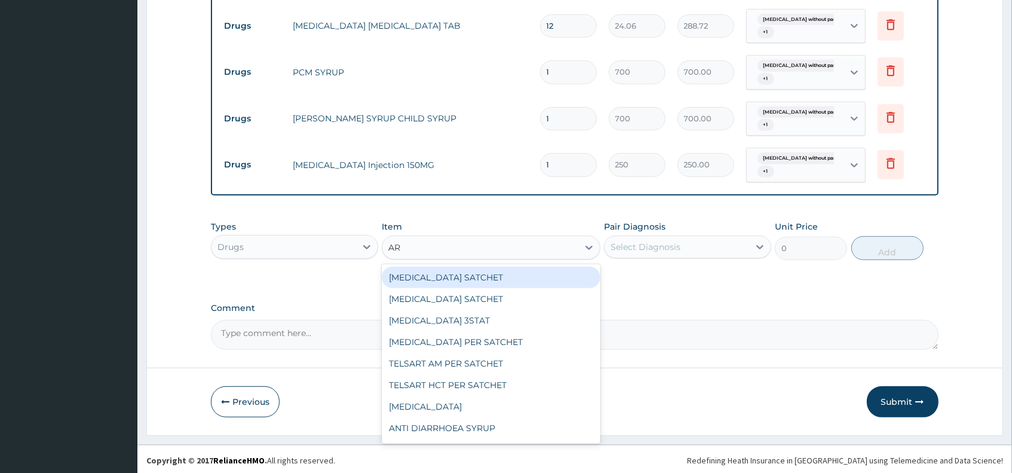
type input "ART"
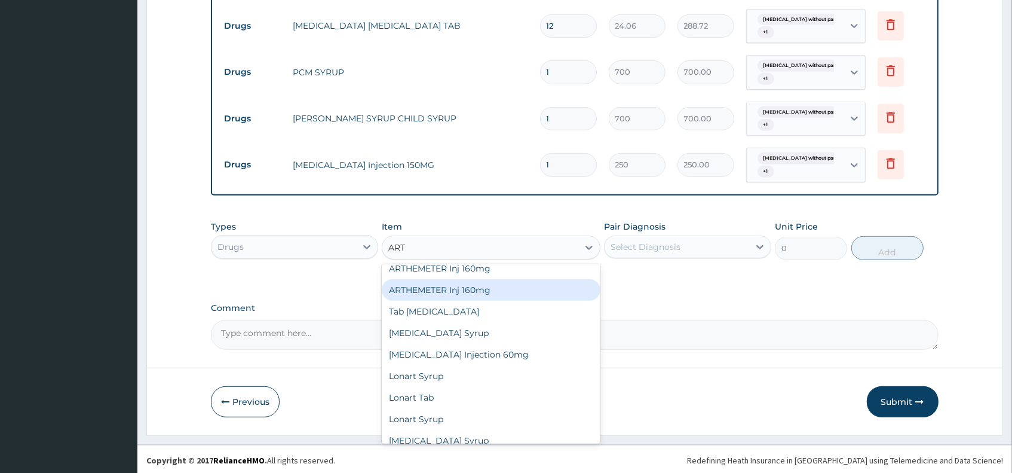
scroll to position [182, 0]
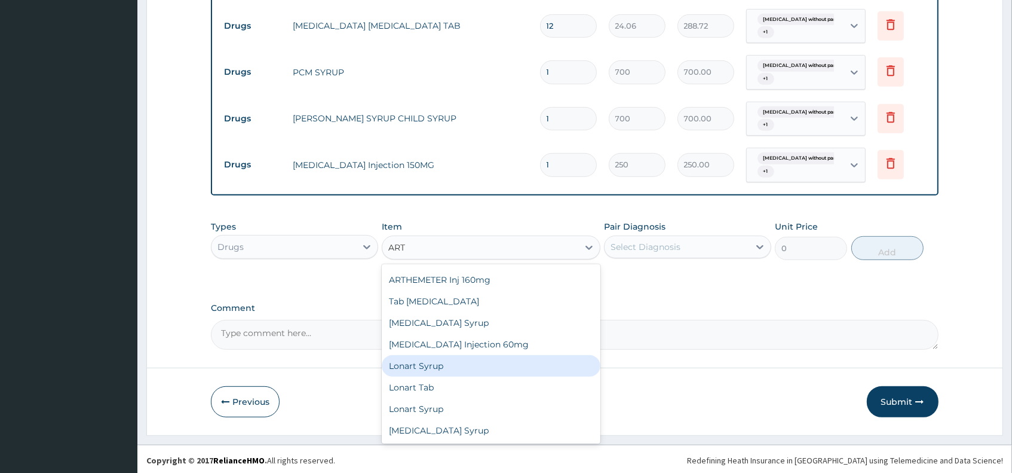
click at [447, 365] on div "Lonart Syrup" at bounding box center [491, 366] width 218 height 22
type input "2000"
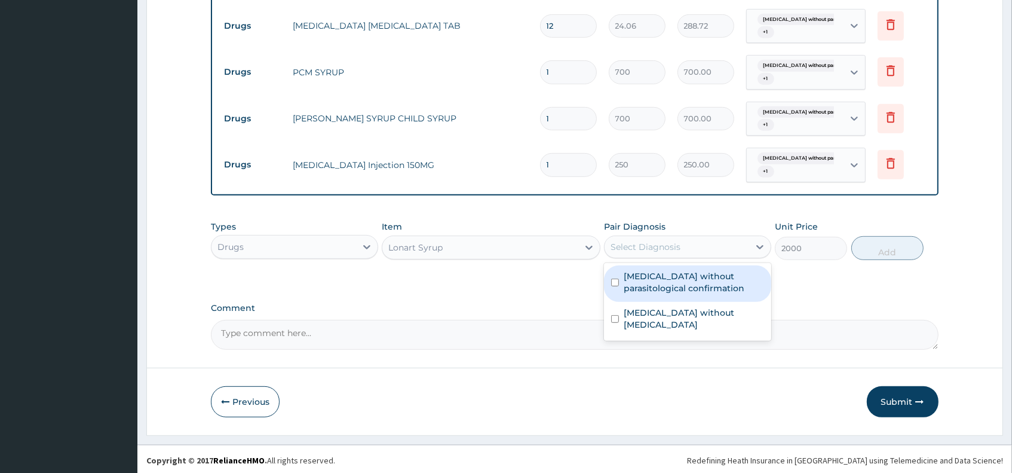
click at [642, 246] on div "Select Diagnosis" at bounding box center [646, 247] width 70 height 12
drag, startPoint x: 644, startPoint y: 280, endPoint x: 669, endPoint y: 262, distance: 30.4
click at [646, 280] on label "Malaria without parasitological confirmation" at bounding box center [694, 282] width 140 height 24
checkbox input "true"
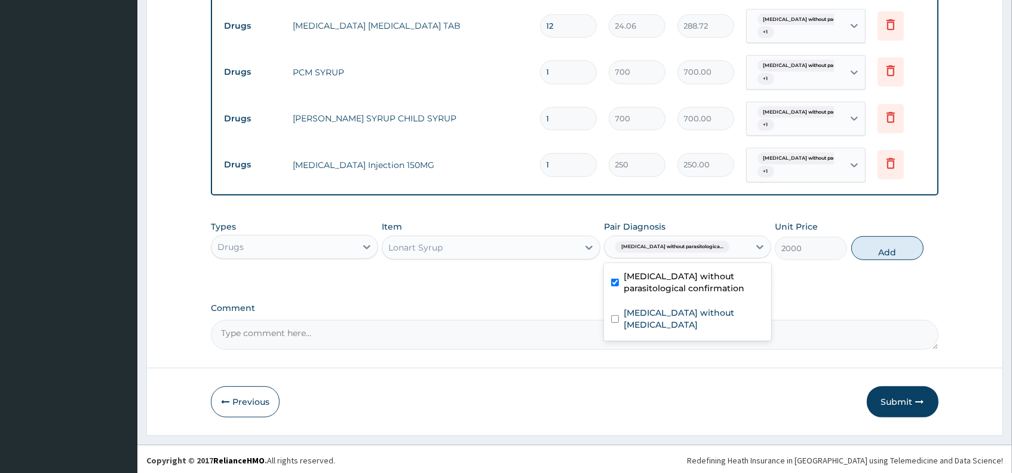
click at [714, 241] on div "Malaria without parasitologica..." at bounding box center [677, 247] width 145 height 20
click at [723, 249] on div "Malaria without parasitologica..." at bounding box center [677, 247] width 145 height 20
click at [713, 302] on div "Sepsis without septic shock" at bounding box center [687, 320] width 167 height 36
checkbox input "true"
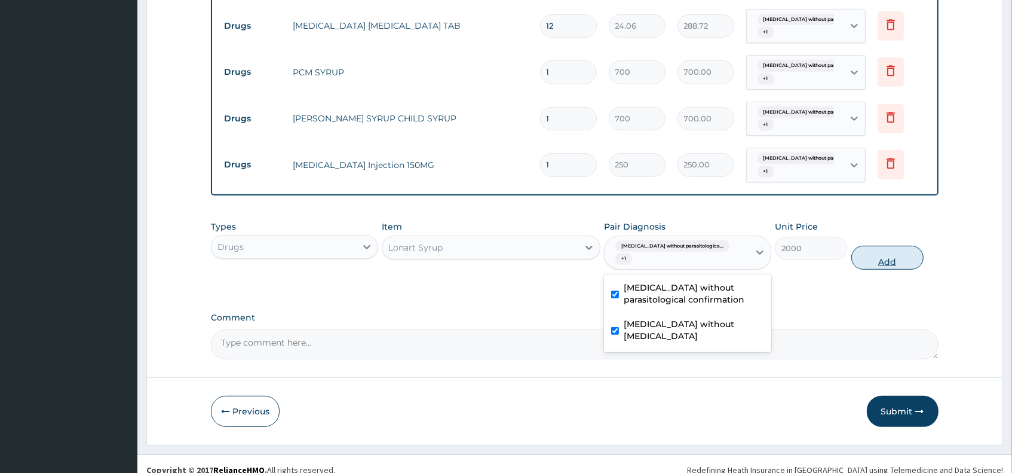
click at [871, 247] on button "Add" at bounding box center [888, 258] width 73 height 24
type input "0"
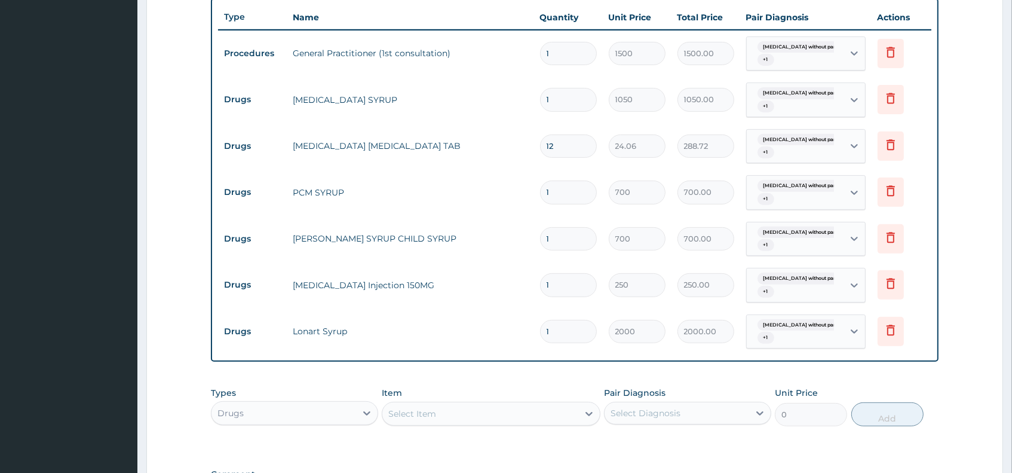
scroll to position [434, 0]
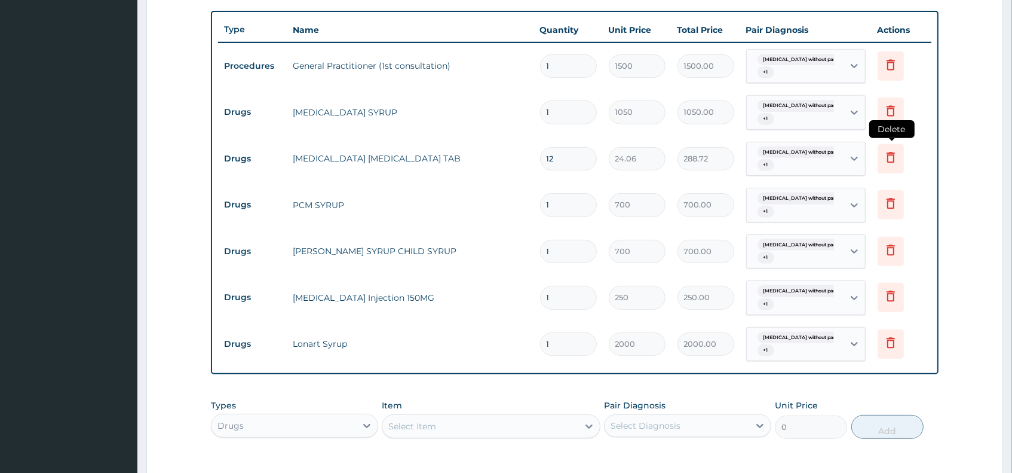
click at [887, 157] on icon at bounding box center [891, 157] width 14 height 14
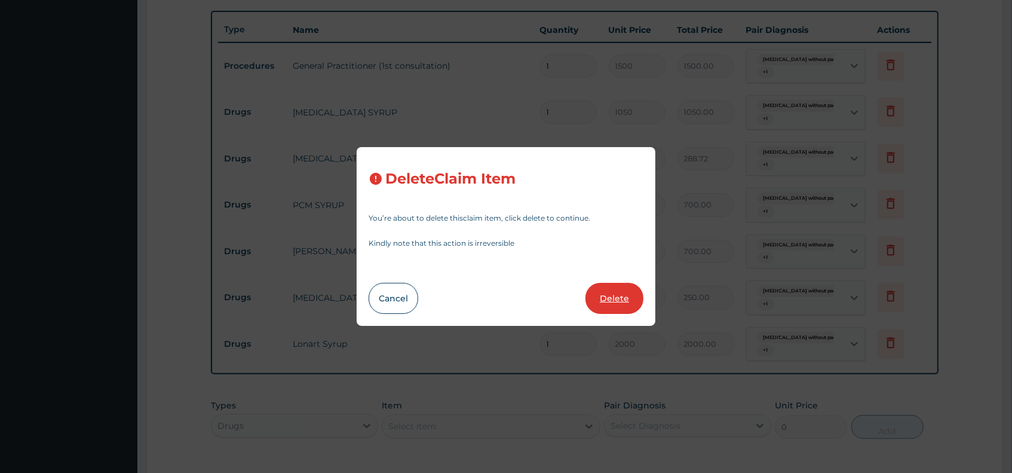
click at [631, 298] on button "Delete" at bounding box center [615, 298] width 58 height 31
type input "1"
type input "700"
type input "700.00"
type input "250"
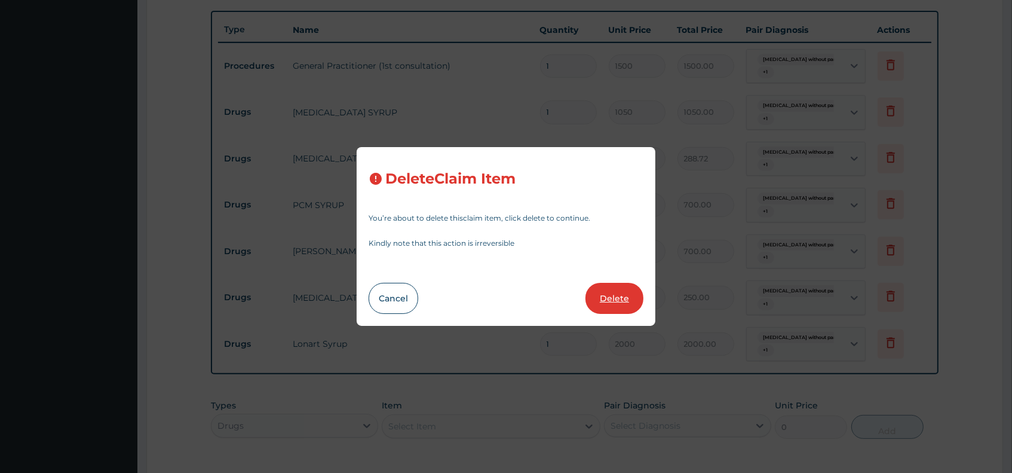
type input "250.00"
type input "2000"
type input "2000.00"
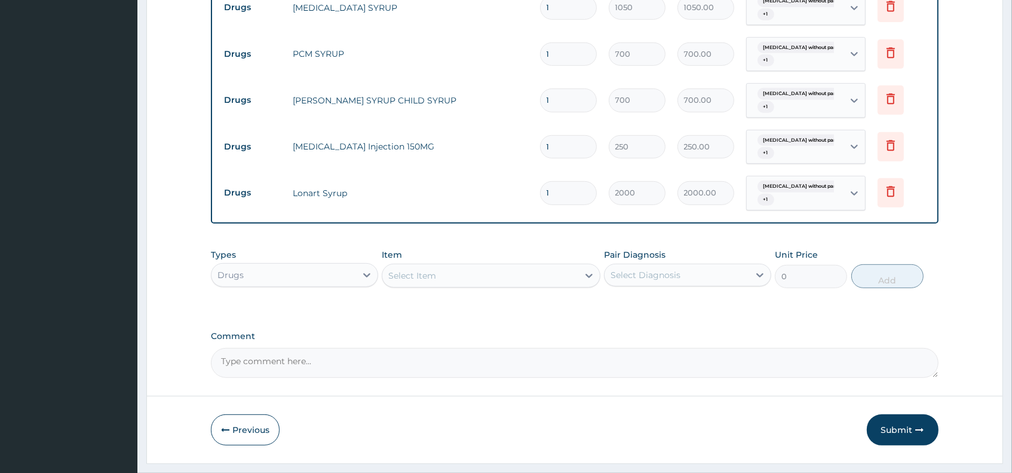
scroll to position [567, 0]
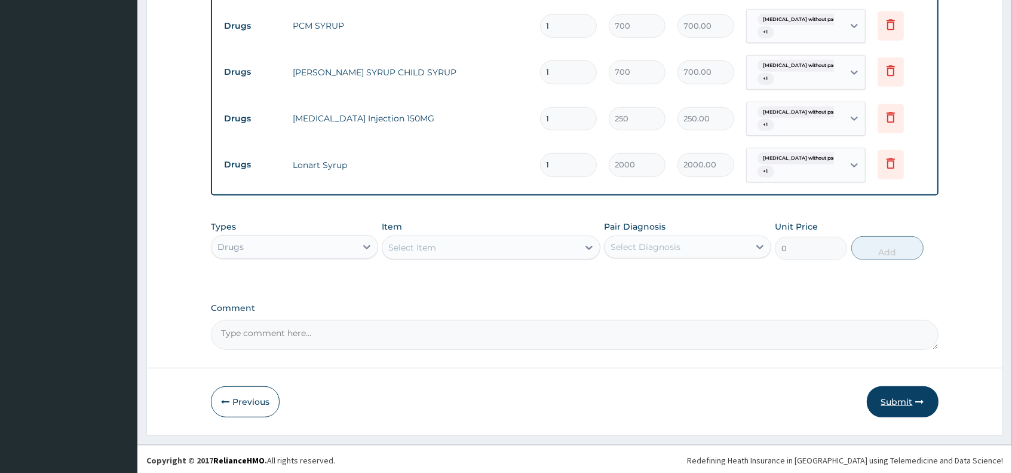
click at [901, 397] on button "Submit" at bounding box center [903, 401] width 72 height 31
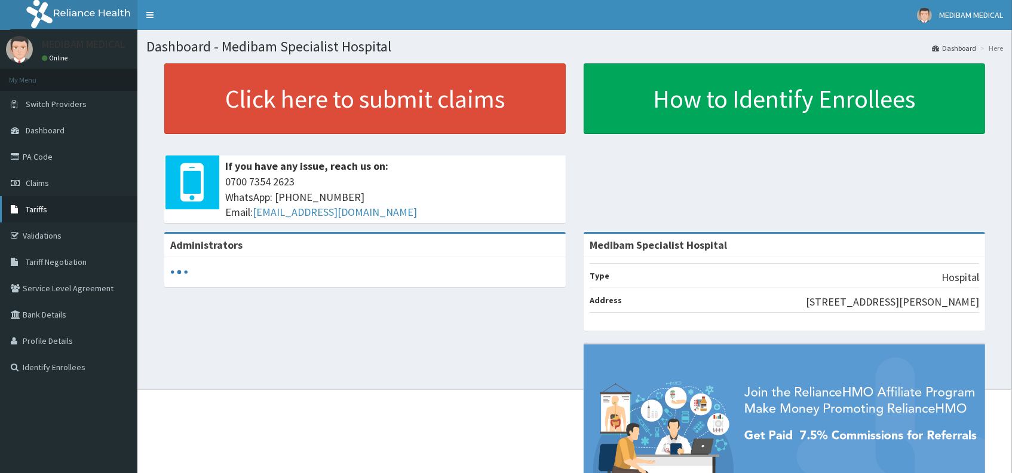
click at [33, 210] on span "Tariffs" at bounding box center [37, 209] width 22 height 11
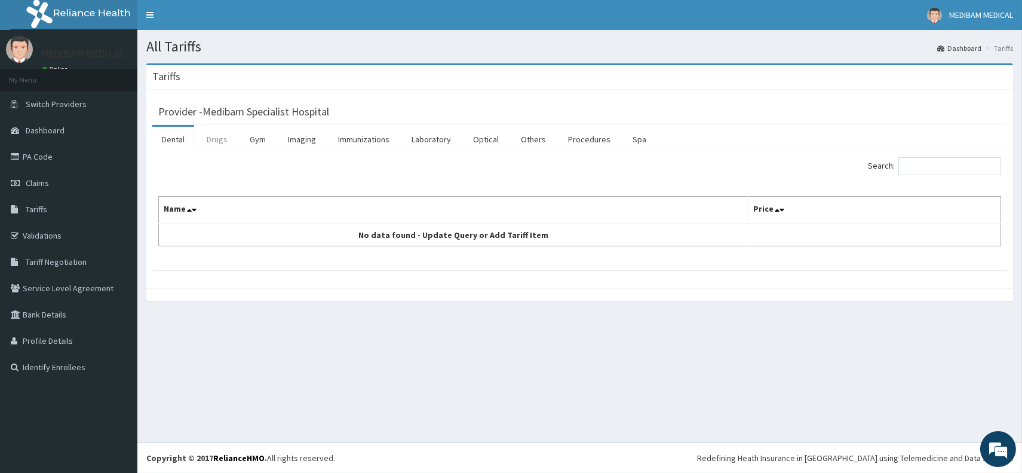
click at [217, 141] on link "Drugs" at bounding box center [217, 139] width 40 height 25
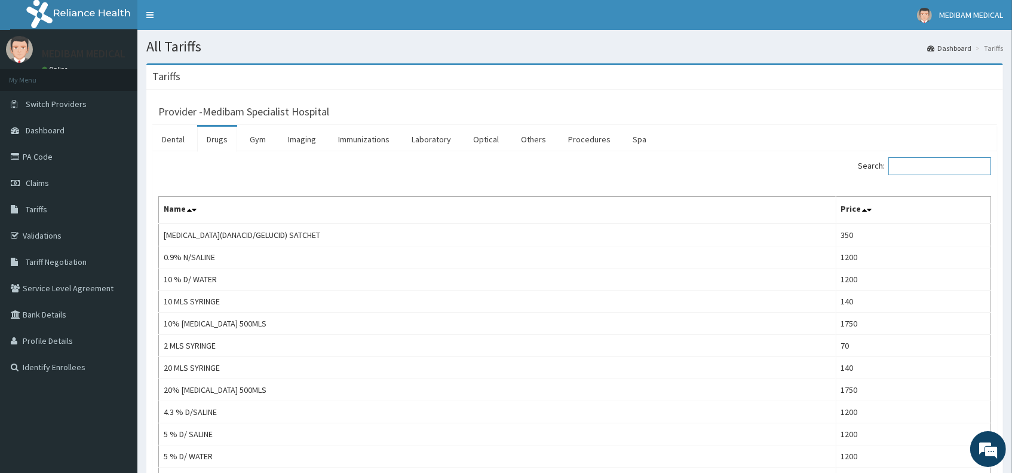
click at [923, 164] on input "Search:" at bounding box center [940, 166] width 103 height 18
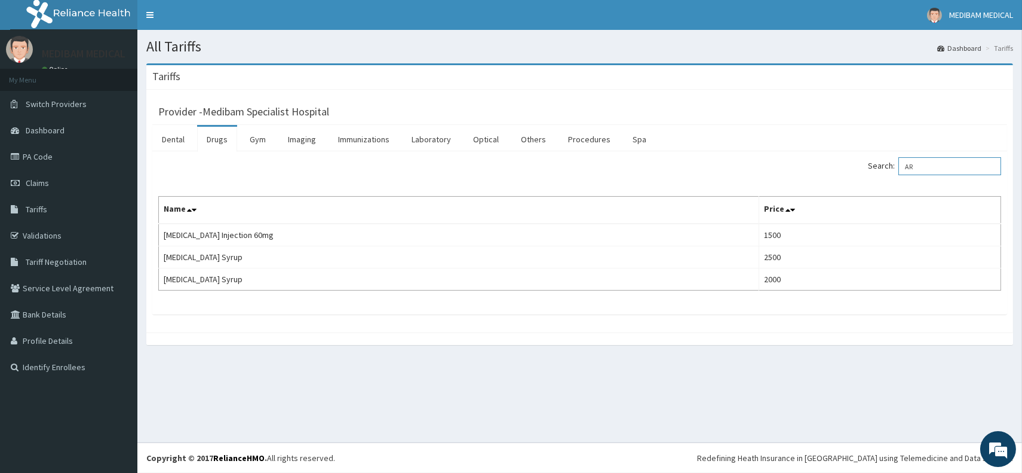
type input "A"
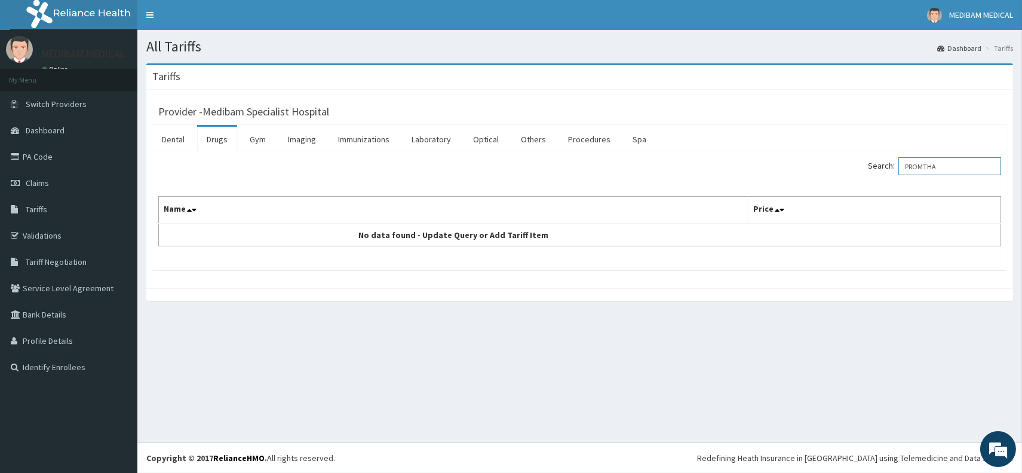
drag, startPoint x: 933, startPoint y: 168, endPoint x: 954, endPoint y: 163, distance: 21.5
click at [933, 168] on input "PROMTHA" at bounding box center [950, 166] width 103 height 18
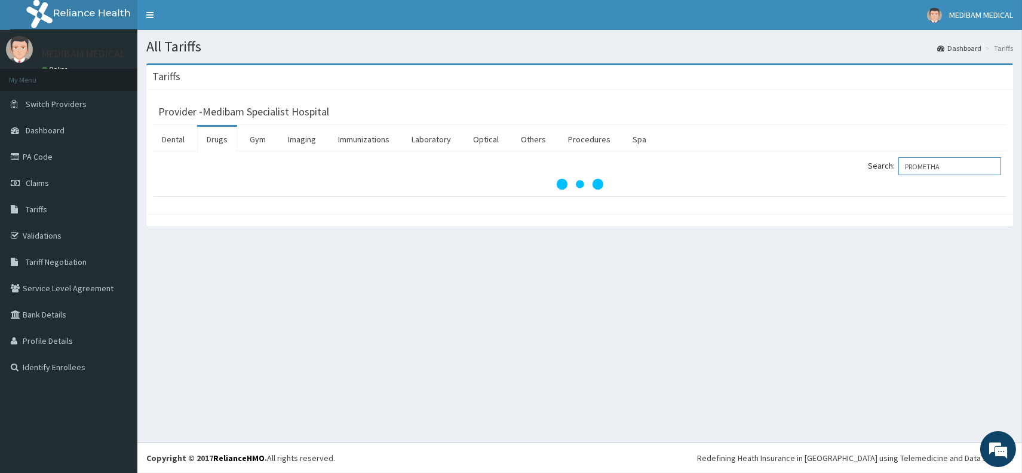
click at [952, 168] on input "PROMETHA" at bounding box center [950, 166] width 103 height 18
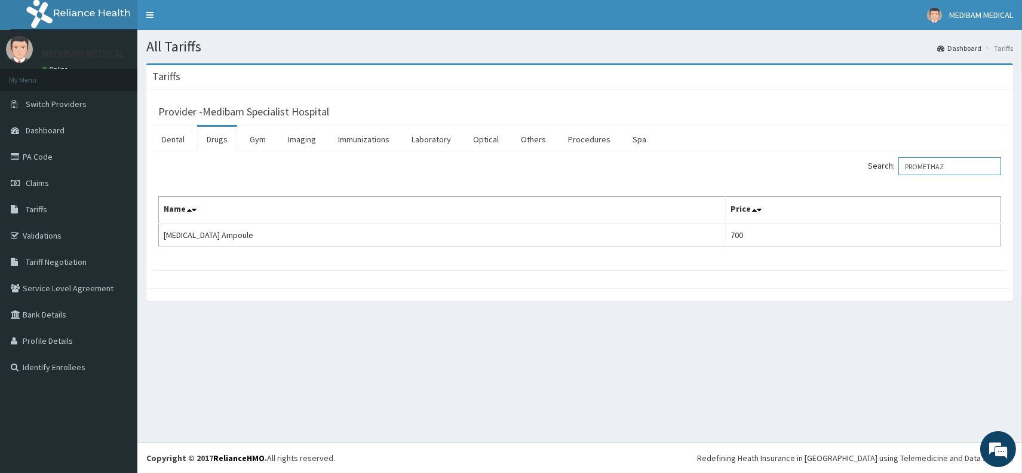
type input "PROMETHAZ"
